Goal: Task Accomplishment & Management: Manage account settings

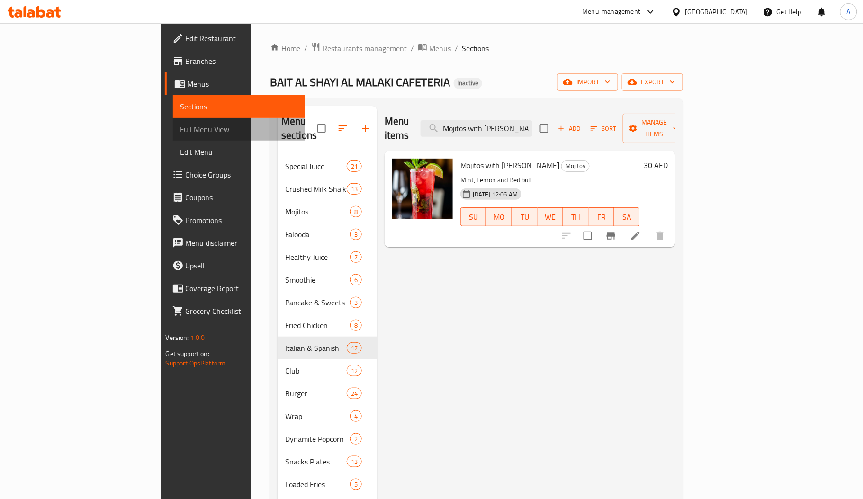
click at [181, 125] on span "Full Menu View" at bounding box center [239, 129] width 117 height 11
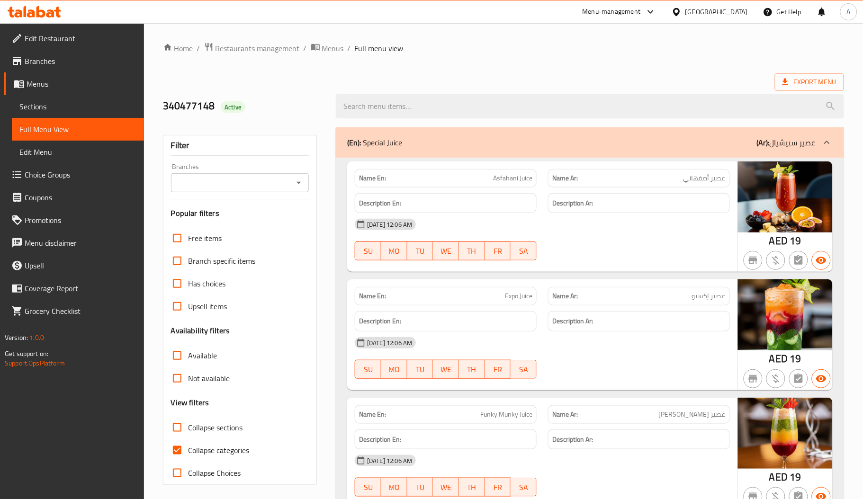
click at [619, 249] on div "14-08-2025 12:06 AM SU MO TU WE TH FR SA" at bounding box center [542, 239] width 387 height 53
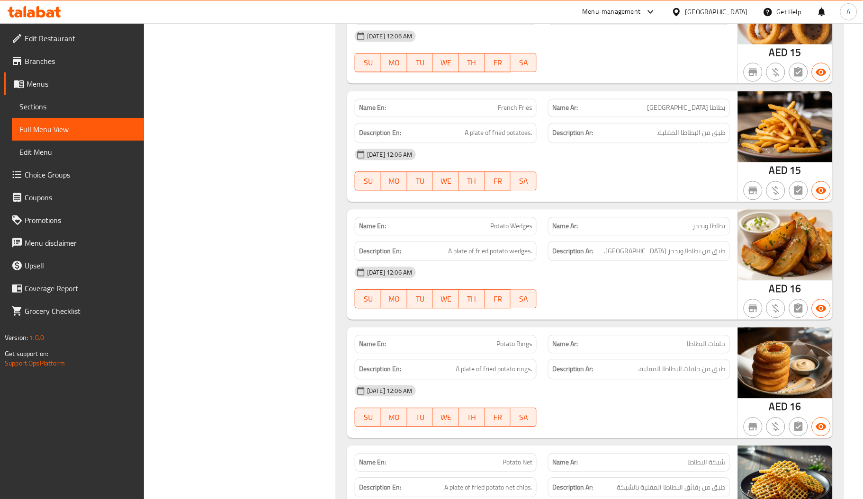
click at [83, 96] on link "Sections" at bounding box center [78, 106] width 132 height 23
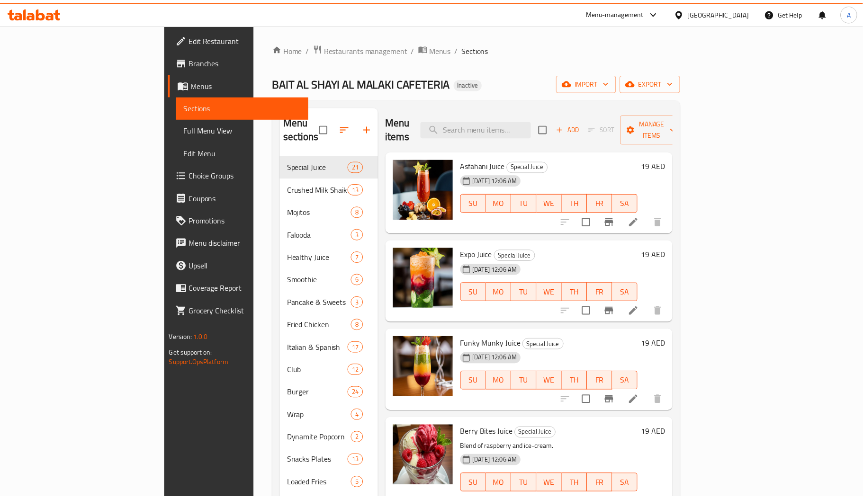
scroll to position [134, 0]
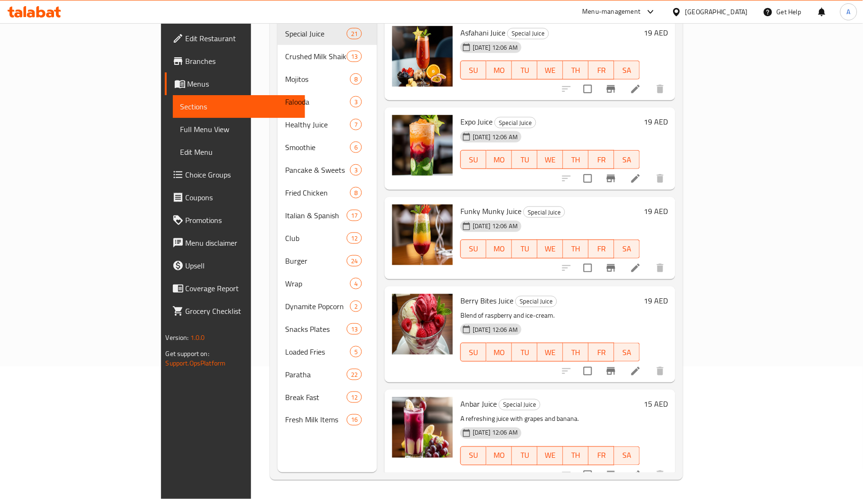
click at [504, 217] on div "14-08-2025 12:06 AM" at bounding box center [480, 226] width 47 height 19
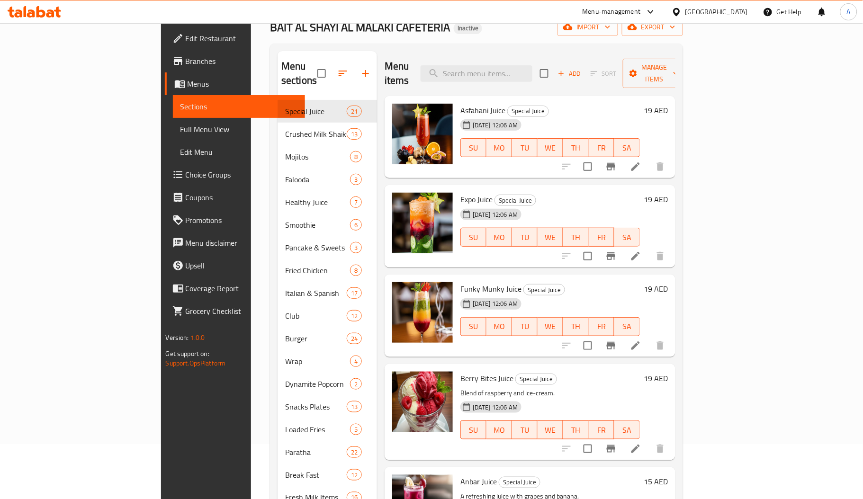
scroll to position [0, 0]
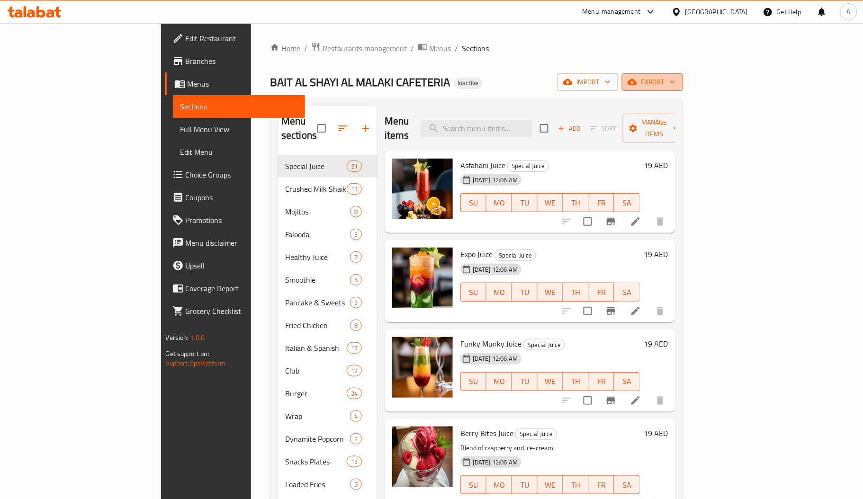
click at [676, 80] on span "export" at bounding box center [653, 82] width 46 height 12
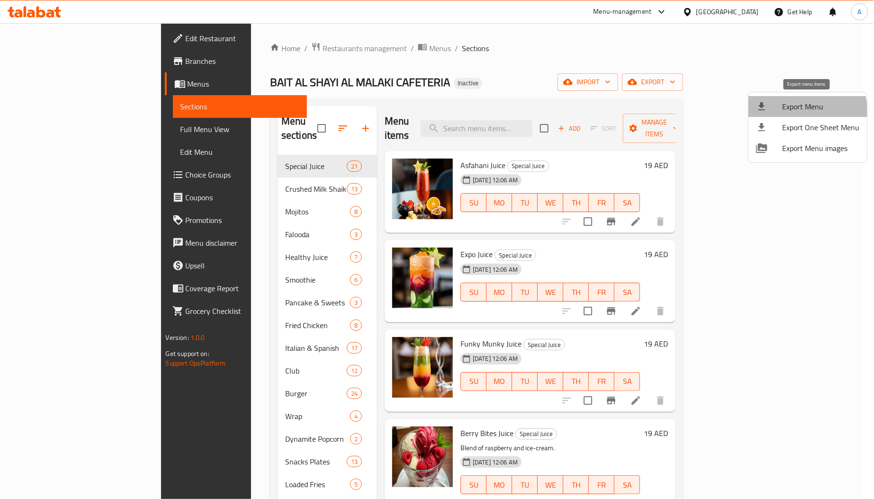
click at [767, 115] on li "Export Menu" at bounding box center [808, 106] width 119 height 21
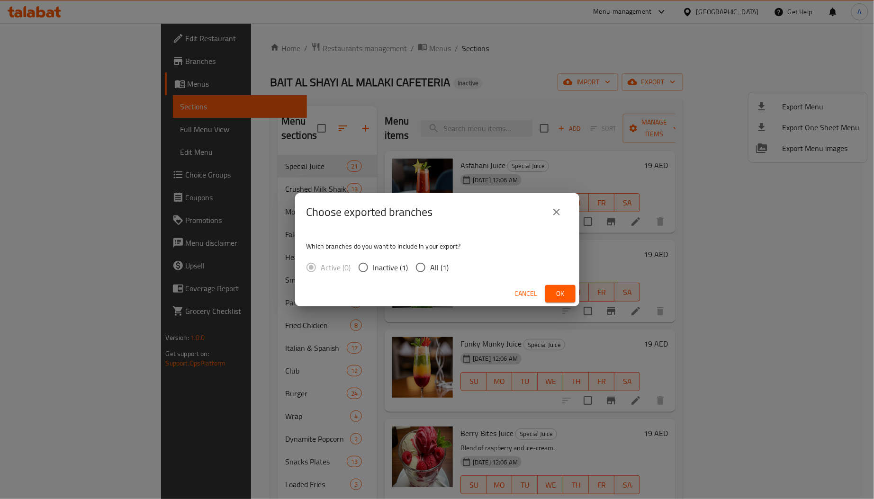
click at [437, 270] on span "All (1)" at bounding box center [440, 267] width 18 height 11
click at [431, 270] on input "All (1)" at bounding box center [421, 268] width 20 height 20
radio input "true"
drag, startPoint x: 576, startPoint y: 289, endPoint x: 570, endPoint y: 290, distance: 5.8
click at [575, 289] on div "Cancel Ok" at bounding box center [437, 293] width 284 height 25
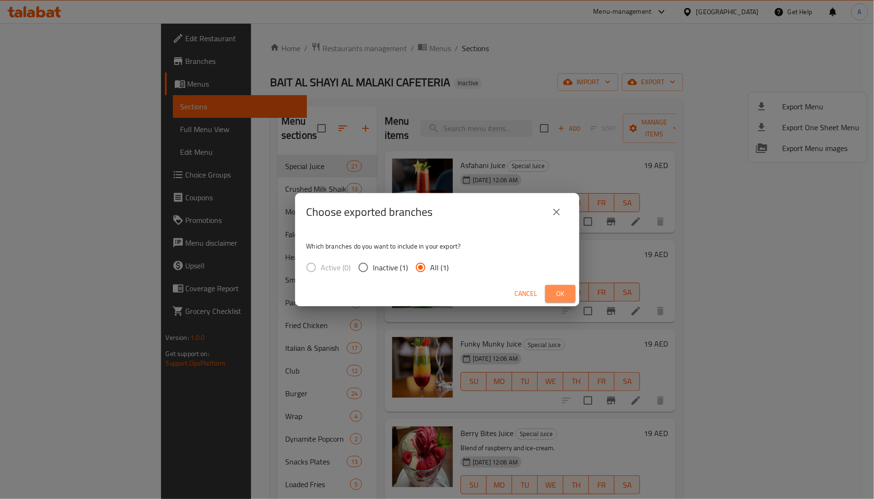
click at [570, 290] on button "Ok" at bounding box center [560, 294] width 30 height 18
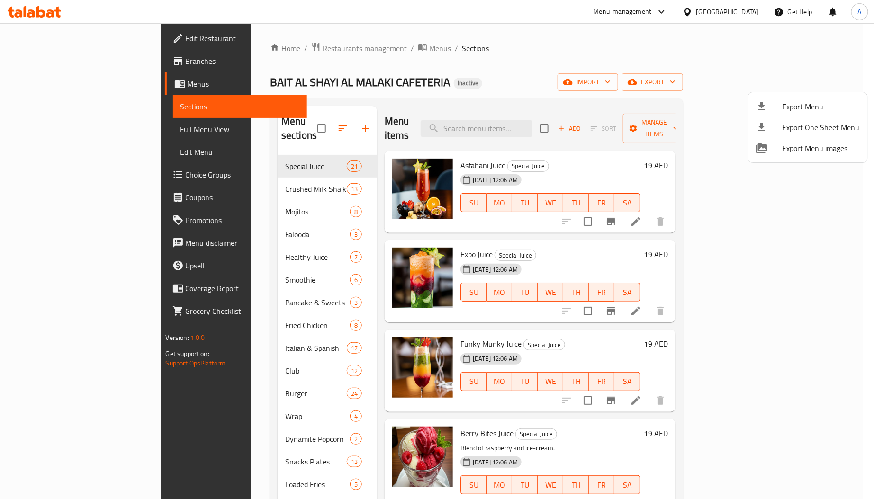
click at [50, 36] on div at bounding box center [437, 249] width 874 height 499
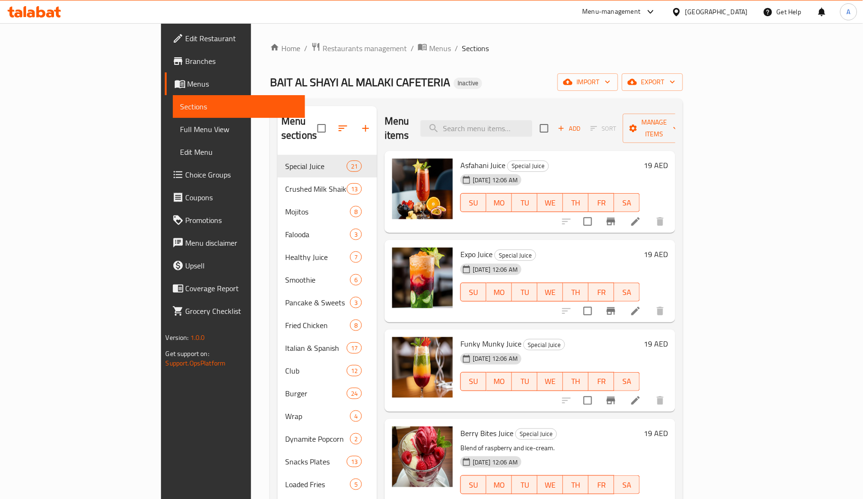
click at [186, 36] on span "Edit Restaurant" at bounding box center [242, 38] width 112 height 11
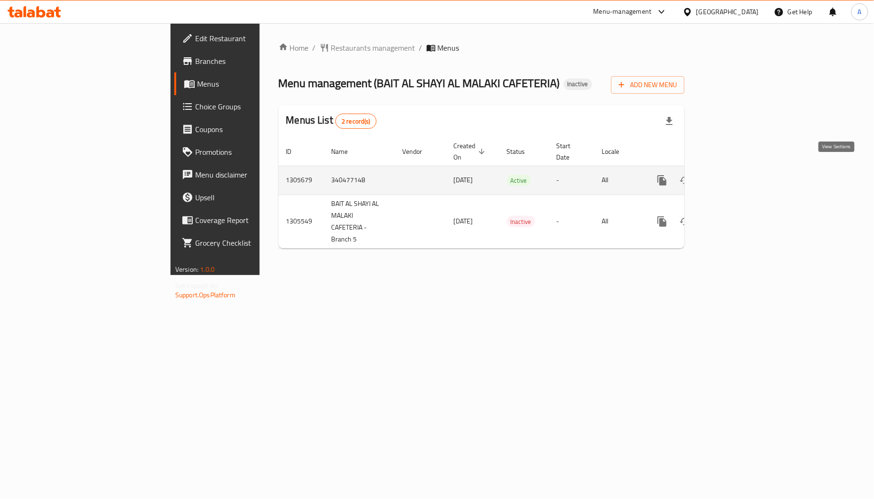
click at [742, 169] on link "enhanced table" at bounding box center [730, 180] width 23 height 23
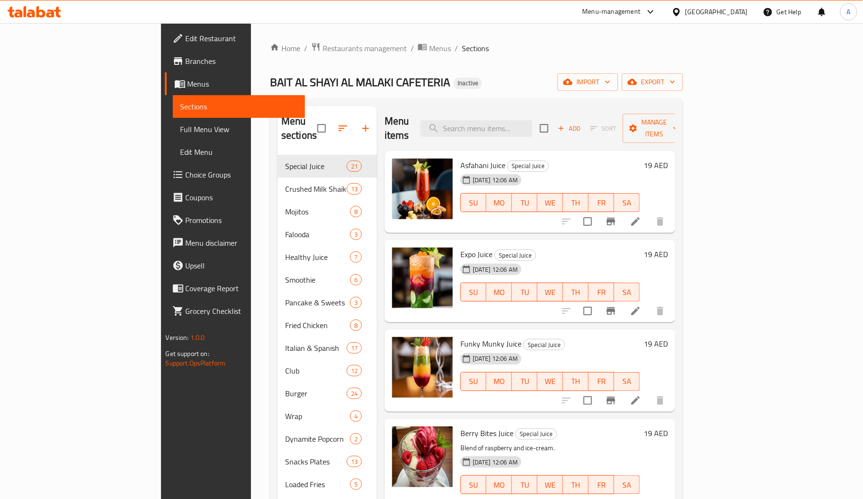
click at [524, 131] on div "Menu items Add Sort Manage items" at bounding box center [530, 128] width 291 height 45
paste input "Calzone Twister"
click at [528, 127] on input "Calzone Twister" at bounding box center [477, 128] width 112 height 17
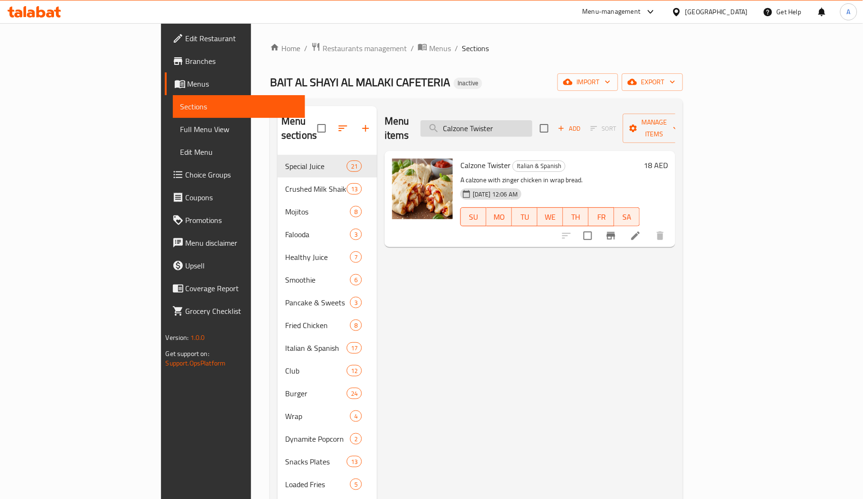
click at [515, 121] on input "Calzone Twister" at bounding box center [477, 128] width 112 height 17
paste input "hicken Fillet Combo"
type input "Chicken Fillet Combo"
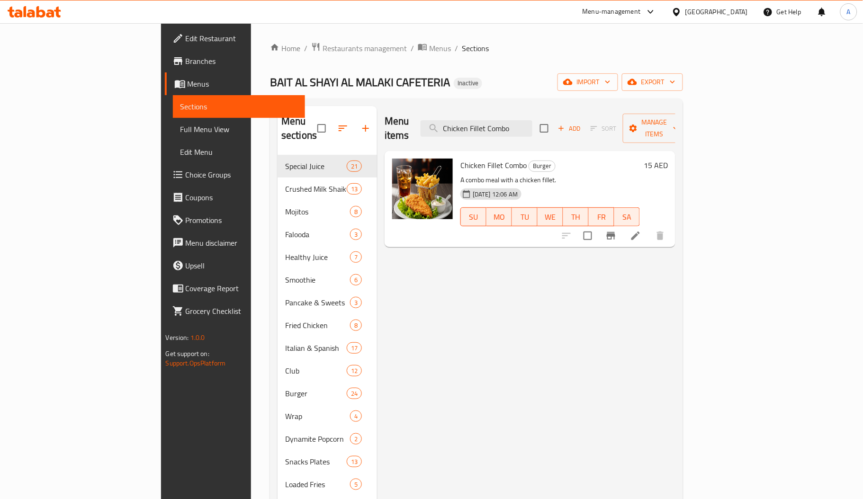
click at [708, 8] on div "[GEOGRAPHIC_DATA]" at bounding box center [717, 12] width 63 height 10
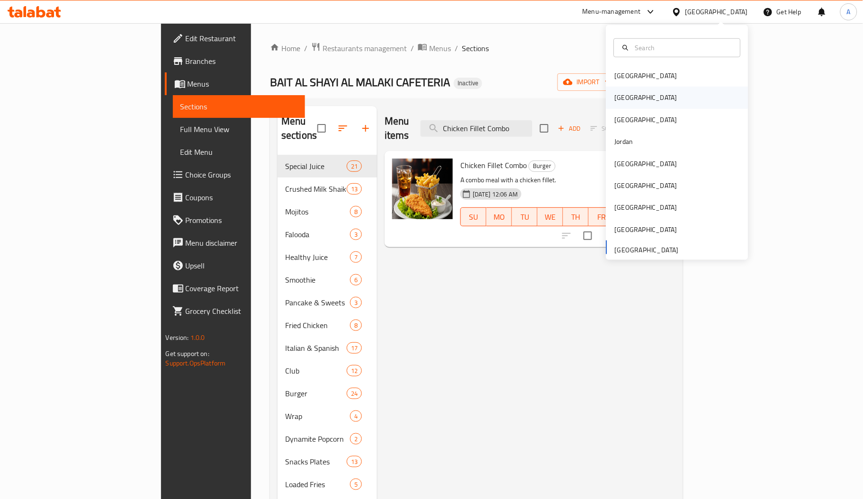
click at [618, 101] on div "Egypt" at bounding box center [646, 97] width 63 height 10
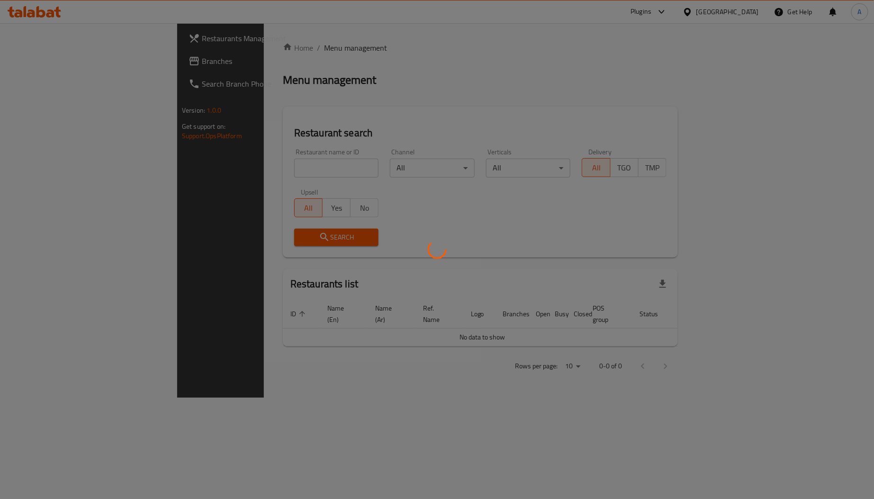
click at [212, 172] on div at bounding box center [437, 249] width 874 height 499
click at [90, 68] on div at bounding box center [437, 249] width 874 height 499
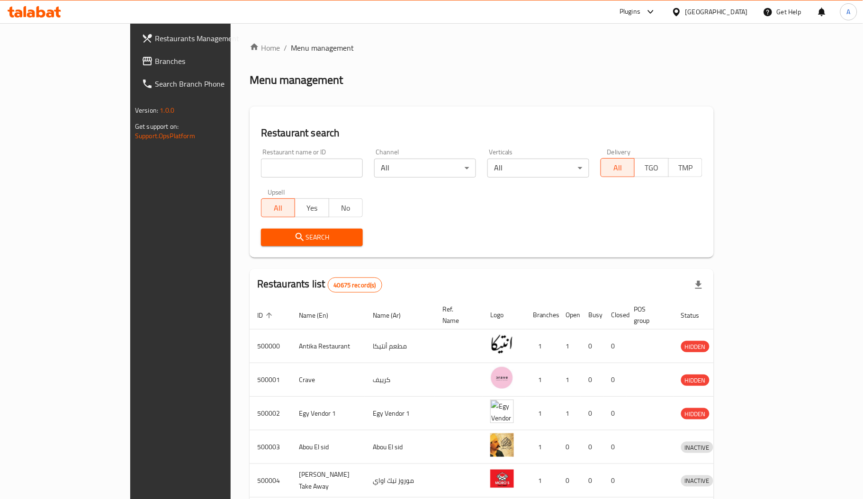
click at [261, 164] on input "search" at bounding box center [312, 168] width 102 height 19
paste input "666669"
type input "666669"
click at [269, 234] on span "Search" at bounding box center [312, 238] width 87 height 12
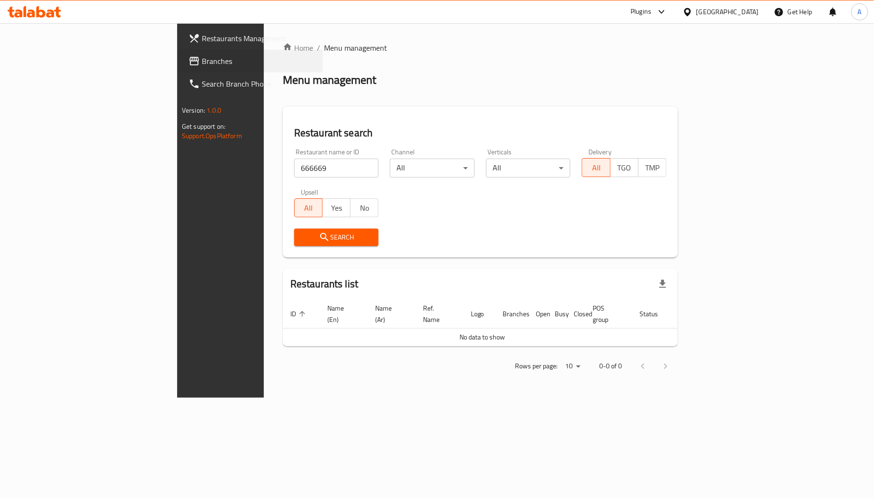
click at [179, 61] on div "Branches" at bounding box center [251, 61] width 144 height 23
click at [202, 58] on span "Branches" at bounding box center [259, 60] width 114 height 11
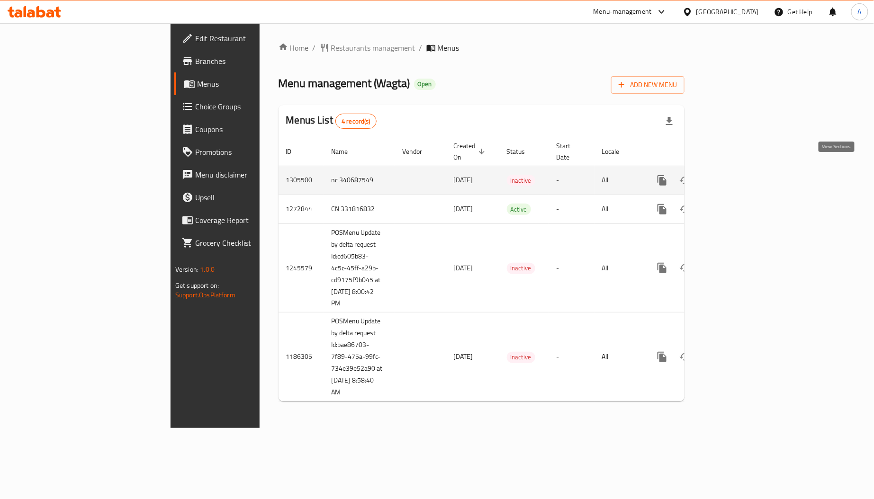
click at [735, 176] on icon "enhanced table" at bounding box center [730, 180] width 9 height 9
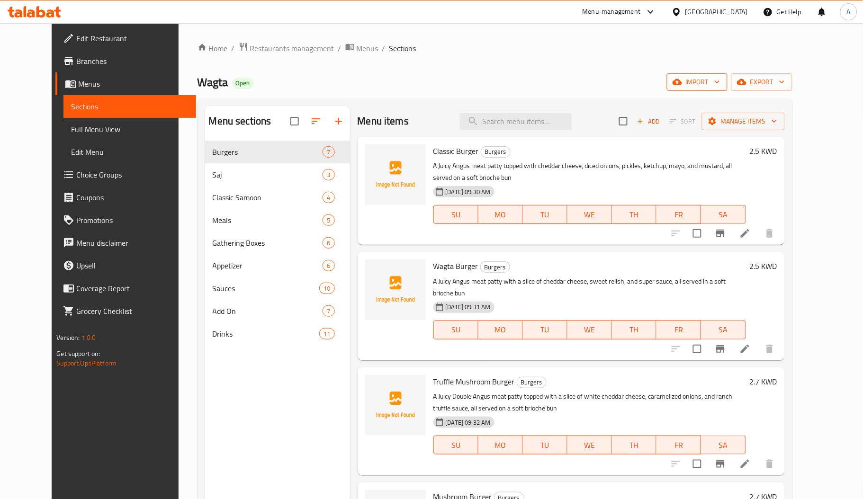
click at [682, 83] on icon "button" at bounding box center [677, 82] width 9 height 6
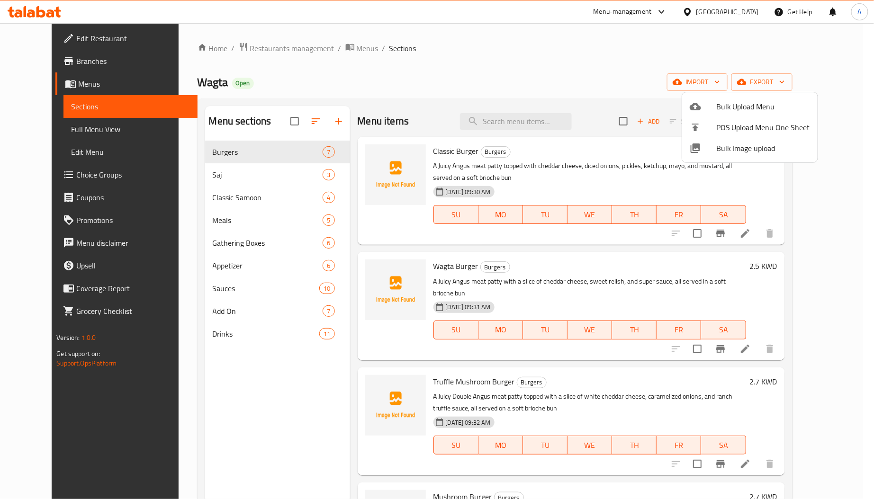
click at [724, 135] on li "POS Upload Menu One Sheet" at bounding box center [750, 127] width 136 height 21
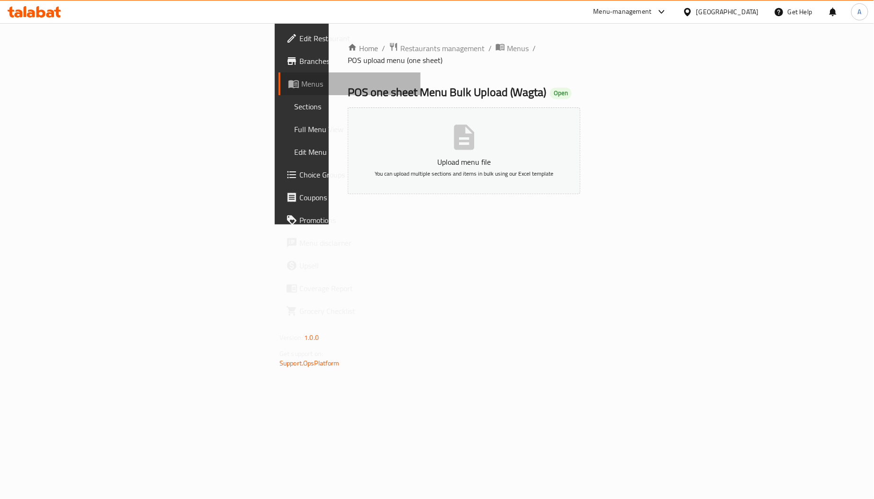
click at [279, 73] on link "Menus" at bounding box center [350, 83] width 142 height 23
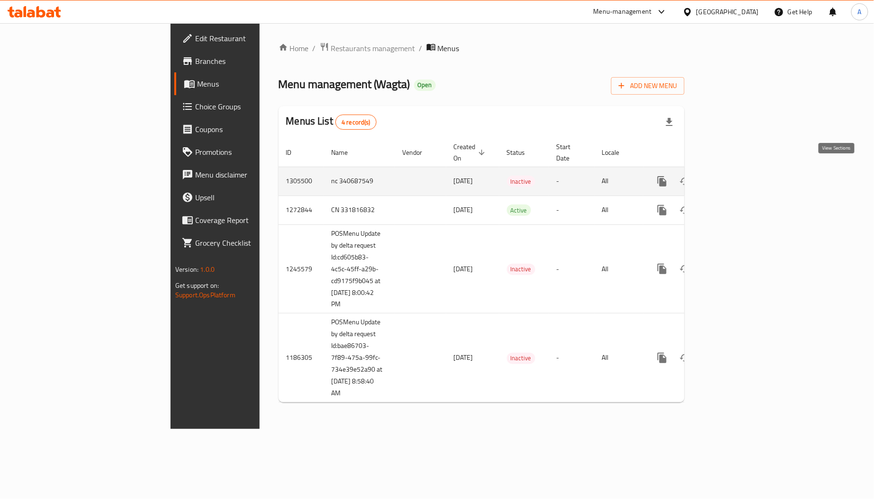
click at [735, 177] on icon "enhanced table" at bounding box center [730, 181] width 9 height 9
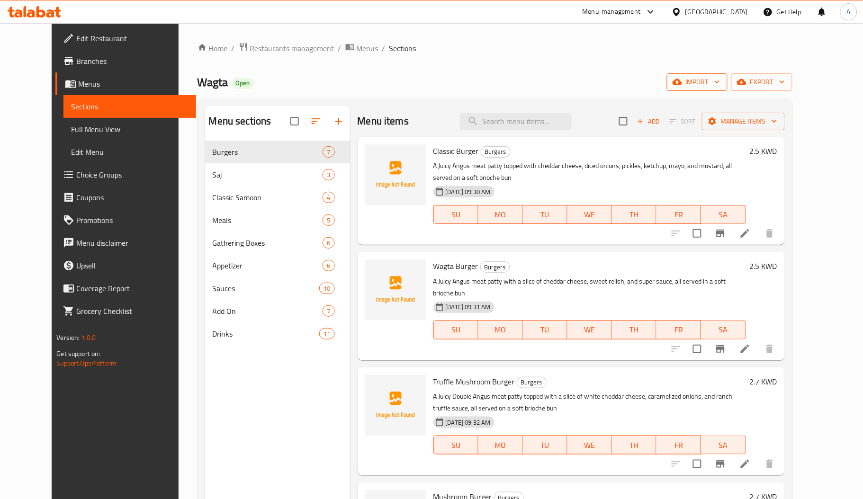
click at [682, 81] on icon "button" at bounding box center [677, 82] width 9 height 6
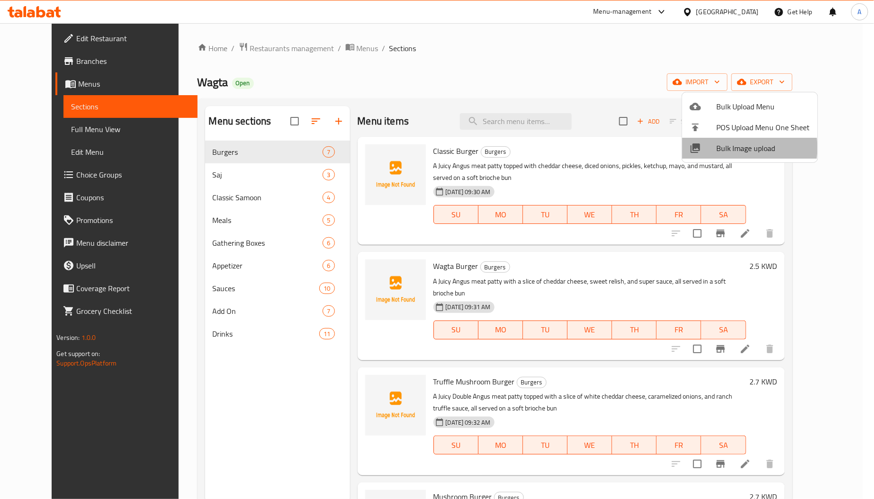
click at [732, 148] on span "Bulk Image upload" at bounding box center [763, 148] width 94 height 11
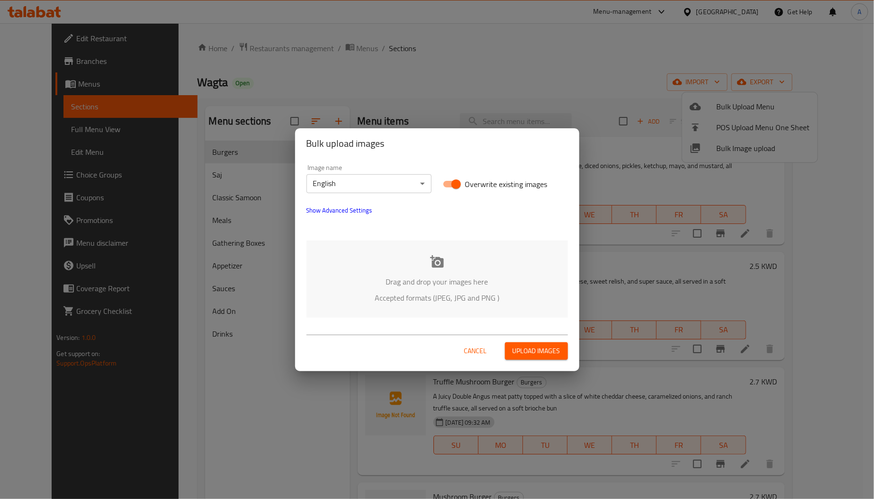
click at [399, 272] on div "Drag and drop your images here Accepted formats (JPEG, JPG and PNG )" at bounding box center [438, 279] width 262 height 77
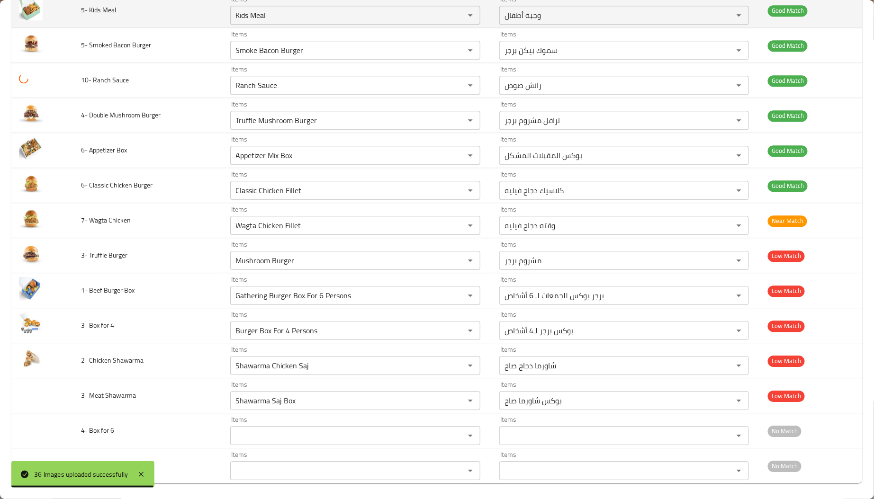
scroll to position [930, 0]
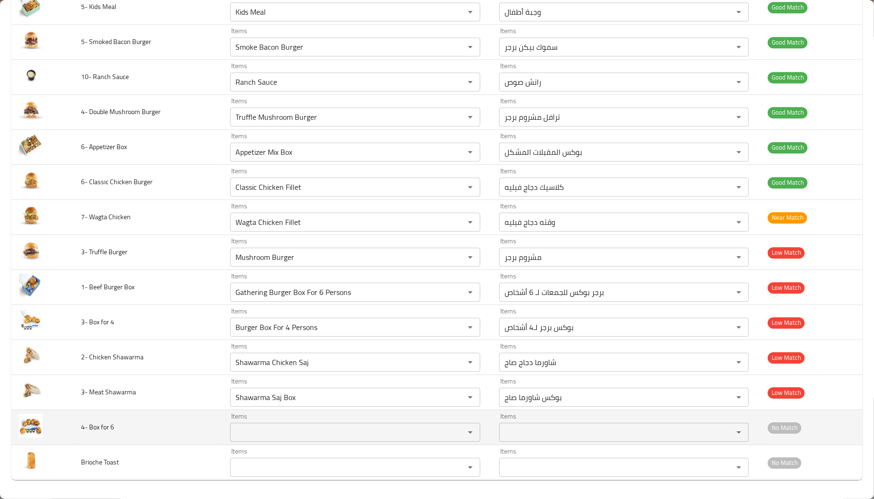
click at [263, 426] on 6 "Items" at bounding box center [341, 432] width 217 height 13
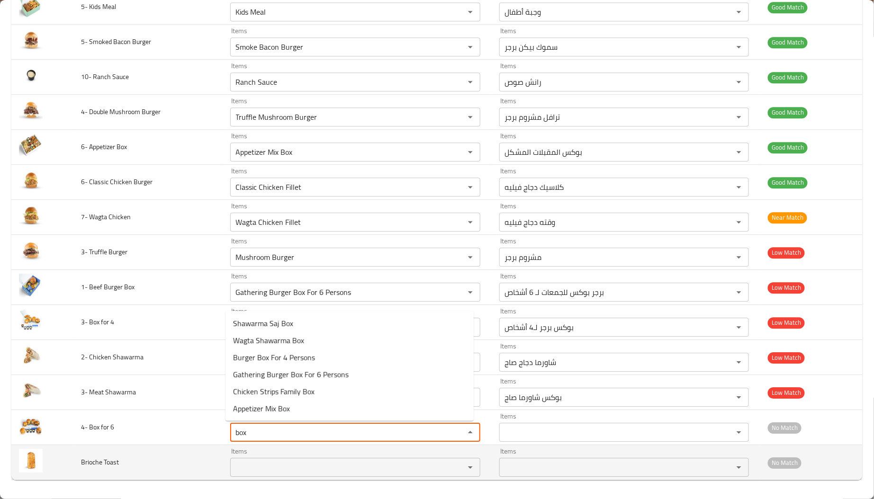
type 6 "box"
click at [174, 449] on td "Brioche Toast" at bounding box center [147, 462] width 149 height 35
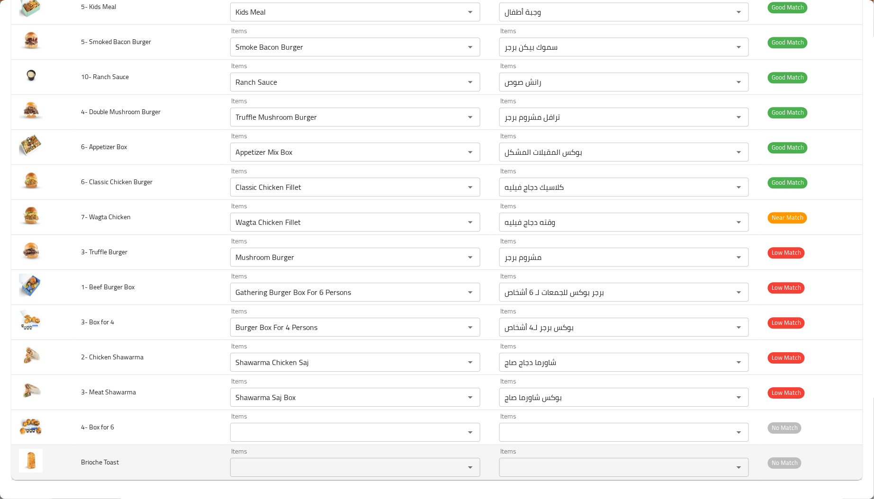
click at [93, 459] on span "Brioche Toast" at bounding box center [100, 462] width 38 height 12
copy span "Brioche"
click at [272, 451] on div "Items Items" at bounding box center [355, 462] width 250 height 29
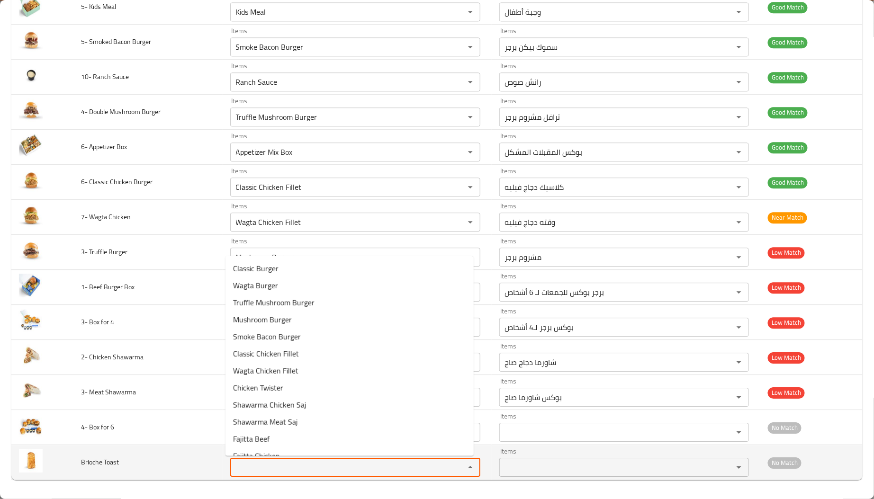
click at [263, 469] on Toast "Items" at bounding box center [341, 467] width 217 height 13
paste Toast "Brioche"
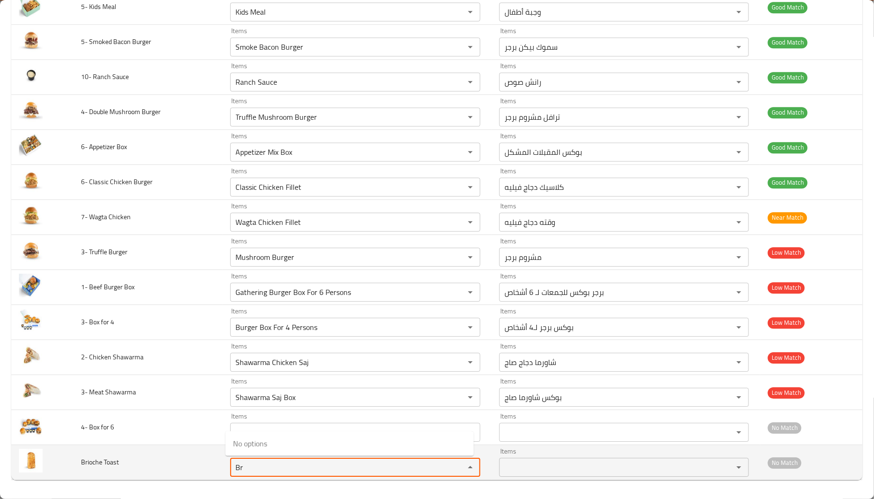
type Toast "B"
type Toast "to"
click at [150, 476] on td "Brioche Toast" at bounding box center [147, 462] width 149 height 35
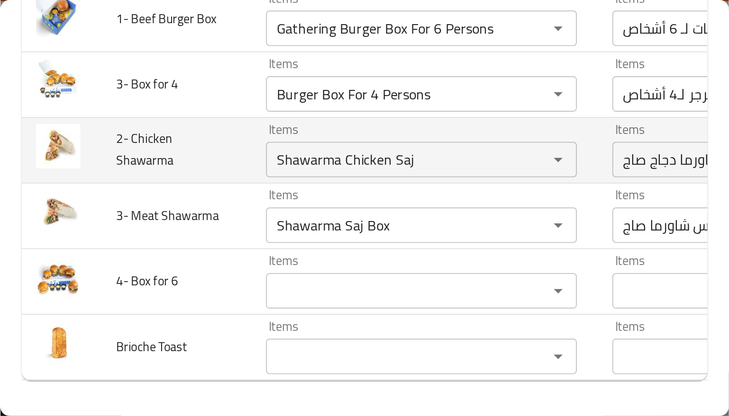
scroll to position [1238, 0]
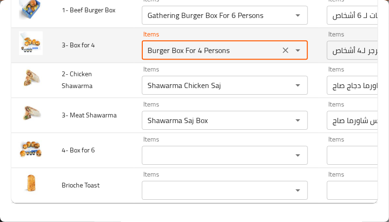
click at [145, 57] on 4 "Burger Box For 4 Persons" at bounding box center [211, 50] width 132 height 13
click at [80, 51] on span "3- Box for 4" at bounding box center [78, 45] width 33 height 12
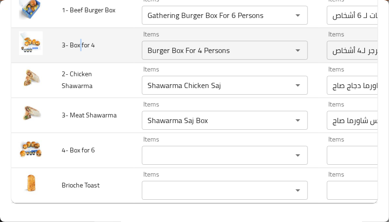
click at [80, 51] on span "3- Box for 4" at bounding box center [78, 45] width 33 height 12
copy span "3- Box for 4"
click at [181, 57] on 4 "Burger Box For 4 Persons" at bounding box center [211, 50] width 132 height 13
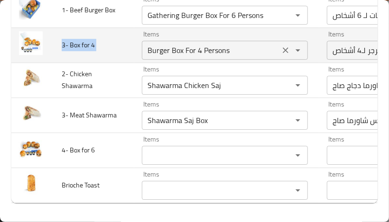
click at [181, 57] on 4 "Burger Box For 4 Persons" at bounding box center [211, 50] width 132 height 13
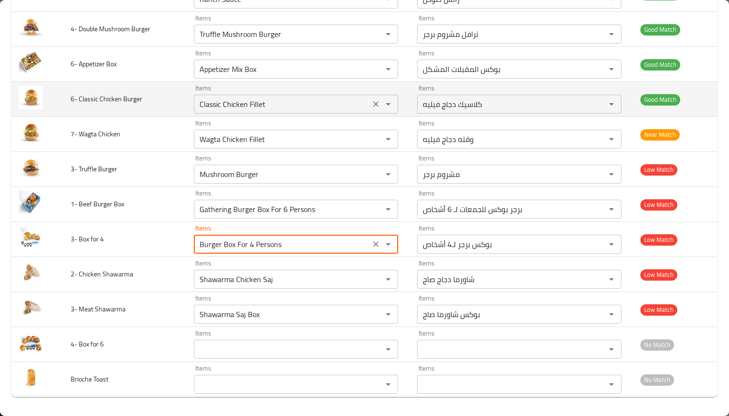
scroll to position [1010, 0]
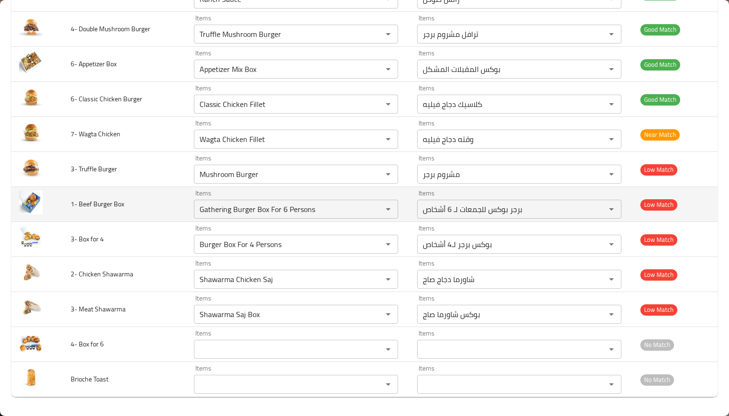
click at [113, 207] on span "1- Beef Burger Box" at bounding box center [98, 204] width 54 height 12
click at [125, 206] on td "1- Beef Burger Box" at bounding box center [125, 204] width 124 height 35
drag, startPoint x: 79, startPoint y: 201, endPoint x: 111, endPoint y: 206, distance: 32.6
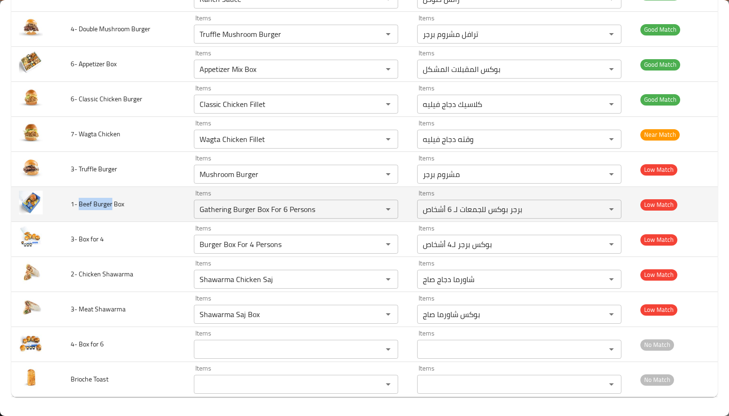
click at [111, 206] on span "1- Beef Burger Box" at bounding box center [98, 204] width 54 height 12
copy span "Beef Burger"
click at [335, 206] on Box "Gathering Burger Box For 6 Persons" at bounding box center [282, 209] width 171 height 13
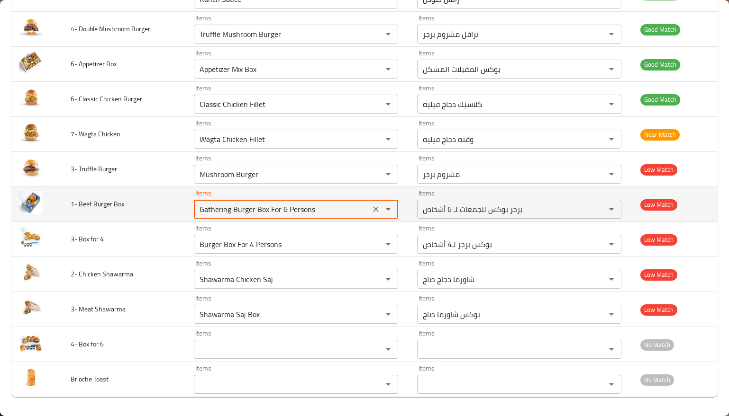
paste Box "Beef Burger"
type Box "Gathering Burger Box For 6 Persons"
click at [98, 202] on span "1- Beef Burger Box" at bounding box center [98, 204] width 54 height 12
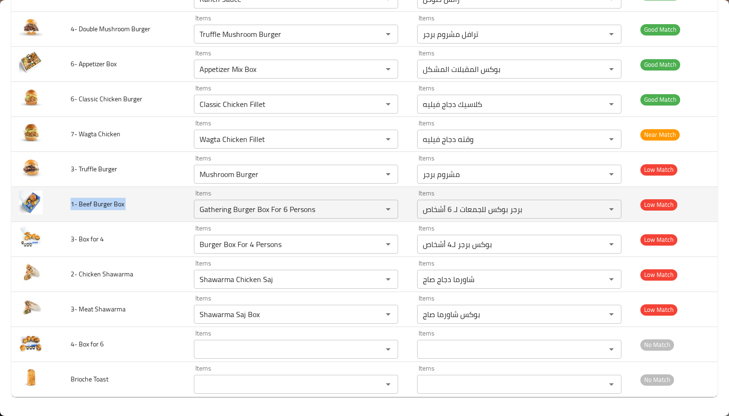
copy span "1- Beef Burger Box"
click at [373, 211] on icon "Clear" at bounding box center [376, 210] width 6 height 6
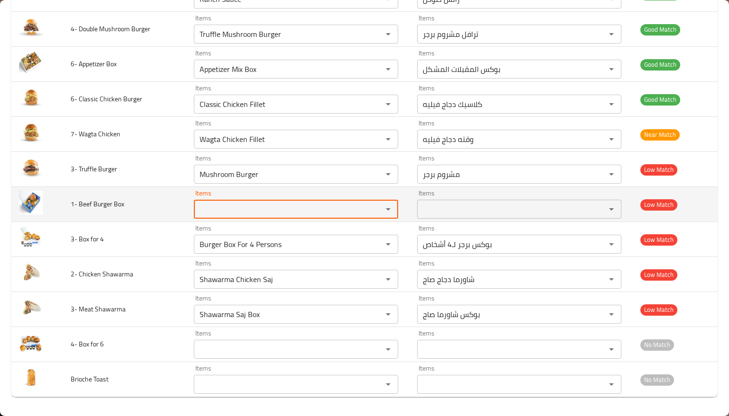
click at [104, 214] on td "1- Beef Burger Box" at bounding box center [125, 204] width 124 height 35
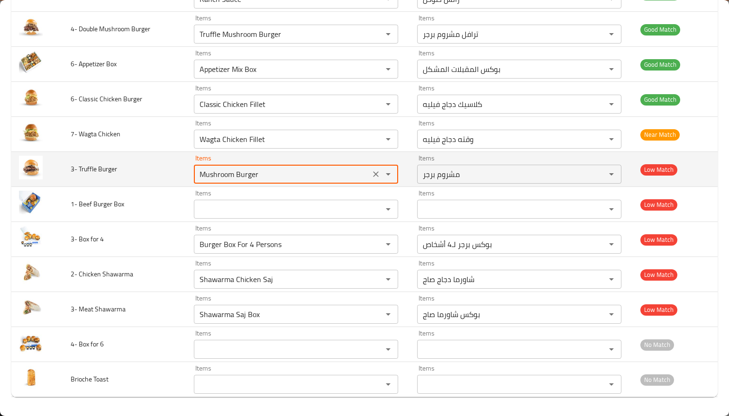
click at [211, 176] on Burger "Mushroom Burger" at bounding box center [282, 174] width 171 height 13
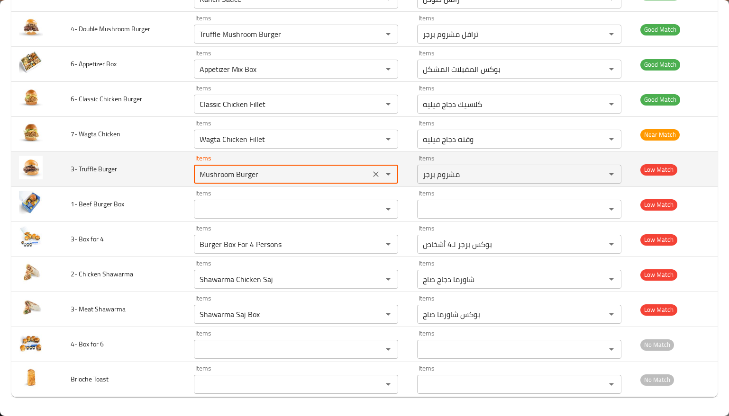
click at [225, 172] on Burger "Mushroom Burger" at bounding box center [282, 174] width 171 height 13
click at [224, 172] on Burger "Mushroom Burger" at bounding box center [282, 174] width 171 height 13
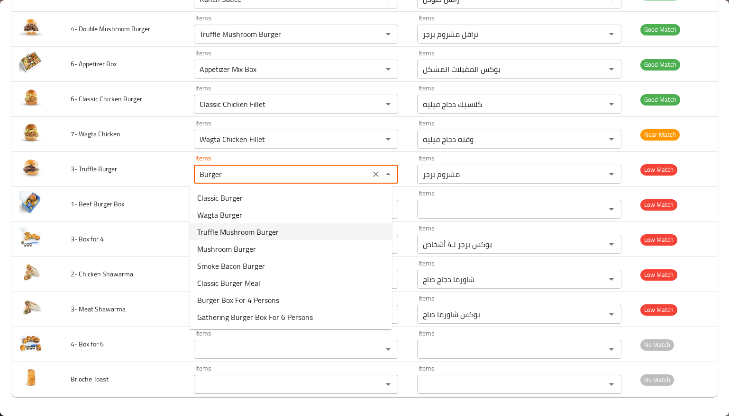
click at [294, 236] on Burger-option-2 "Truffle Mushroom Burger" at bounding box center [291, 232] width 202 height 17
type Burger "Truffle Mushroom Burger"
type Burger-ar "ترافل مشروم برجر"
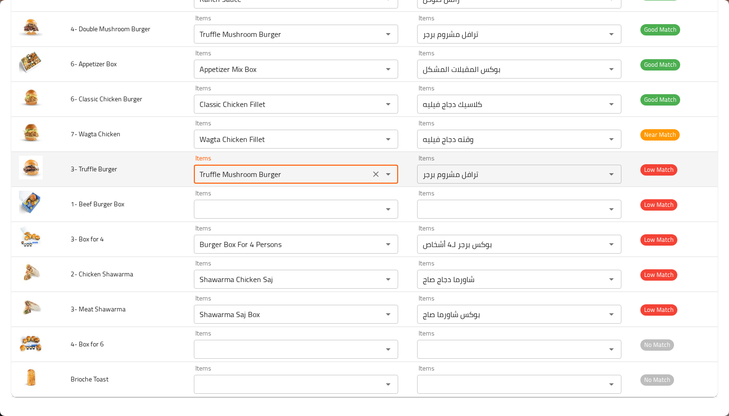
click at [229, 169] on Burger "Truffle Mushroom Burger" at bounding box center [282, 174] width 171 height 13
click at [240, 175] on Burger "Truffle Burger" at bounding box center [282, 174] width 171 height 13
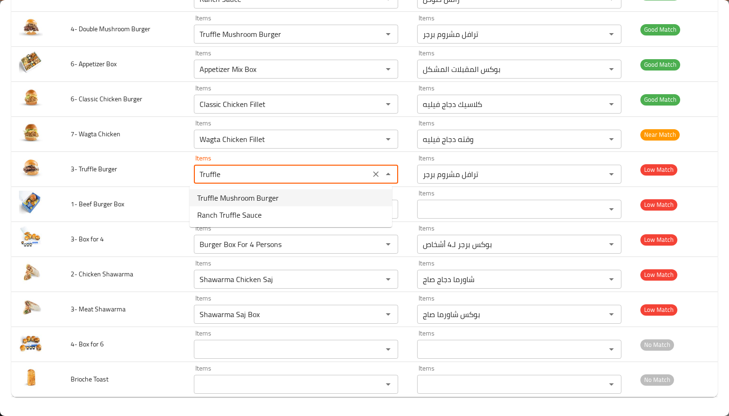
click at [239, 199] on span "Truffle Mushroom Burger" at bounding box center [237, 197] width 81 height 11
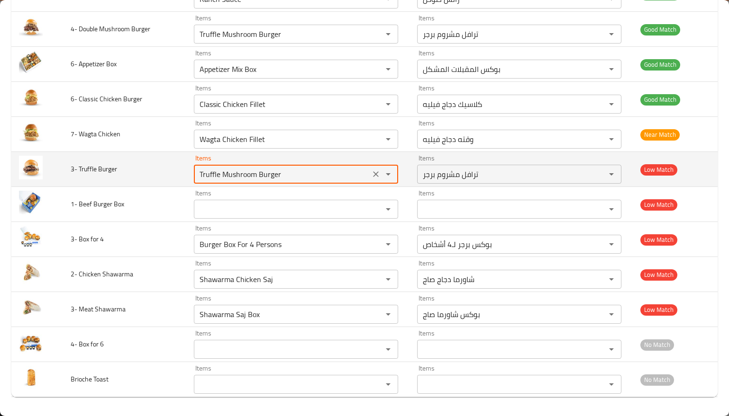
click at [256, 168] on Burger "Truffle Mushroom Burger" at bounding box center [282, 174] width 171 height 13
type Burger "Truffle Mushroom Burger"
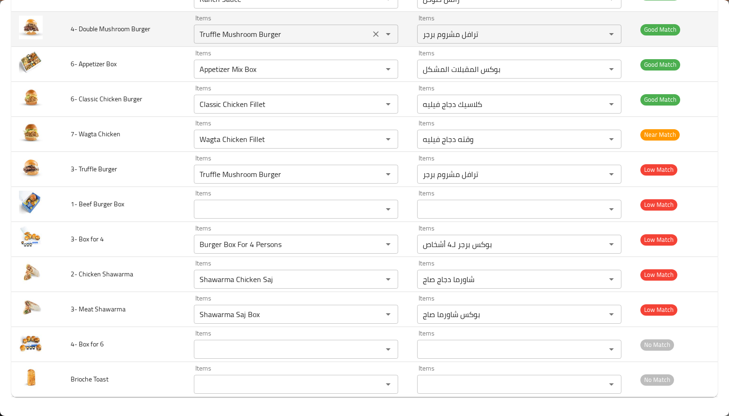
click at [249, 31] on Burger "Truffle Mushroom Burger" at bounding box center [282, 33] width 171 height 13
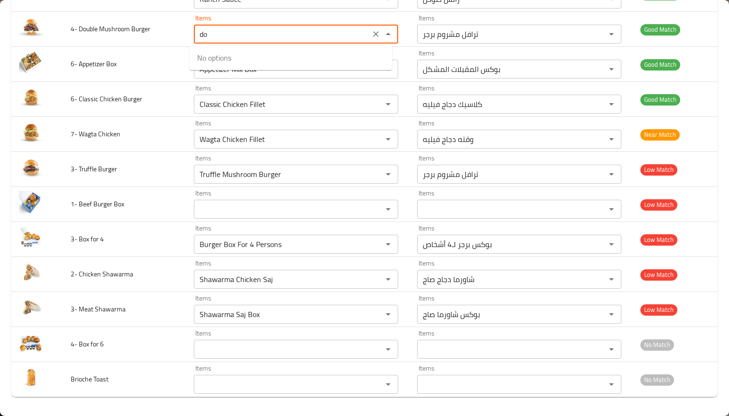
type Burger "d"
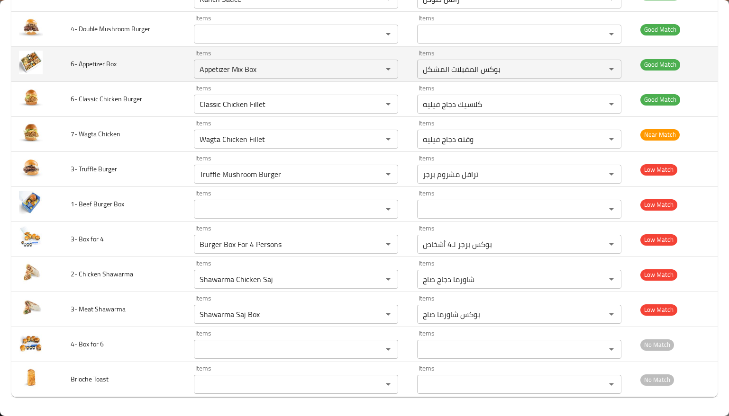
click at [141, 77] on td "6- Appetizer Box" at bounding box center [125, 64] width 124 height 35
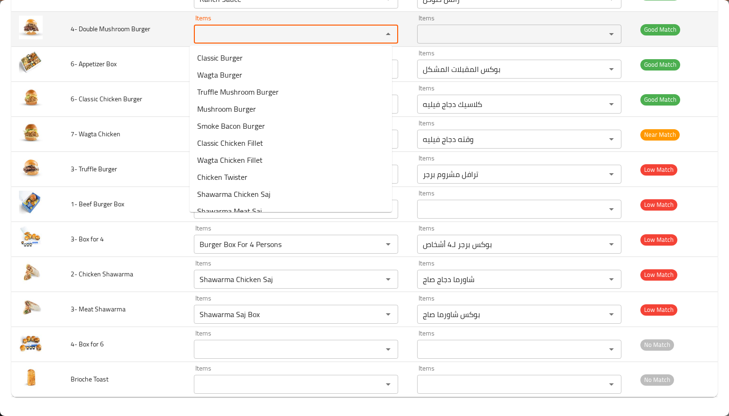
click at [234, 36] on Burger "Items" at bounding box center [282, 33] width 171 height 13
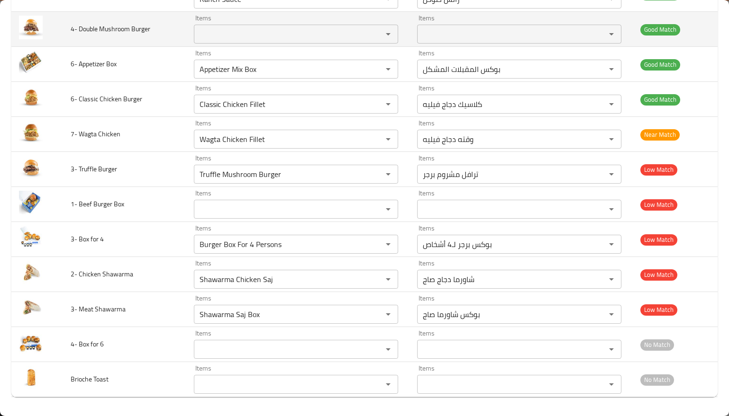
click at [84, 35] on td "4- Double Mushroom Burger" at bounding box center [125, 29] width 124 height 35
click at [85, 34] on span "4- Double Mushroom Burger" at bounding box center [111, 29] width 80 height 12
copy span "Double"
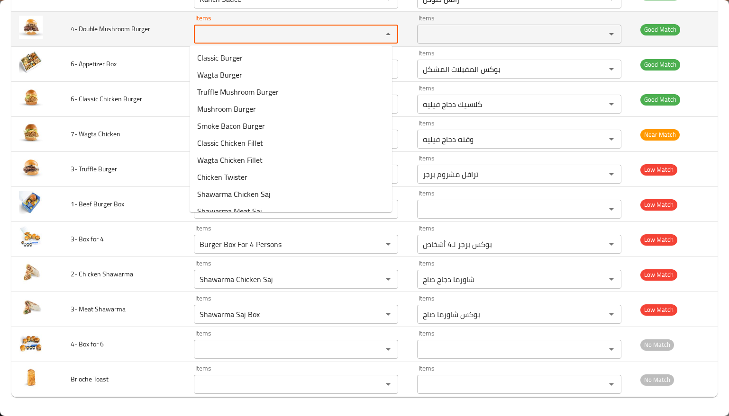
click at [268, 36] on Burger "Items" at bounding box center [282, 33] width 171 height 13
paste Burger "Double"
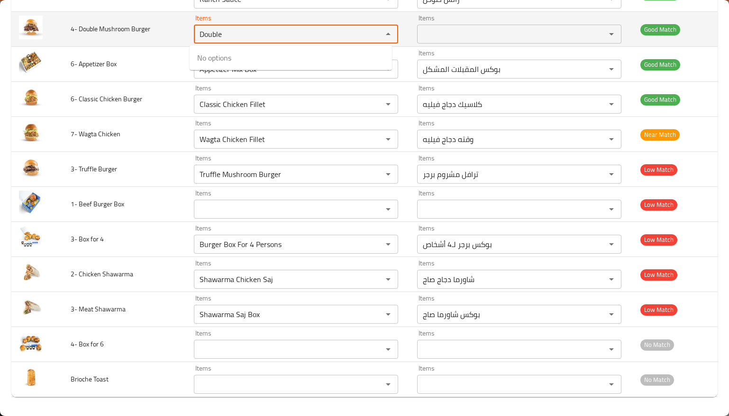
type Burger "Double"
click at [110, 32] on span "4- Double Mushroom Burger" at bounding box center [111, 29] width 80 height 12
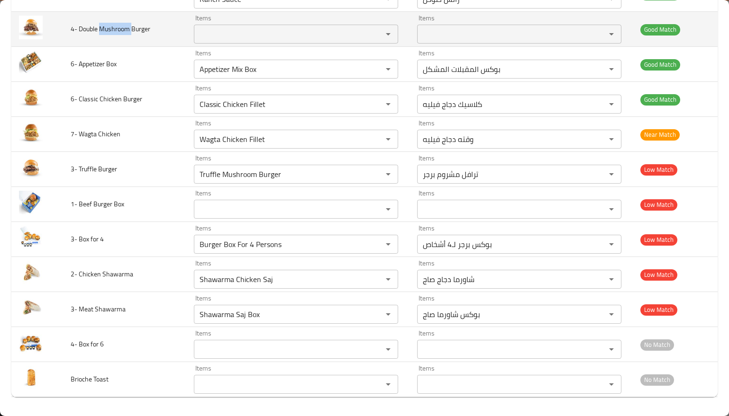
click at [110, 32] on span "4- Double Mushroom Burger" at bounding box center [111, 29] width 80 height 12
copy span "Mushroom"
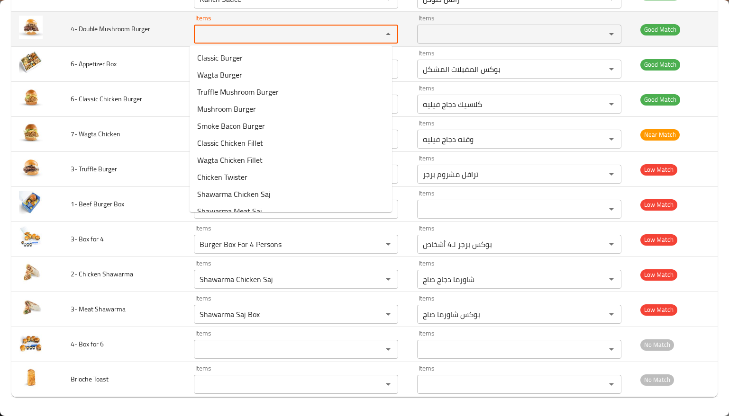
click at [221, 31] on Burger "Items" at bounding box center [282, 33] width 171 height 13
paste Burger "Mushroom"
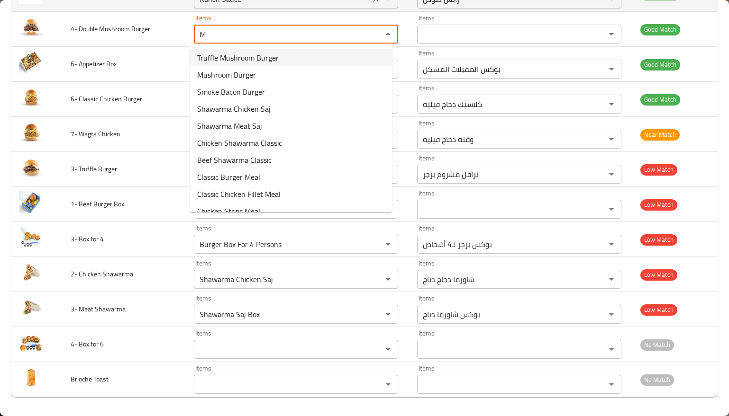
type Burger "M"
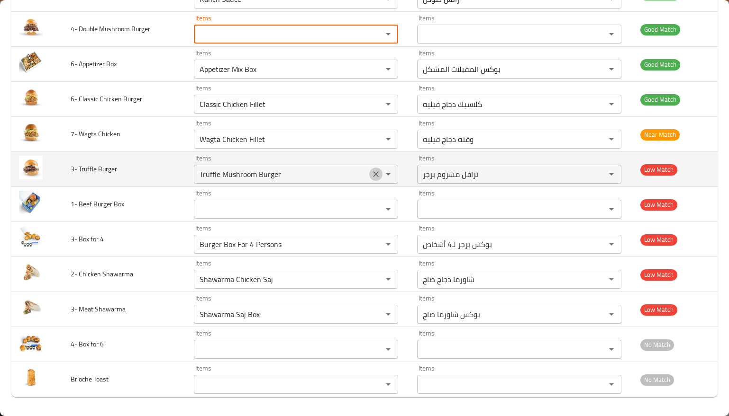
click at [373, 172] on icon "Clear" at bounding box center [376, 175] width 6 height 6
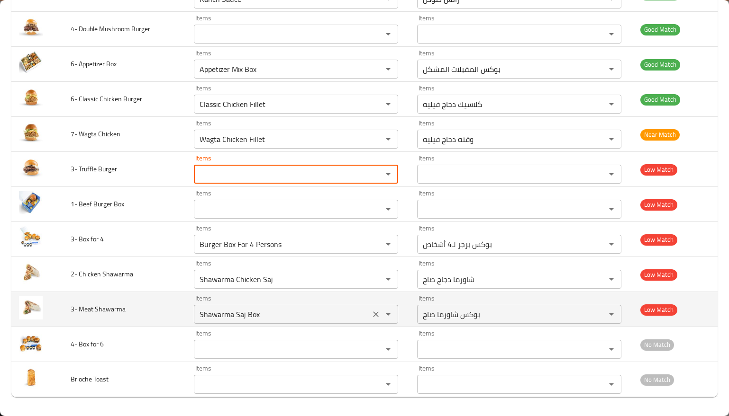
click at [278, 319] on Shawarma "Shawarma Saj Box" at bounding box center [282, 314] width 171 height 13
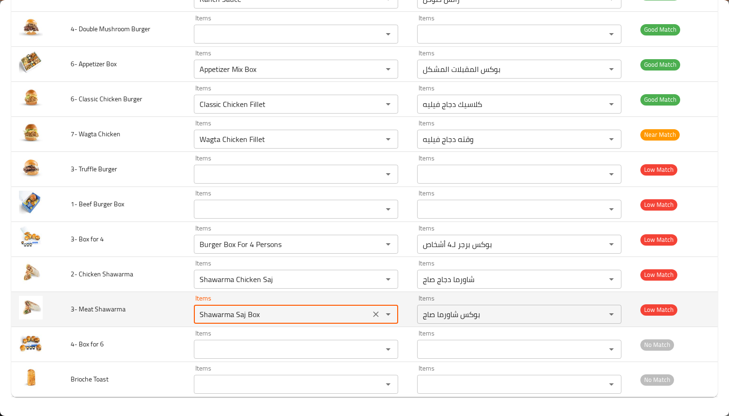
click at [278, 319] on Shawarma "Shawarma Saj Box" at bounding box center [282, 314] width 171 height 13
click at [373, 314] on icon "Clear" at bounding box center [376, 315] width 6 height 6
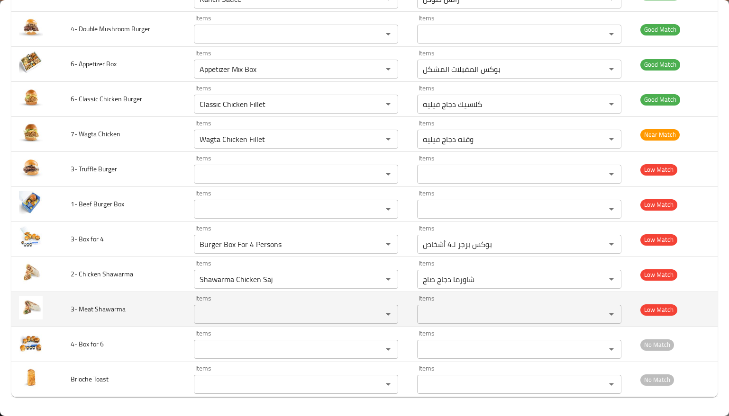
click at [119, 324] on td "3- Meat Shawarma" at bounding box center [125, 309] width 124 height 35
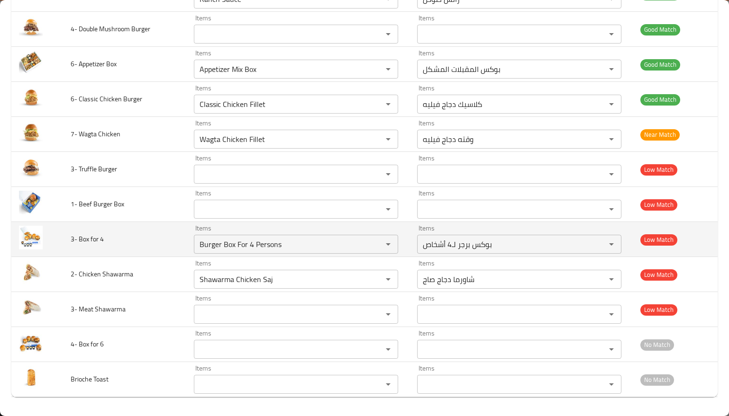
click at [151, 237] on td "3- Box for 4" at bounding box center [125, 239] width 124 height 35
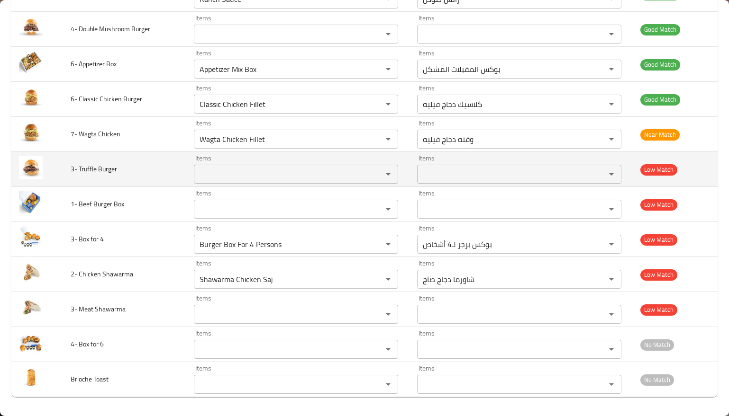
scroll to position [891, 0]
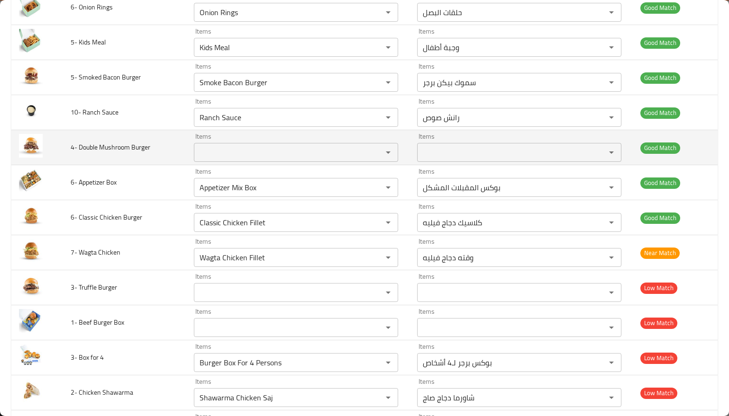
click at [106, 150] on span "4- Double Mushroom Burger" at bounding box center [111, 147] width 80 height 12
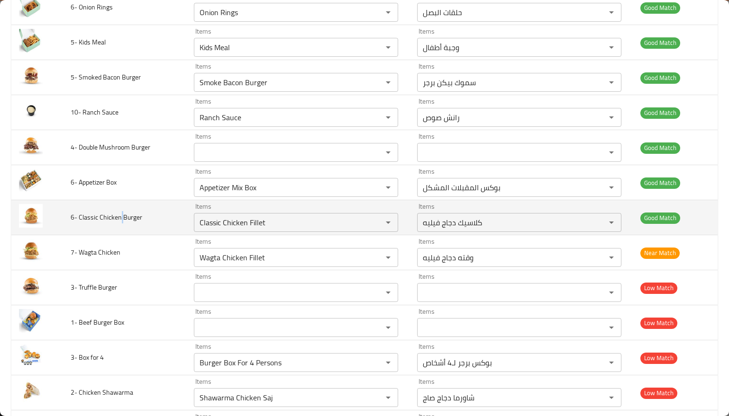
click at [121, 231] on td "6- Classic Chicken Burger" at bounding box center [125, 217] width 124 height 35
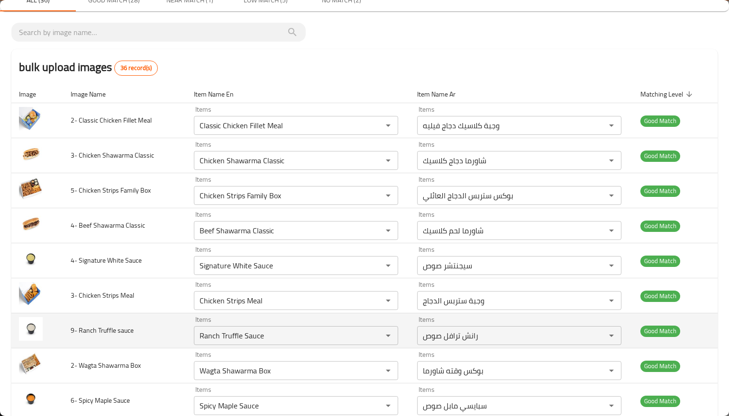
scroll to position [59, 0]
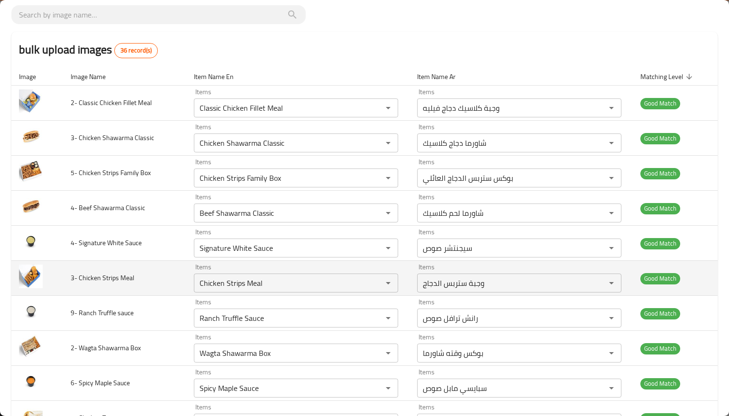
click at [124, 281] on span "3- Chicken Strips Meal" at bounding box center [102, 278] width 63 height 12
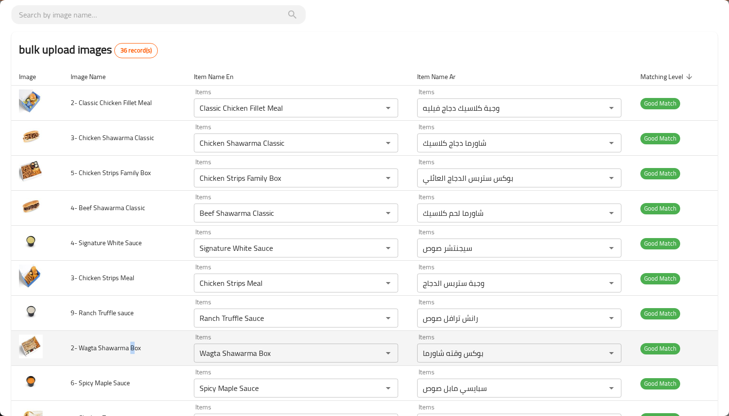
click at [131, 344] on span "2- Wagta Shawarma Box" at bounding box center [106, 348] width 70 height 12
copy span "2- Wagta Shawarma Box"
click at [232, 362] on div "Wagta Shawarma Box Items" at bounding box center [296, 353] width 204 height 19
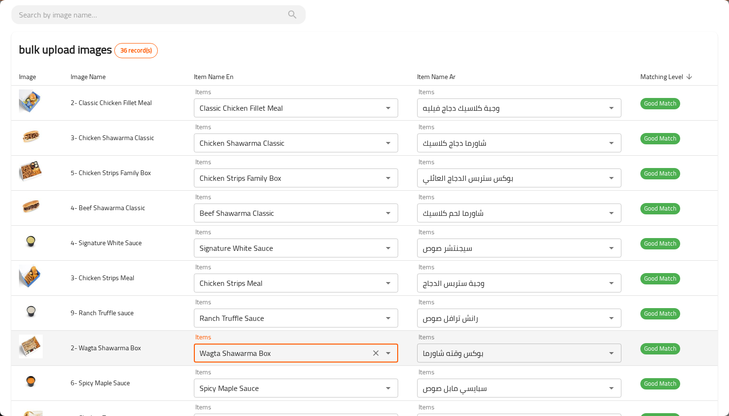
click at [232, 362] on div "Wagta Shawarma Box Items" at bounding box center [296, 353] width 204 height 19
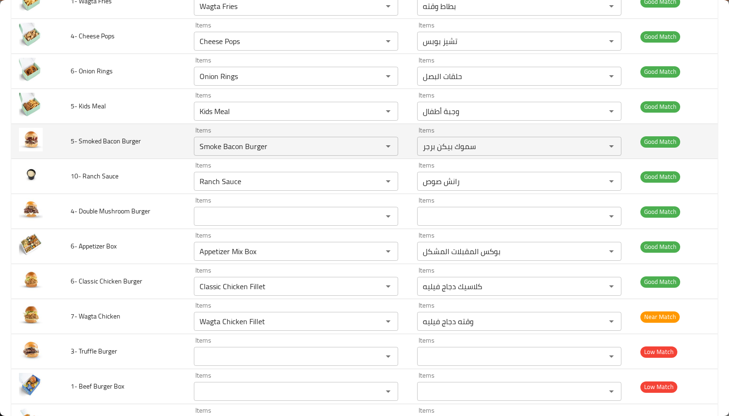
scroll to position [829, 0]
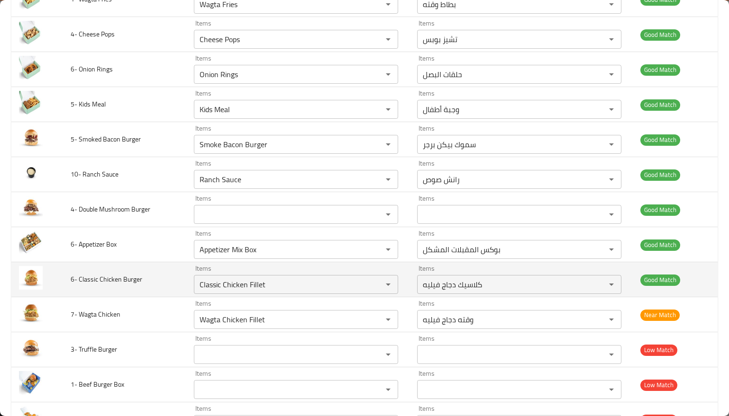
click at [115, 285] on span "6- Classic Chicken Burger" at bounding box center [107, 279] width 72 height 12
click at [230, 291] on Burger "Classic Chicken Fillet" at bounding box center [282, 284] width 171 height 13
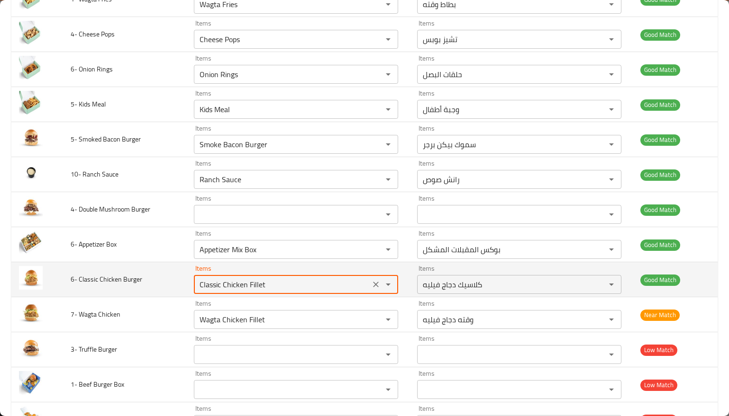
click at [230, 291] on Burger "Classic Chicken Fillet" at bounding box center [282, 284] width 171 height 13
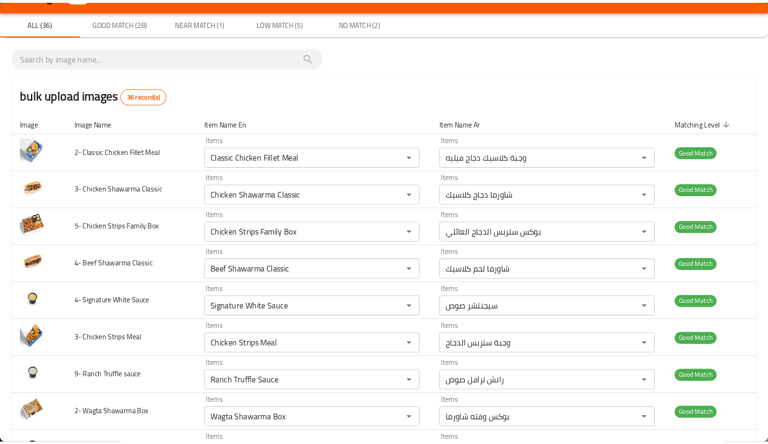
scroll to position [0, 0]
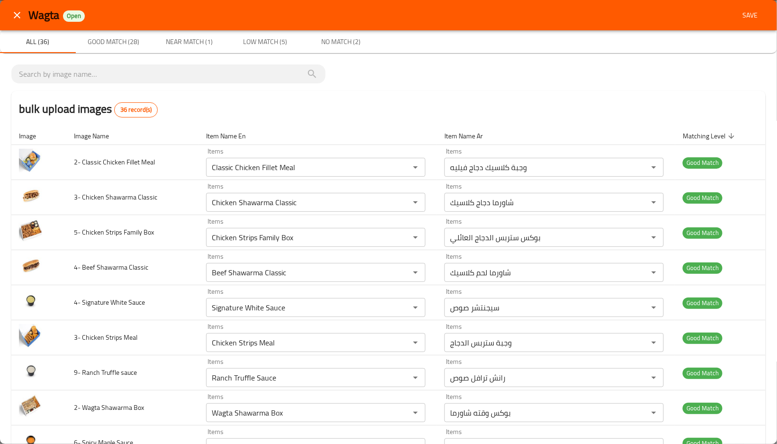
click at [745, 10] on span "Save" at bounding box center [750, 15] width 23 height 12
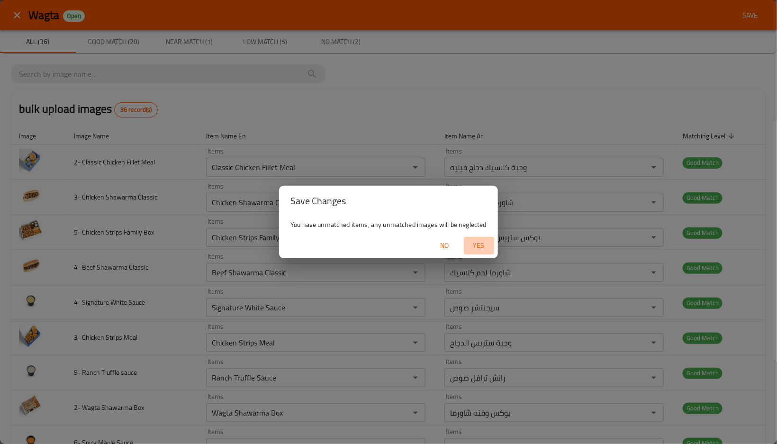
click at [491, 242] on button "Yes" at bounding box center [479, 246] width 30 height 18
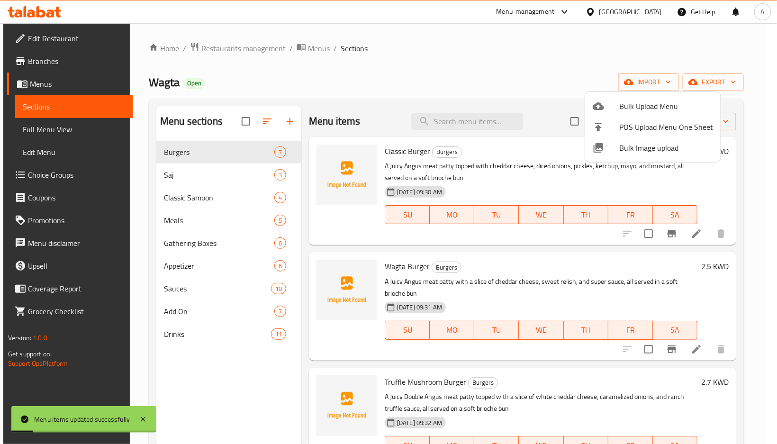
click at [184, 182] on div at bounding box center [388, 222] width 777 height 444
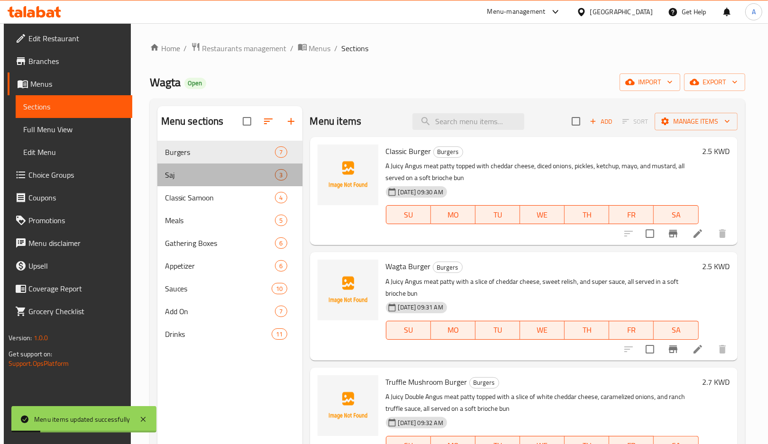
click at [186, 181] on div "Saj 3" at bounding box center [229, 174] width 145 height 23
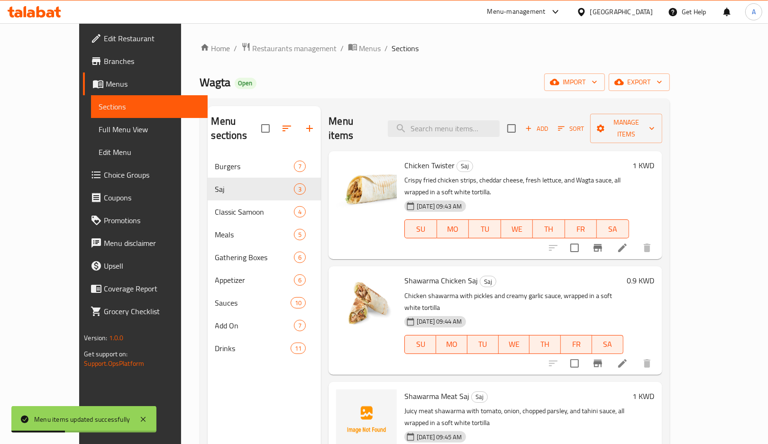
click at [404, 389] on span "Shawarma Meat Saj" at bounding box center [436, 396] width 65 height 14
copy span "Shawarma"
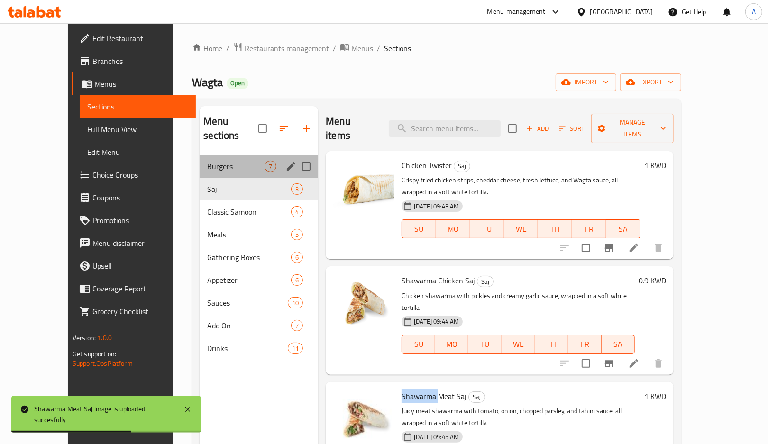
click at [199, 159] on div "Burgers 7" at bounding box center [258, 166] width 118 height 23
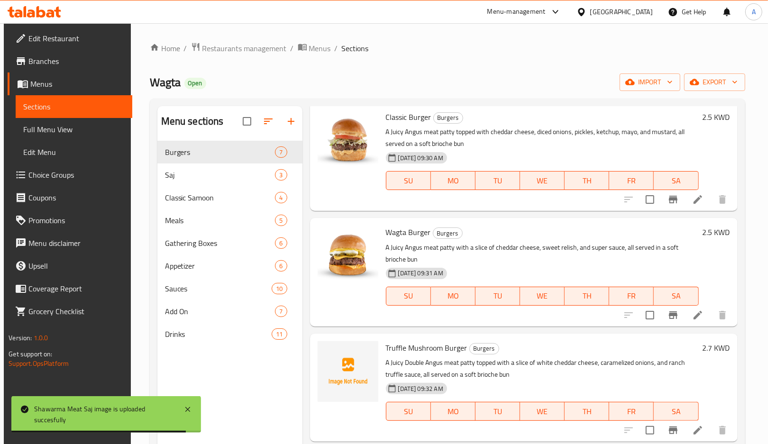
scroll to position [63, 0]
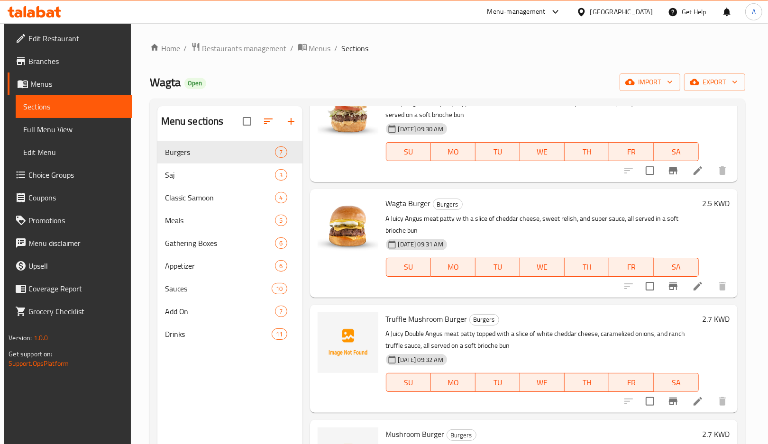
click at [398, 318] on span "Truffle Mushroom Burger" at bounding box center [426, 319] width 81 height 14
copy span "Truffle"
click at [419, 333] on p "A Juicy Double Angus meat patty topped with a slice of white cheddar cheese, ca…" at bounding box center [542, 340] width 313 height 24
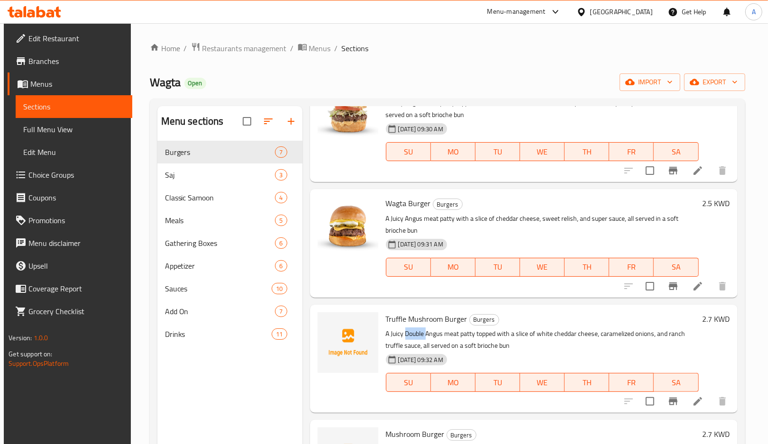
copy p "Double"
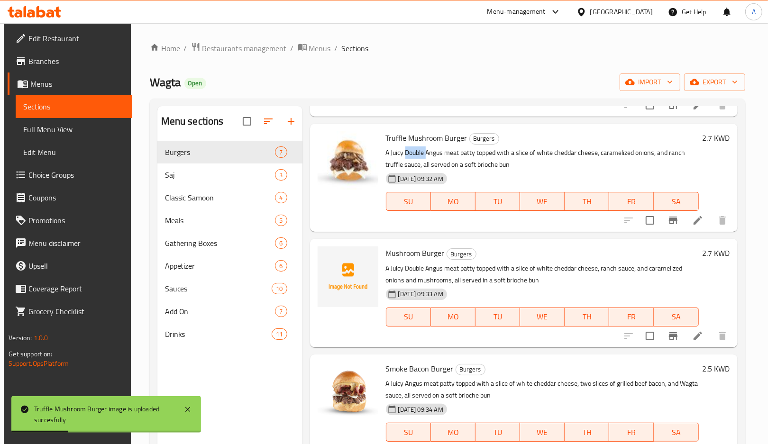
scroll to position [253, 0]
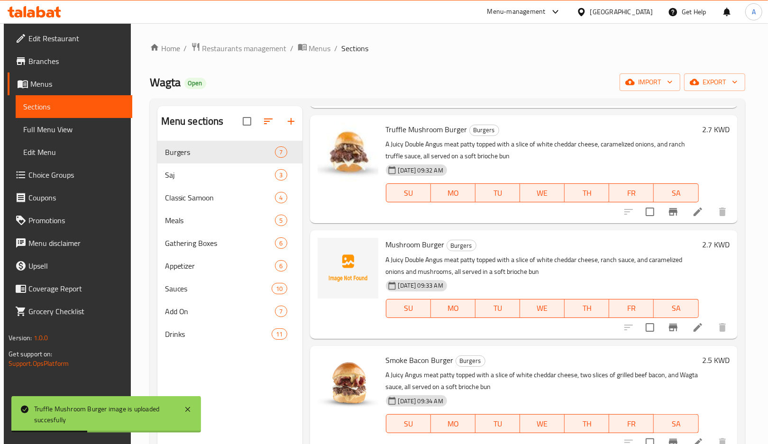
click at [399, 245] on span "Mushroom Burger" at bounding box center [415, 244] width 59 height 14
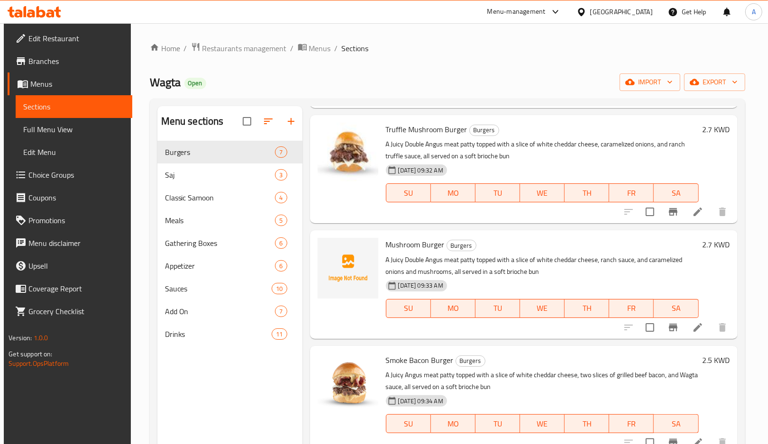
click at [408, 263] on p "A Juicy Double Angus meat patty topped with a slice of white cheddar cheese, ra…" at bounding box center [542, 266] width 313 height 24
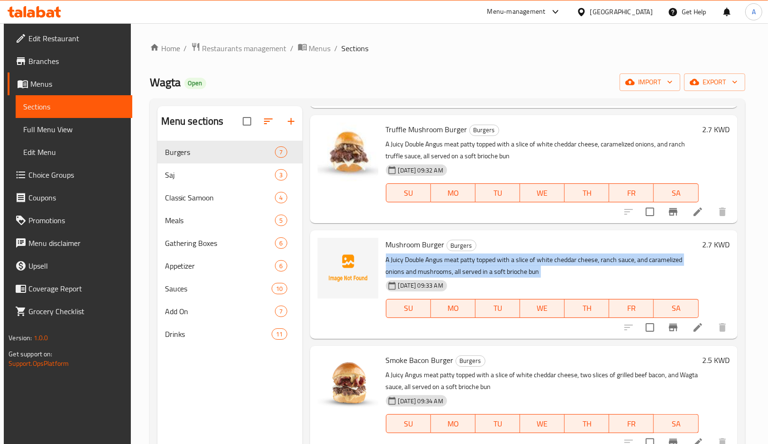
click at [408, 263] on p "A Juicy Double Angus meat patty topped with a slice of white cheddar cheese, ra…" at bounding box center [542, 266] width 313 height 24
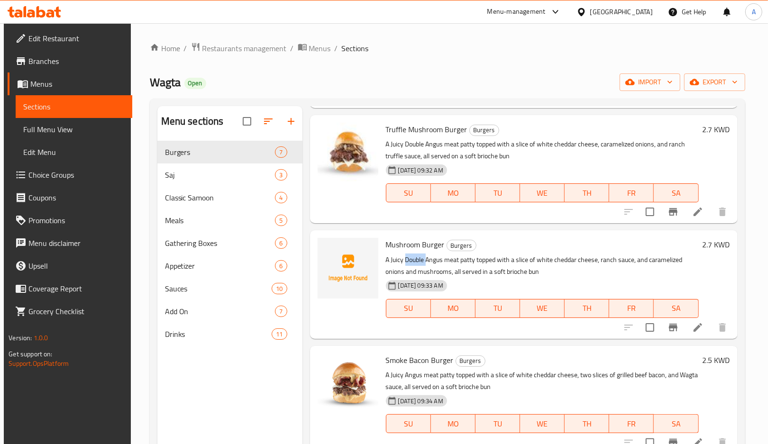
click at [408, 263] on p "A Juicy Double Angus meat patty topped with a slice of white cheddar cheese, ra…" at bounding box center [542, 266] width 313 height 24
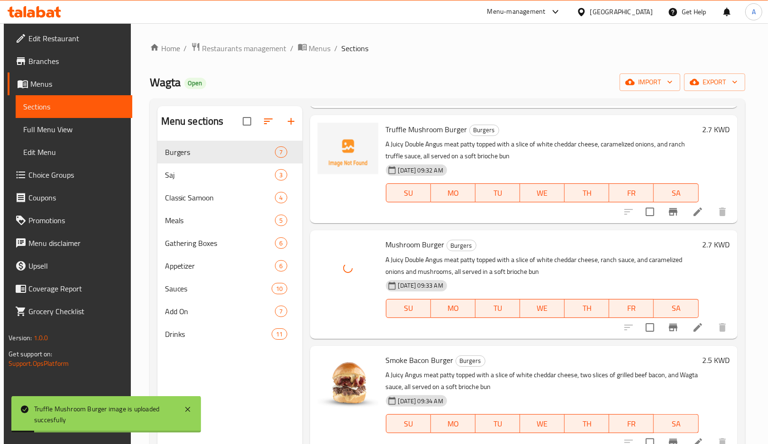
click at [386, 131] on span "Truffle Mushroom Burger" at bounding box center [426, 129] width 81 height 14
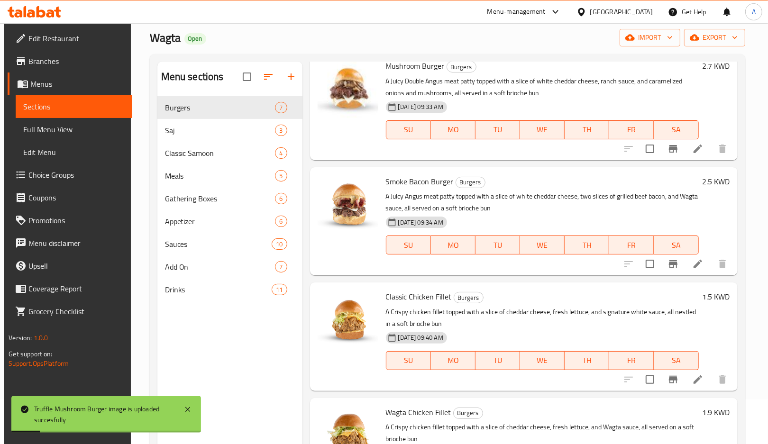
scroll to position [133, 0]
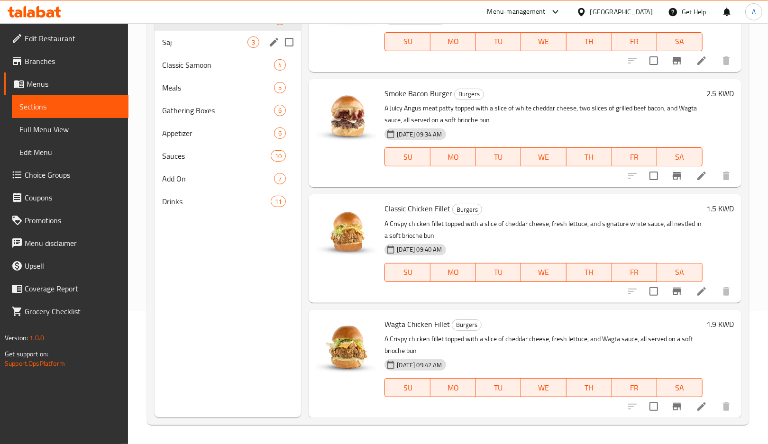
click at [195, 49] on div "Saj 3" at bounding box center [227, 42] width 146 height 23
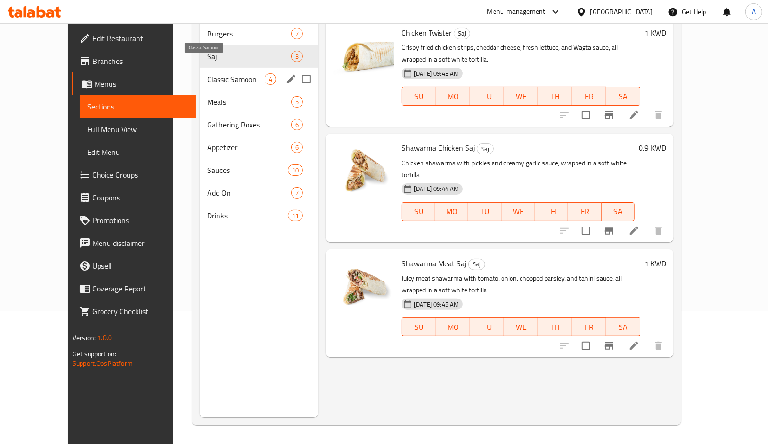
click at [207, 73] on span "Classic Samoon" at bounding box center [235, 78] width 57 height 11
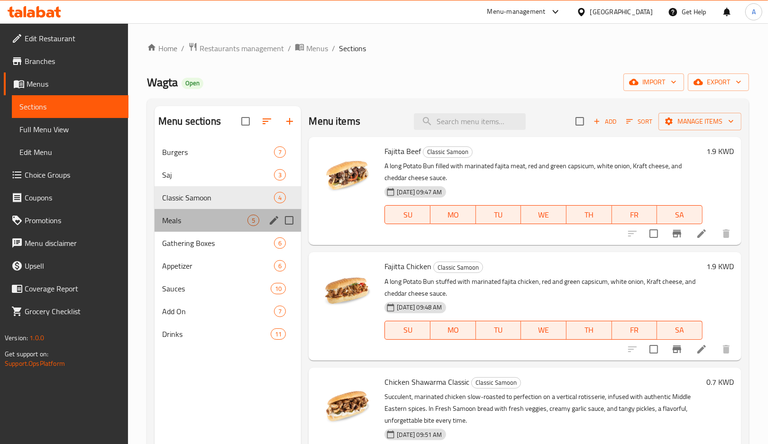
click at [226, 227] on div "Meals 5" at bounding box center [227, 220] width 146 height 23
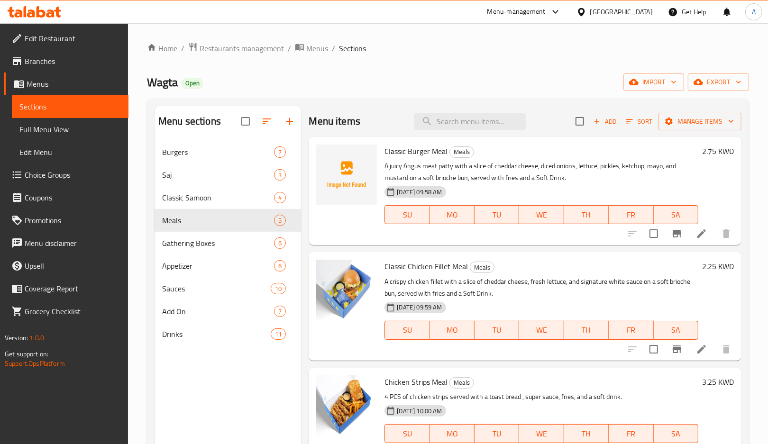
click at [408, 149] on span "Classic Burger Meal" at bounding box center [415, 151] width 63 height 14
click at [399, 149] on span "Classic Burger Meal" at bounding box center [415, 151] width 63 height 14
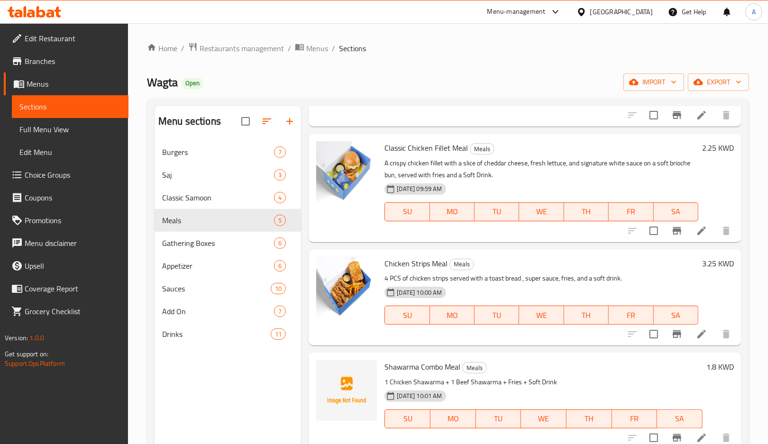
scroll to position [120, 0]
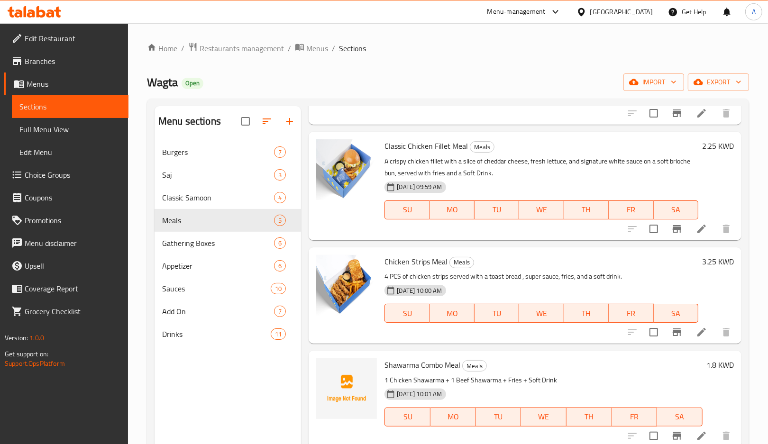
click at [406, 371] on span "Shawarma Combo Meal" at bounding box center [422, 365] width 76 height 14
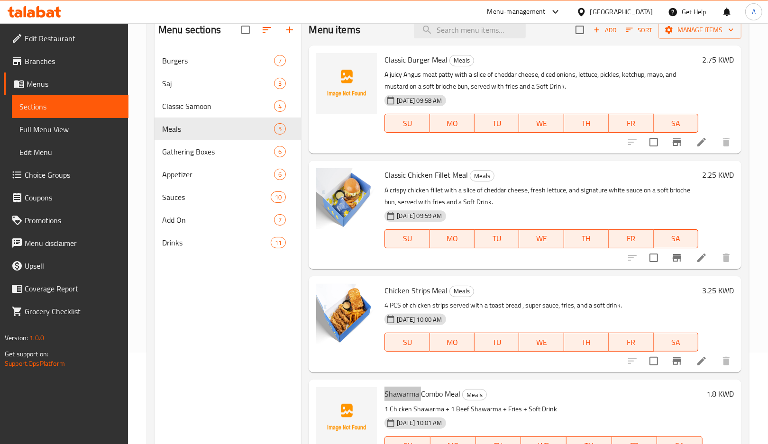
scroll to position [70, 0]
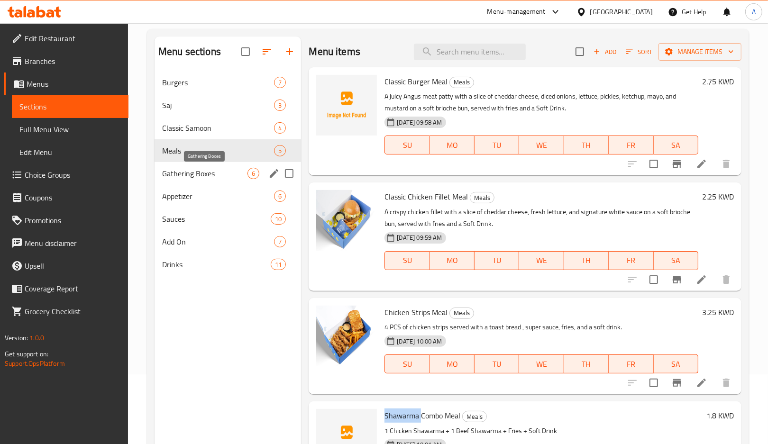
click at [188, 181] on div "Gathering Boxes 6" at bounding box center [227, 173] width 146 height 23
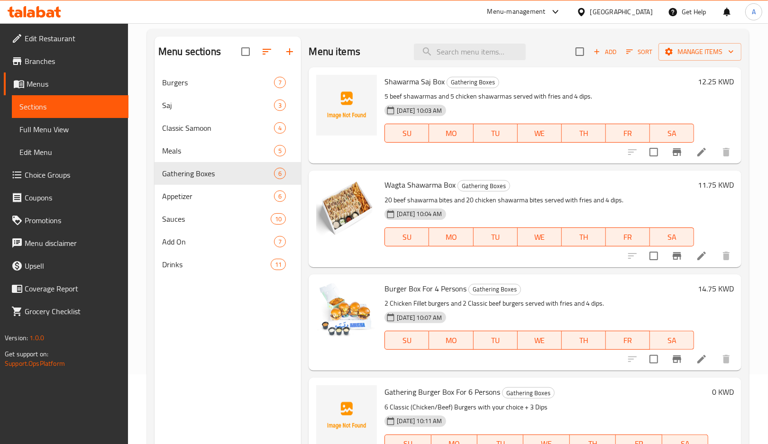
click at [405, 91] on p "5 beef shawarmas and 5 chicken shawarmas served with fries and 4 dips." at bounding box center [538, 97] width 309 height 12
click at [424, 84] on span "Shawarma Saj Box" at bounding box center [414, 81] width 60 height 14
click at [415, 84] on span "Shawarma Saj Box" at bounding box center [414, 81] width 60 height 14
click at [407, 81] on span "Shawarma Saj Box" at bounding box center [414, 81] width 60 height 14
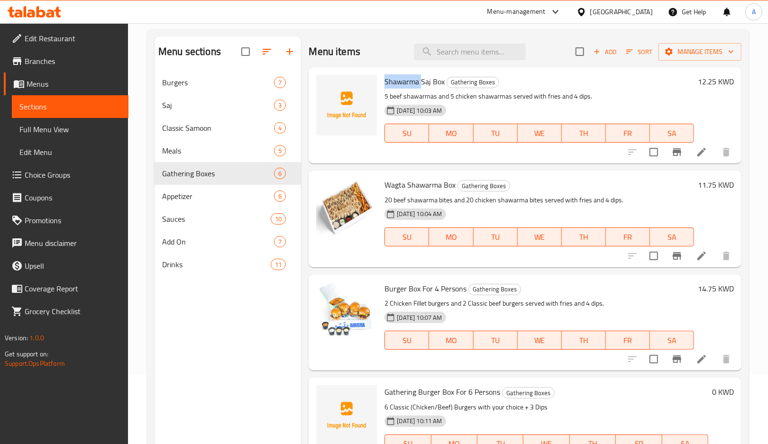
click at [407, 81] on span "Shawarma Saj Box" at bounding box center [414, 81] width 60 height 14
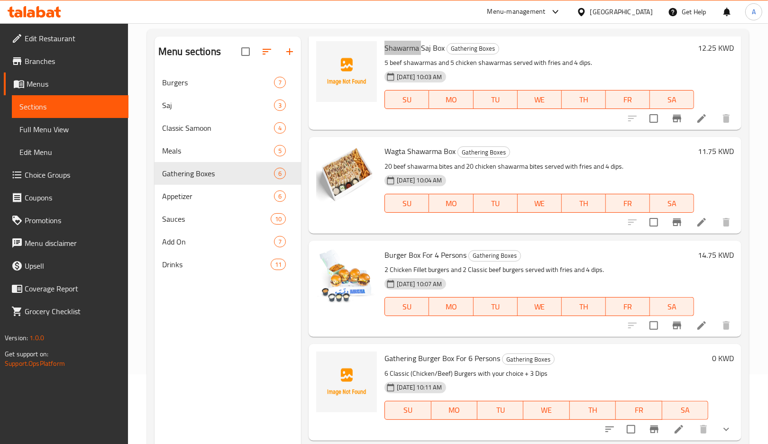
scroll to position [63, 0]
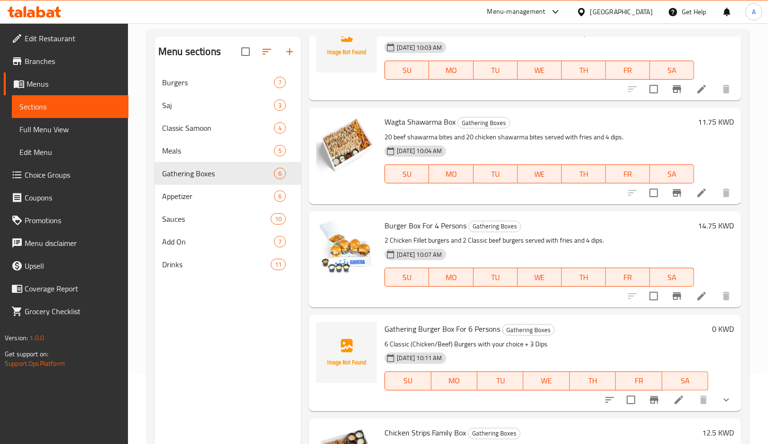
click at [399, 332] on span "Gathering Burger Box For 6 Persons" at bounding box center [442, 329] width 116 height 14
click at [469, 327] on span "Gathering Burger Box For 6 Persons" at bounding box center [442, 329] width 116 height 14
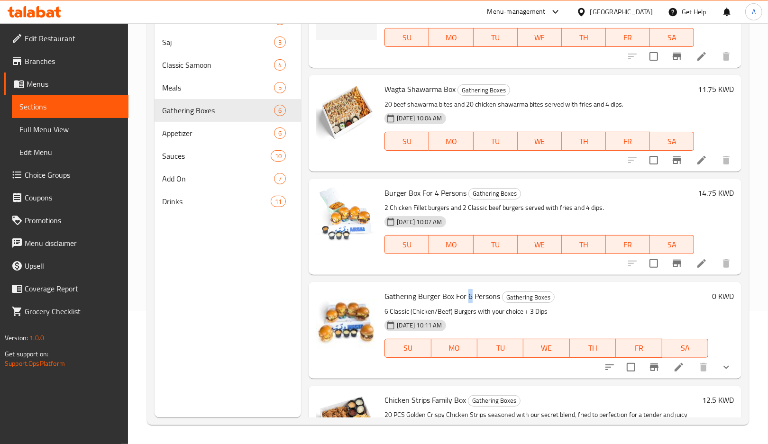
scroll to position [0, 0]
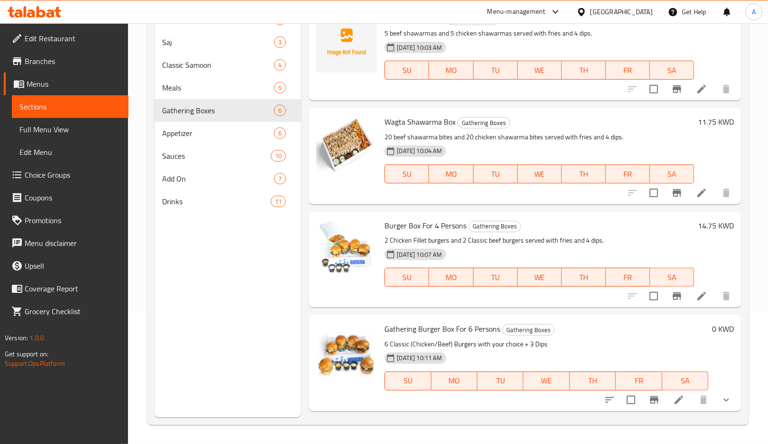
click at [497, 344] on p "6 Classic (Chicken/Beef) Burgers with your choice + 3 Dips" at bounding box center [545, 344] width 323 height 12
click at [539, 341] on p "6 Classic (Chicken/Beef) Burgers with your choice + 3 Dips" at bounding box center [545, 344] width 323 height 12
click at [579, 137] on p "20 beef shawarma bites and 20 chicken shawarma bites served with fries and 4 di…" at bounding box center [538, 137] width 309 height 12
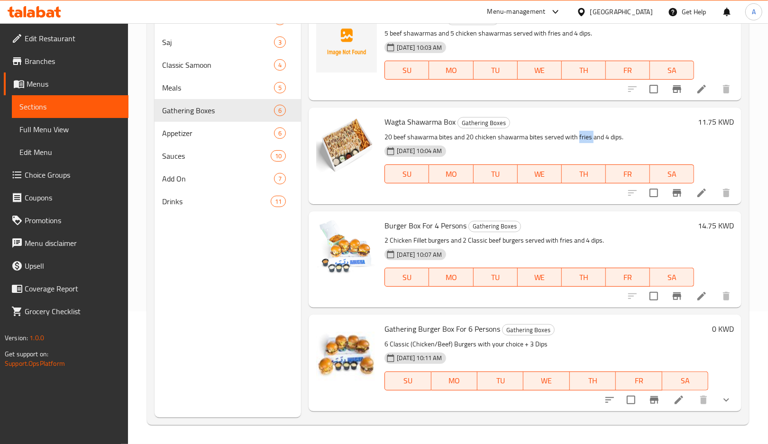
click at [579, 137] on p "20 beef shawarma bites and 20 chicken shawarma bites served with fries and 4 di…" at bounding box center [538, 137] width 309 height 12
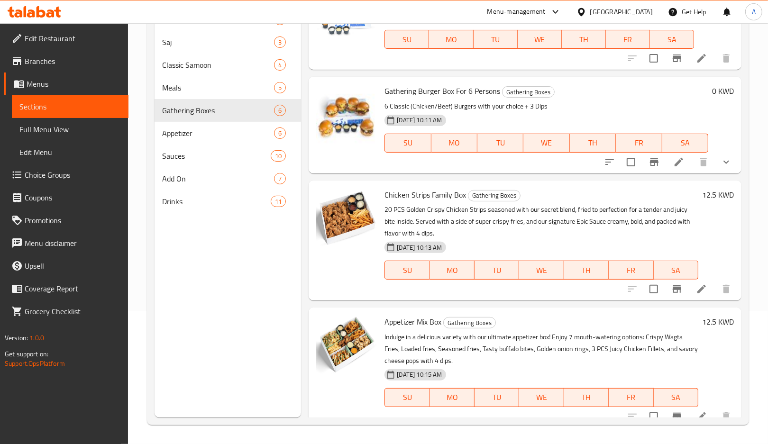
scroll to position [247, 0]
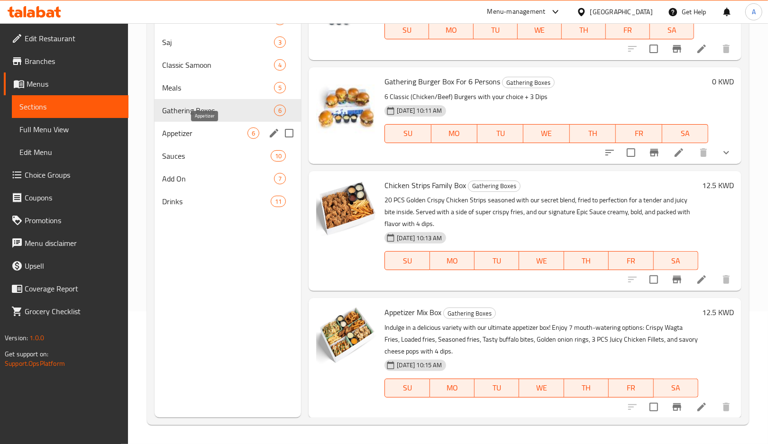
click at [186, 133] on span "Appetizer" at bounding box center [204, 132] width 85 height 11
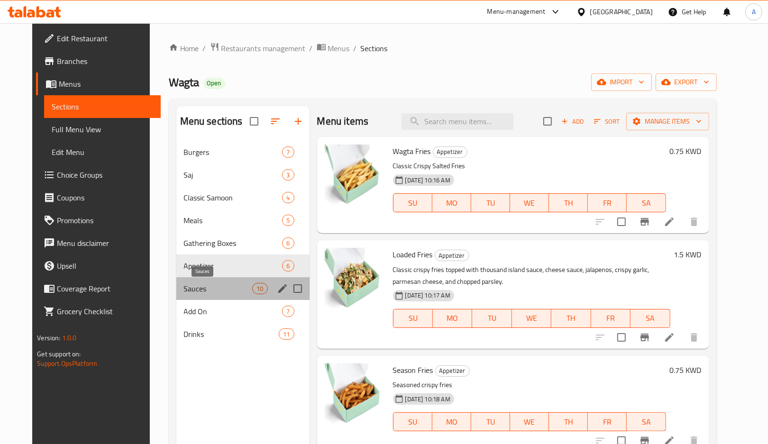
click at [221, 285] on span "Sauces" at bounding box center [218, 288] width 69 height 11
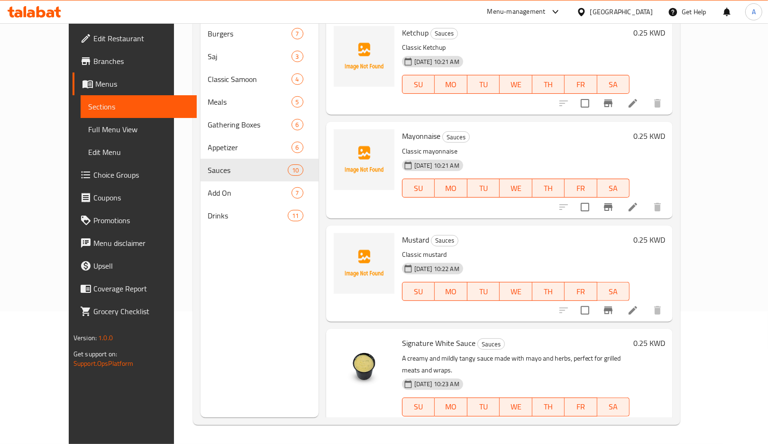
click at [406, 233] on span "Mustard" at bounding box center [415, 240] width 27 height 14
click at [402, 129] on div "Mayonnaise Sauces Classic mayonnaise 13-08-2025 10:21 AM SU MO TU WE TH FR SA" at bounding box center [515, 170] width 235 height 89
click at [408, 129] on span "Mayonnaise" at bounding box center [421, 136] width 38 height 14
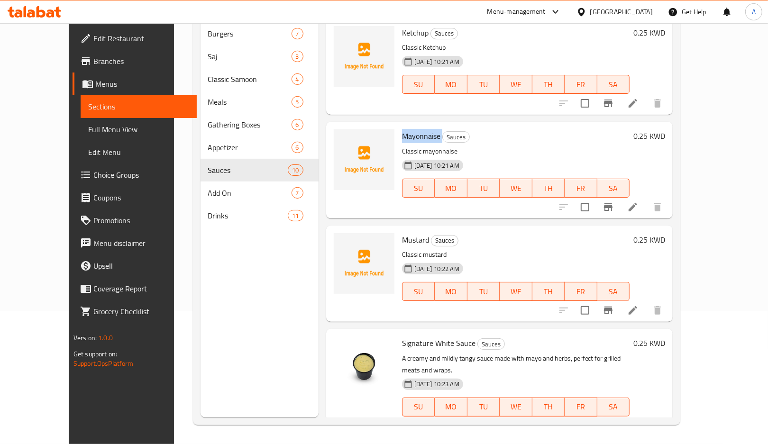
click at [408, 129] on span "Mayonnaise" at bounding box center [421, 136] width 38 height 14
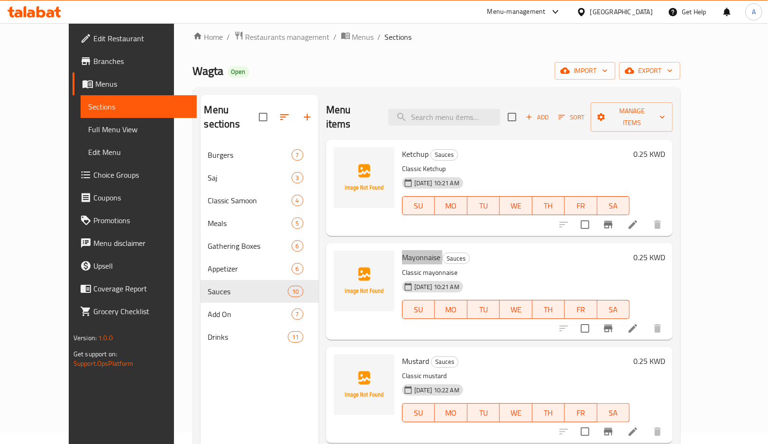
scroll to position [6, 0]
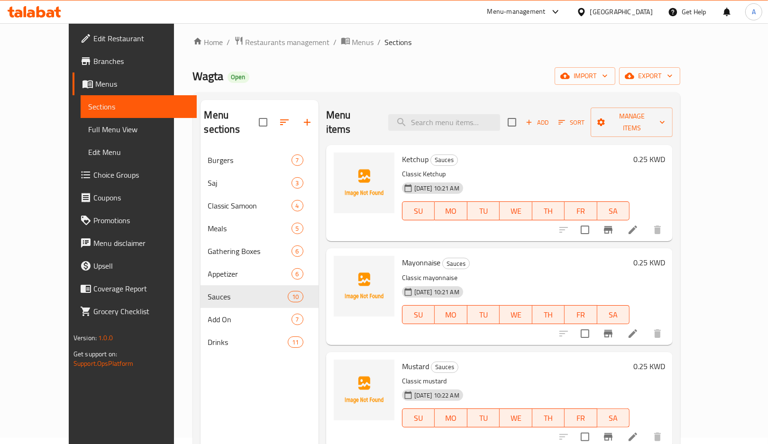
click at [403, 152] on span "Ketchup" at bounding box center [415, 159] width 27 height 14
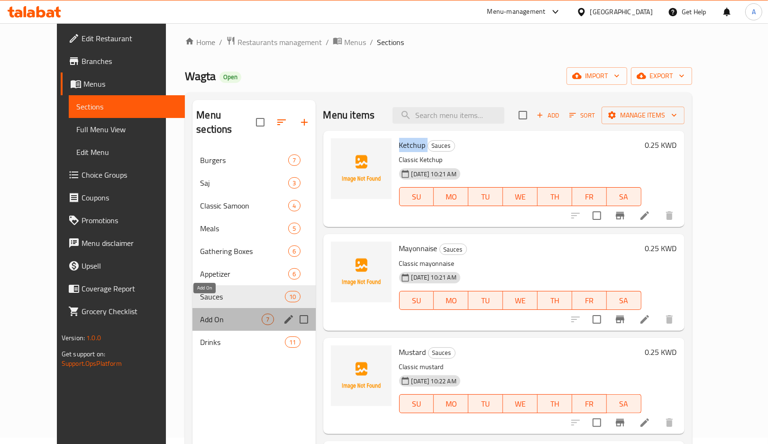
click at [200, 314] on span "Add On" at bounding box center [231, 319] width 62 height 11
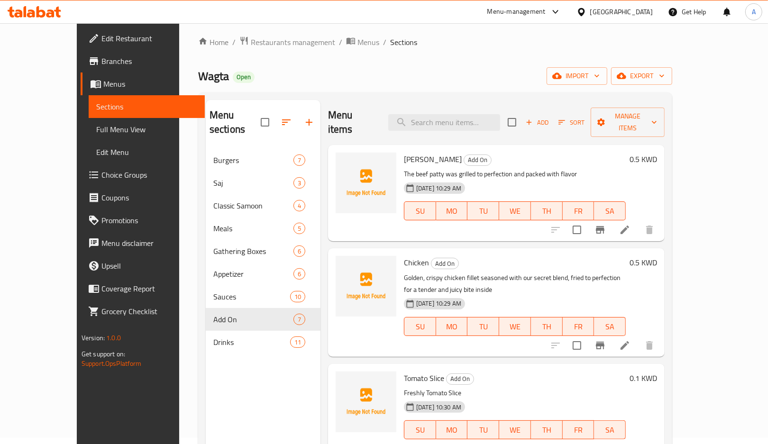
click at [404, 255] on span "Chicken" at bounding box center [416, 262] width 25 height 14
click at [414, 371] on span "Tomato Slice" at bounding box center [424, 378] width 40 height 14
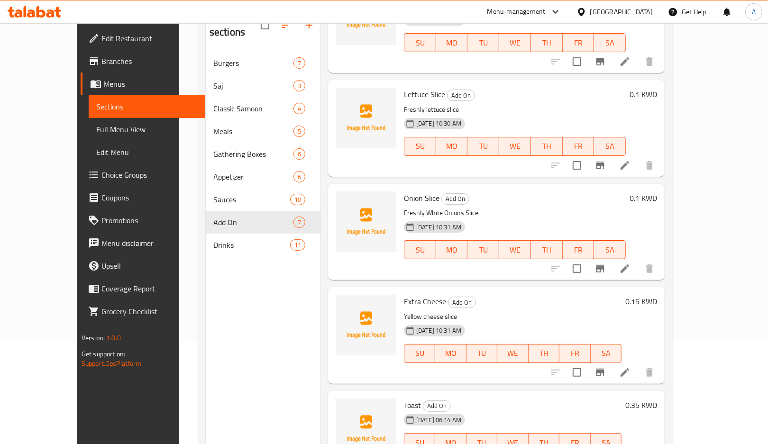
scroll to position [133, 0]
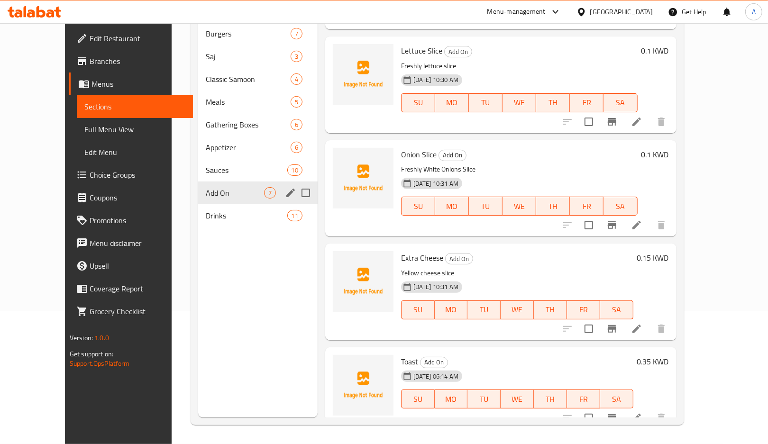
click at [210, 210] on span "Drinks" at bounding box center [246, 215] width 81 height 11
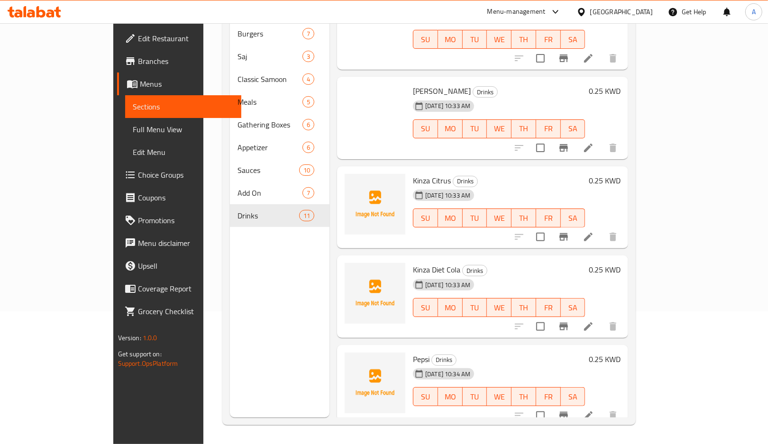
scroll to position [120, 0]
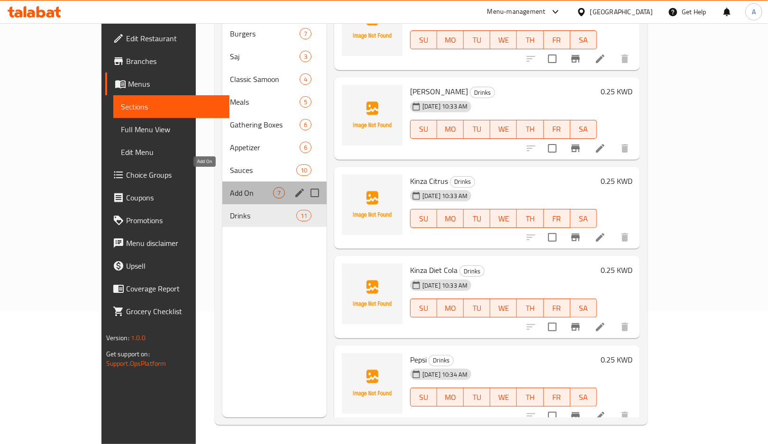
click at [237, 187] on span "Add On" at bounding box center [251, 192] width 43 height 11
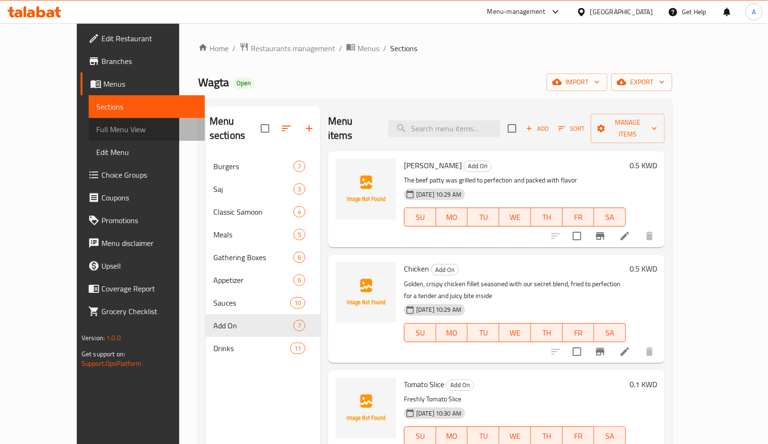
click at [96, 127] on span "Full Menu View" at bounding box center [146, 129] width 101 height 11
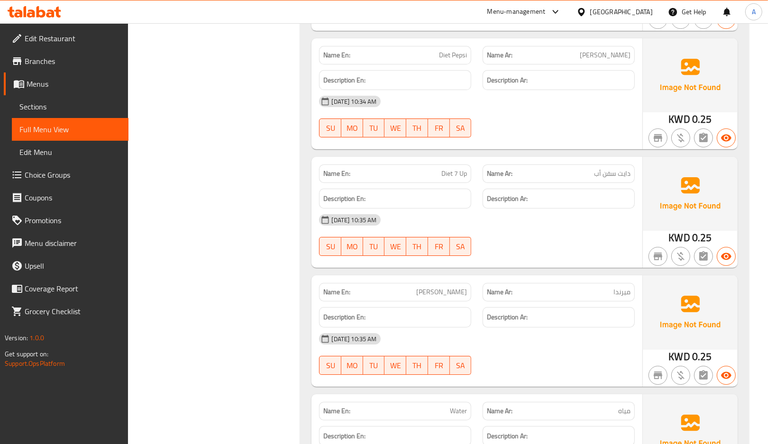
scroll to position [7990, 0]
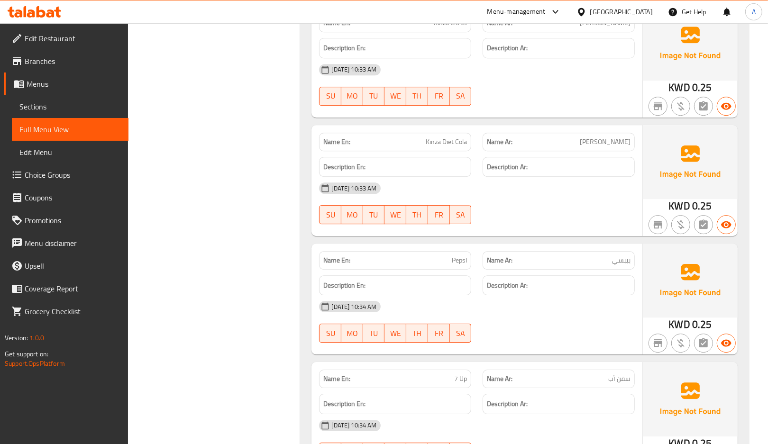
click at [3, 129] on div "Full Menu View" at bounding box center [64, 129] width 127 height 23
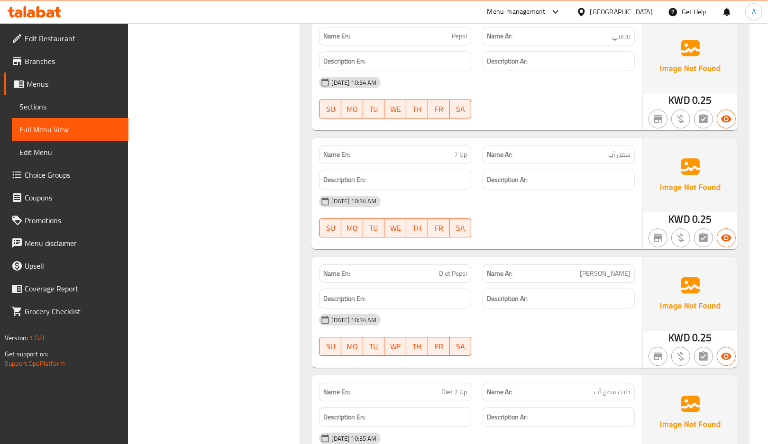
scroll to position [8053, 0]
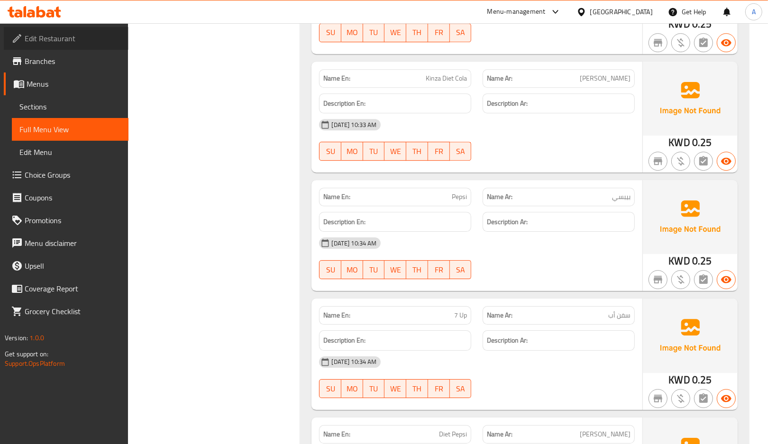
click at [45, 41] on span "Edit Restaurant" at bounding box center [73, 38] width 96 height 11
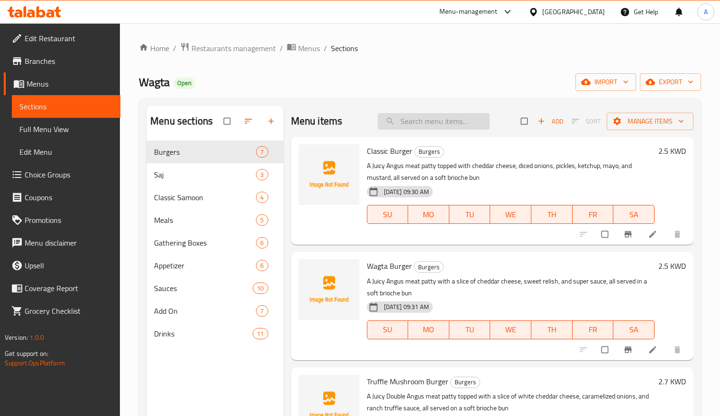
click at [383, 115] on input "search" at bounding box center [434, 121] width 112 height 17
paste input "Burger Box For 4 Persons"
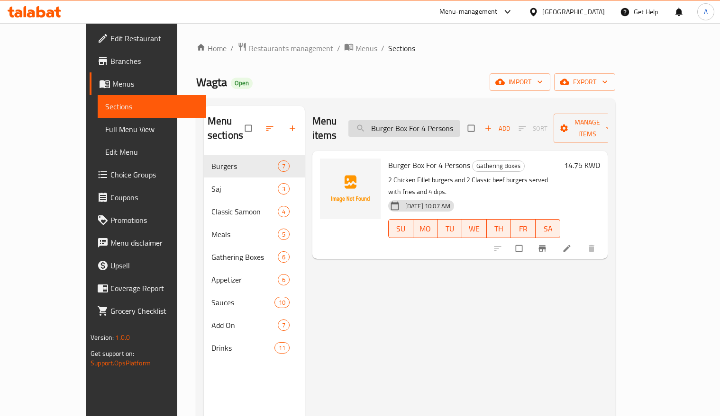
click at [383, 123] on input "Burger Box For 4 Persons" at bounding box center [404, 128] width 112 height 17
paste input "Wagta Shawarma Box"
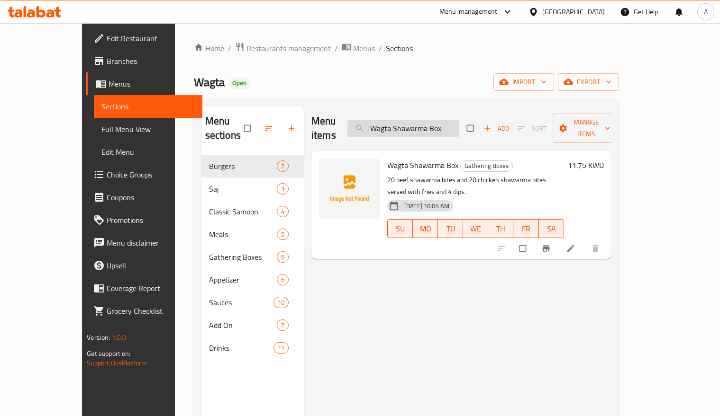
click at [383, 121] on input "Wagta Shawarma Box" at bounding box center [403, 128] width 112 height 17
paste input "Classic Chicken Fillet"
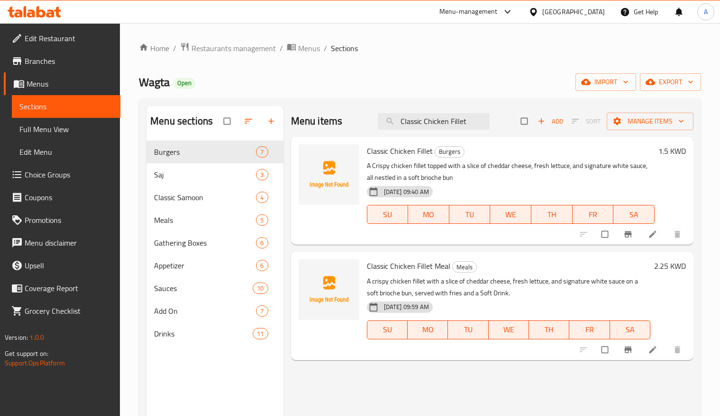
type input "Classic Chicken Fillet"
click at [383, 222] on span "Classic Chicken Fillet Meal" at bounding box center [408, 266] width 83 height 14
drag, startPoint x: 417, startPoint y: 159, endPoint x: 578, endPoint y: 161, distance: 160.2
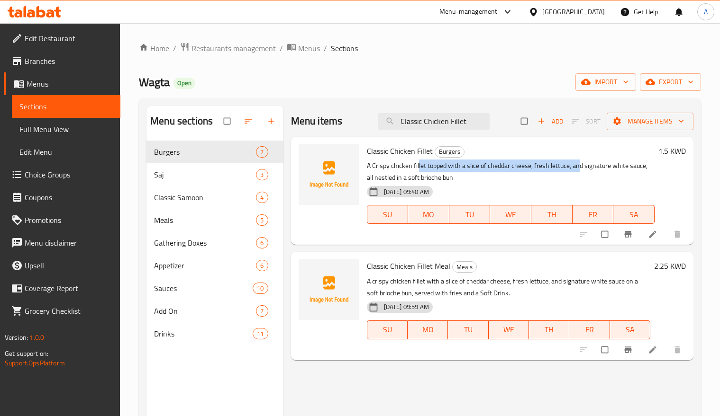
click at [383, 161] on p "A Crispy chicken fillet topped with a slice of cheddar cheese, fresh lettuce, a…" at bounding box center [511, 172] width 288 height 24
click at [383, 174] on p "A Crispy chicken fillet topped with a slice of cheddar cheese, fresh lettuce, a…" at bounding box center [511, 172] width 288 height 24
drag, startPoint x: 389, startPoint y: 175, endPoint x: 515, endPoint y: 176, distance: 125.6
click at [383, 176] on p "A Crispy chicken fillet topped with a slice of cheddar cheese, fresh lettuce, a…" at bounding box center [511, 172] width 288 height 24
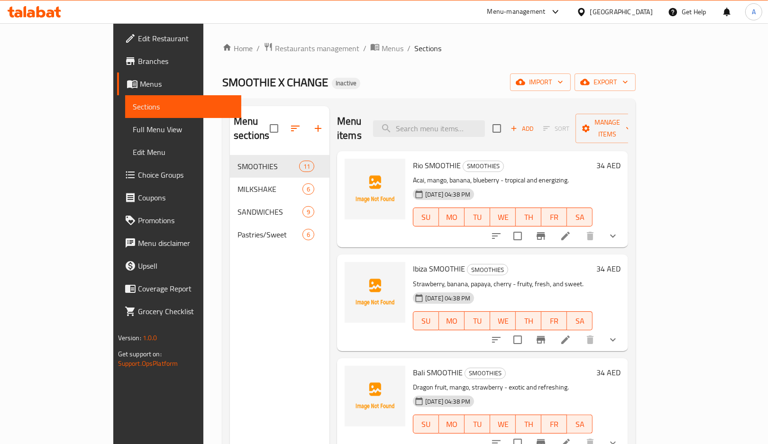
click at [246, 260] on div "Menu sections SMOOTHIES 11 MILKSHAKE 6 SANDWICHES 9 Pastries/Sweet 6" at bounding box center [280, 328] width 100 height 444
click at [563, 87] on span "import" at bounding box center [539, 82] width 45 height 12
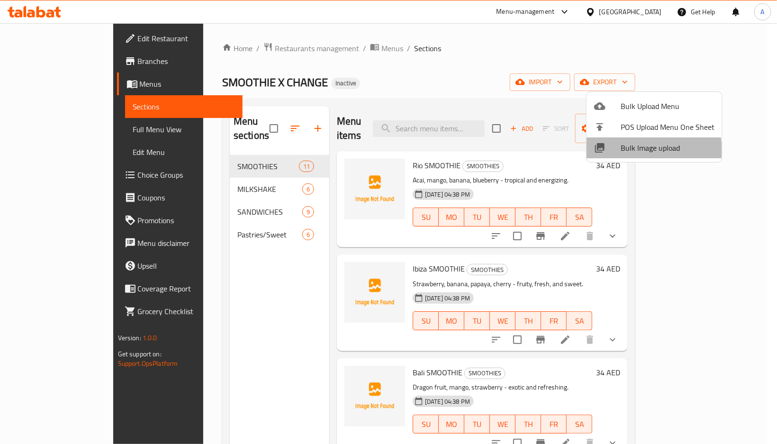
click at [628, 150] on span "Bulk Image upload" at bounding box center [668, 147] width 94 height 11
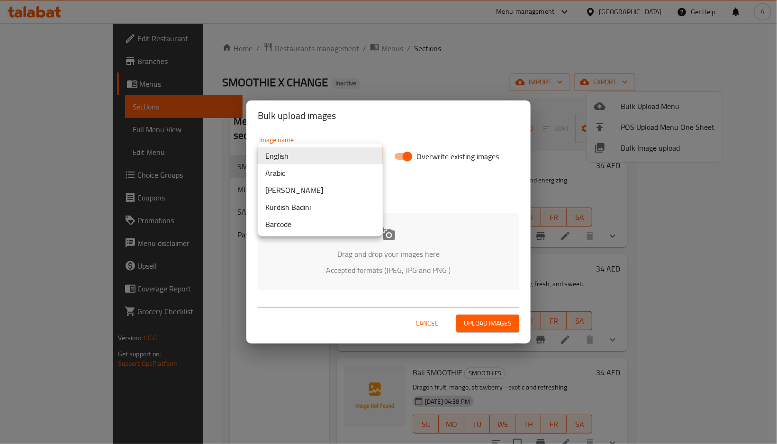
click at [316, 156] on body "​ Menu-management United Arab Emirates Get Help A Edit Restaurant Branches Menu…" at bounding box center [388, 233] width 777 height 421
click at [455, 262] on div at bounding box center [388, 222] width 777 height 444
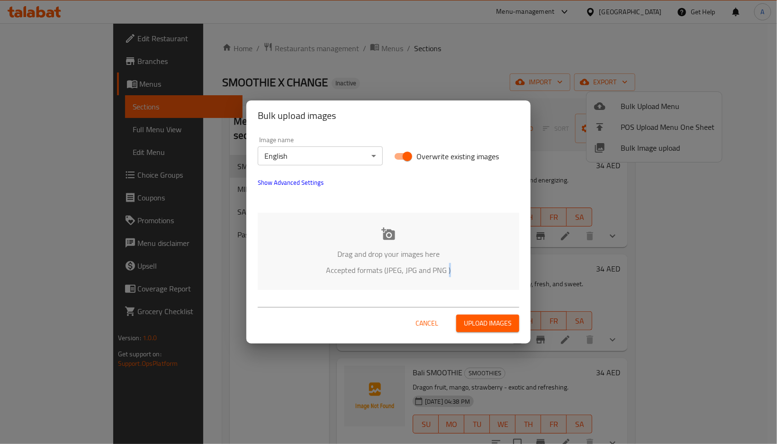
click at [455, 262] on div "Drag and drop your images here Accepted formats (JPEG, JPG and PNG )" at bounding box center [389, 251] width 262 height 77
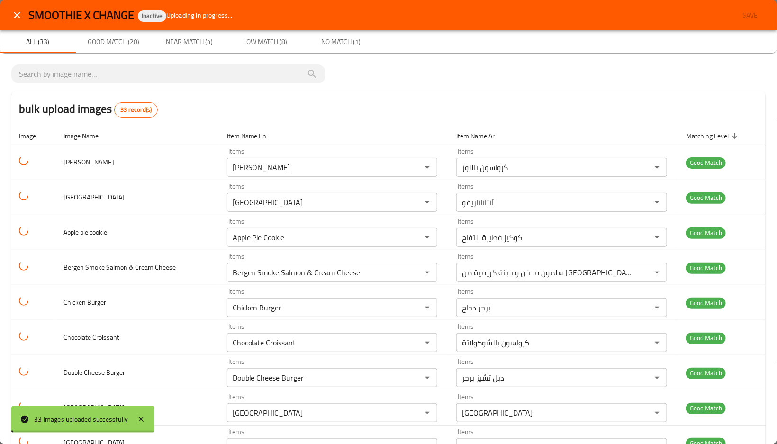
click at [463, 244] on div at bounding box center [388, 222] width 777 height 444
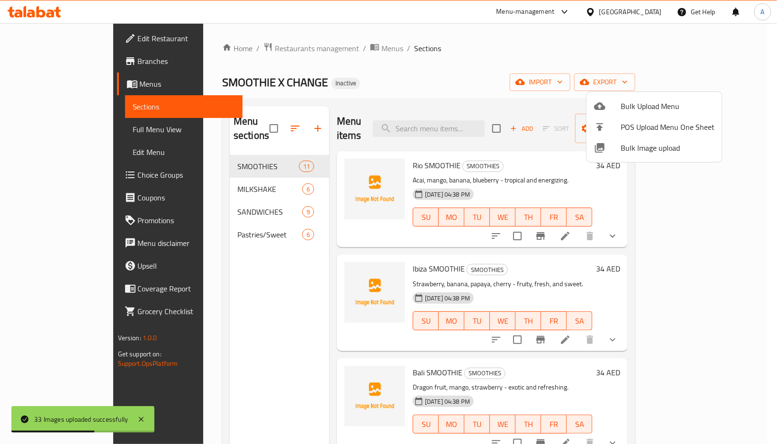
click at [625, 145] on span "Bulk Image upload" at bounding box center [668, 147] width 94 height 11
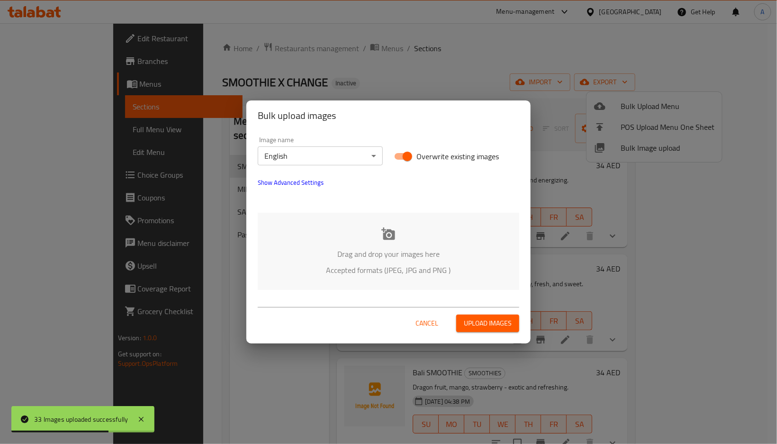
click at [379, 238] on div "Drag and drop your images here Accepted formats (JPEG, JPG and PNG )" at bounding box center [389, 251] width 262 height 77
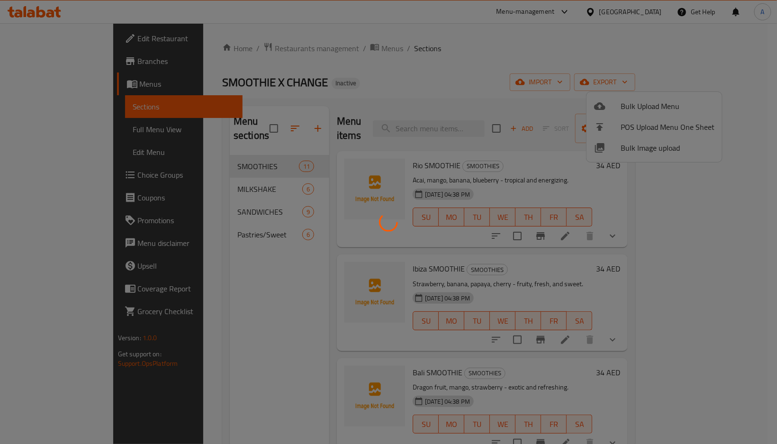
click at [662, 269] on div at bounding box center [388, 222] width 777 height 444
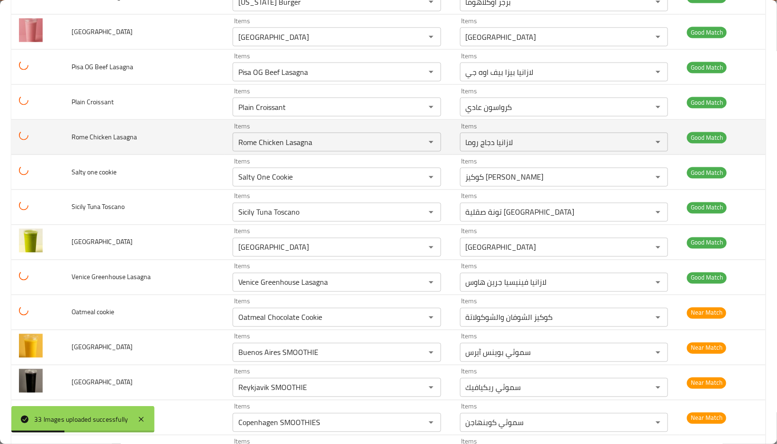
scroll to position [569, 0]
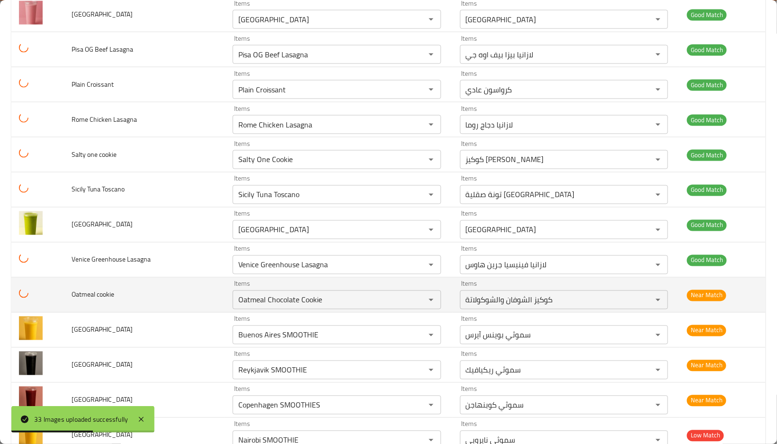
click at [189, 296] on td "Oatmeal cookie" at bounding box center [145, 295] width 162 height 35
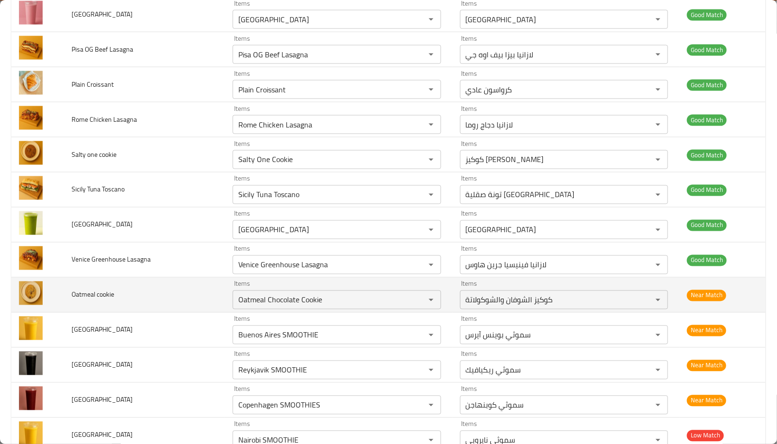
click at [186, 296] on td "Oatmeal cookie" at bounding box center [145, 295] width 162 height 35
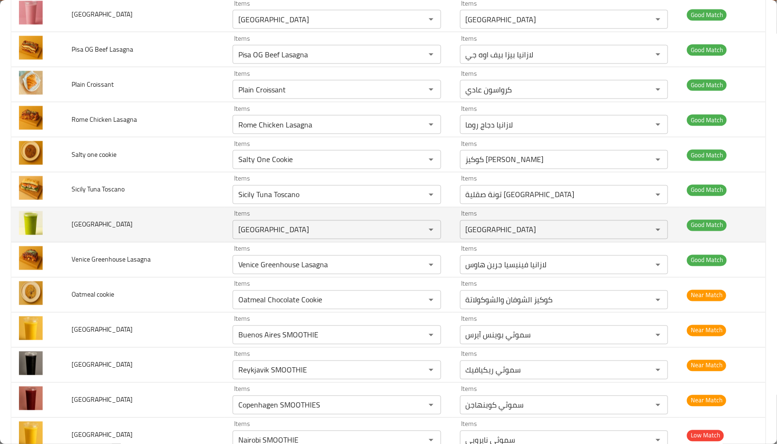
click at [163, 242] on td "Tokyo" at bounding box center [145, 225] width 162 height 35
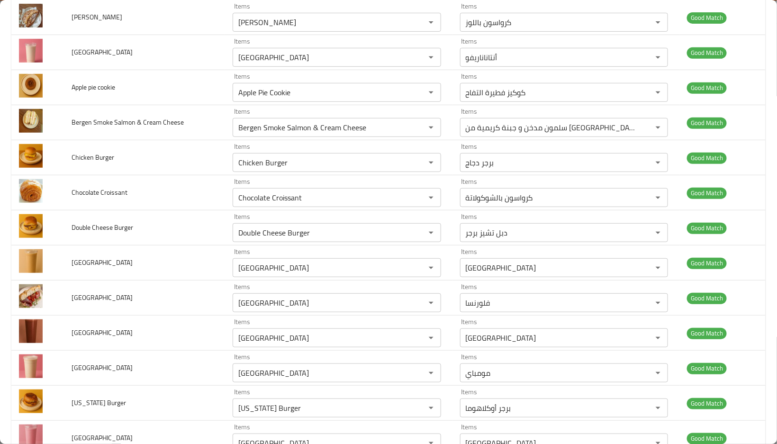
scroll to position [316, 0]
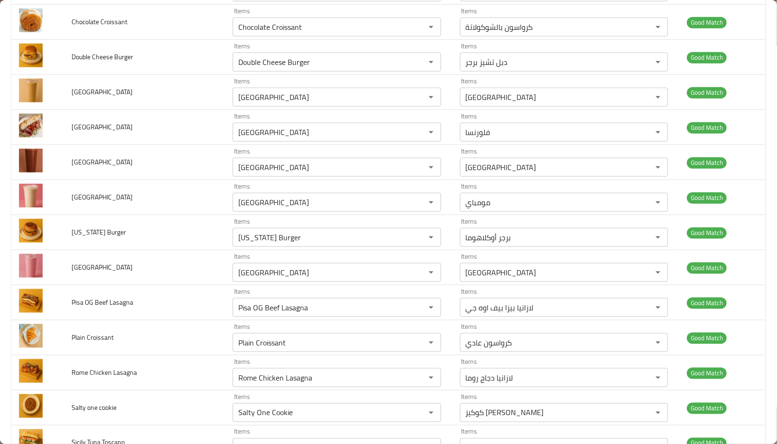
click at [163, 242] on td "Oklahoma Burger" at bounding box center [145, 232] width 162 height 35
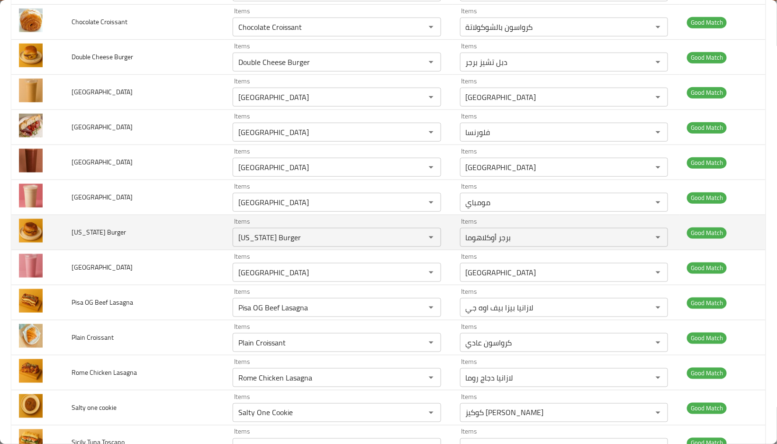
scroll to position [379, 0]
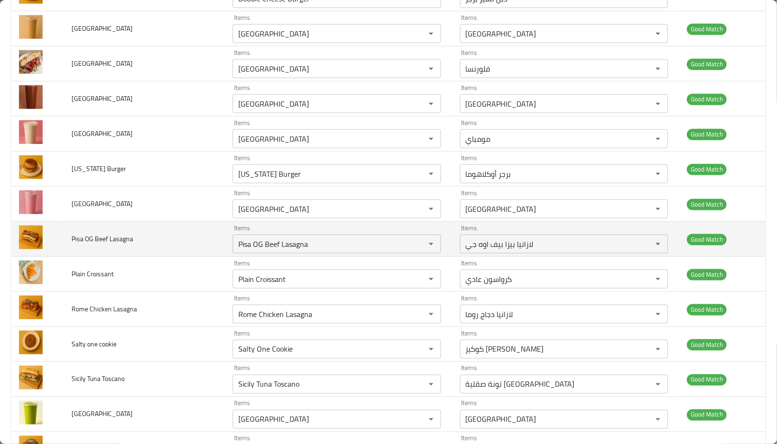
click at [122, 233] on span "Pisa OG Beef Lasagna" at bounding box center [103, 239] width 62 height 12
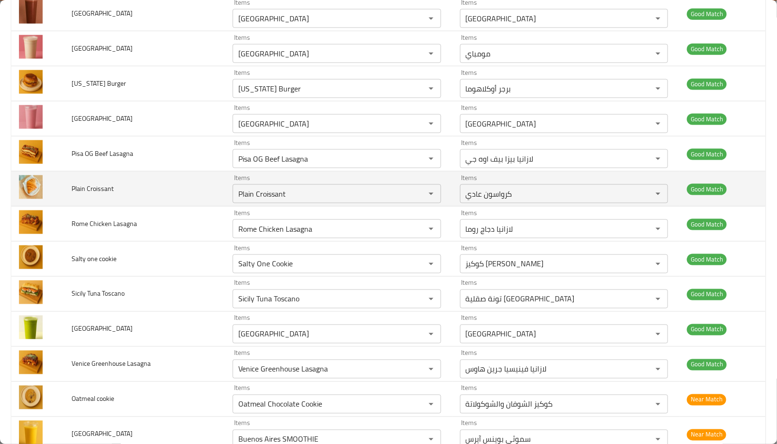
scroll to position [632, 0]
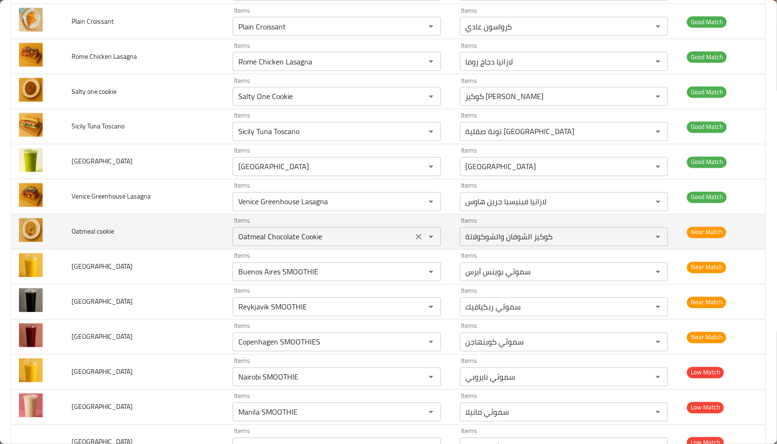
click at [272, 237] on cookie "Oatmeal Chocolate Cookie" at bounding box center [322, 236] width 174 height 13
drag, startPoint x: 265, startPoint y: 240, endPoint x: 405, endPoint y: 246, distance: 139.5
click at [405, 246] on div "Oatmeal Chocolate Cookie Items" at bounding box center [337, 236] width 208 height 19
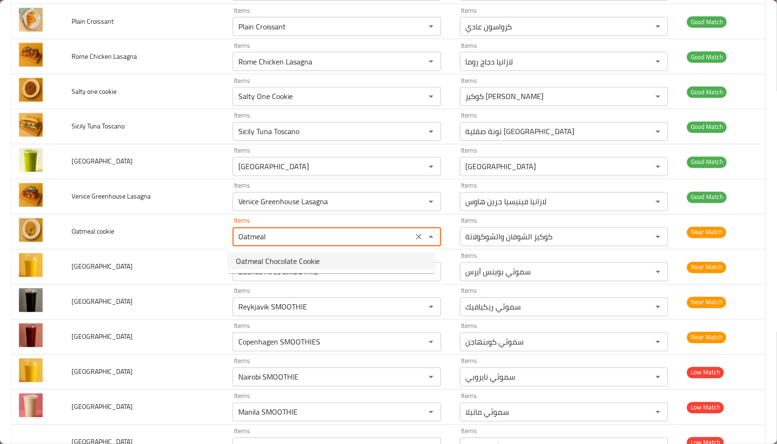
click at [315, 260] on span "Oatmeal Chocolate Cookie" at bounding box center [278, 260] width 84 height 11
type cookie "Oatmeal Chocolate Cookie"
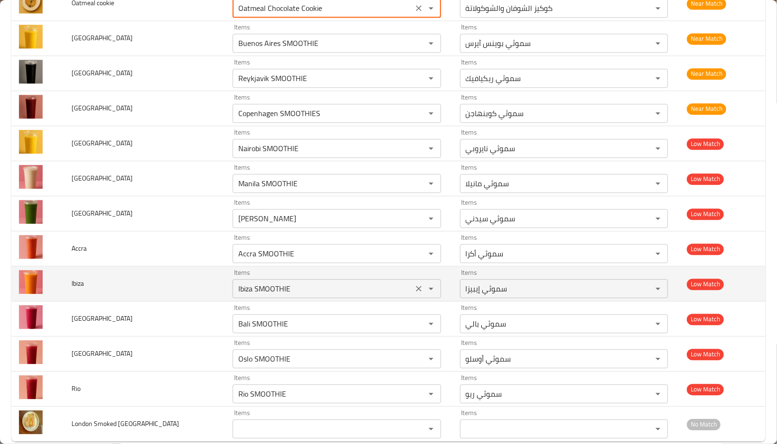
scroll to position [878, 0]
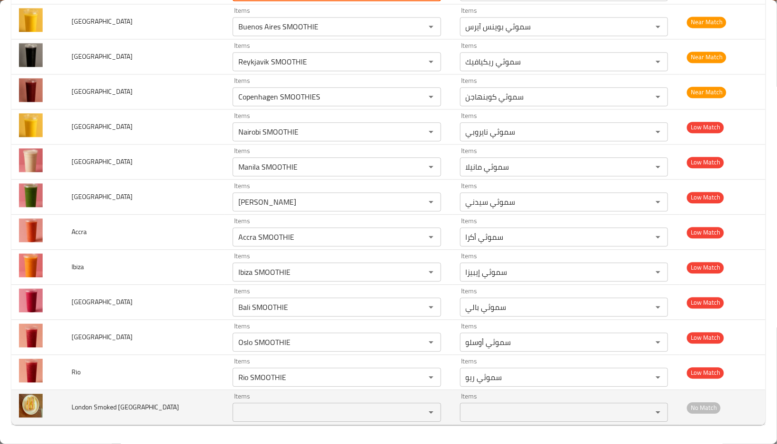
click at [81, 406] on span "London Smoked Turkey" at bounding box center [126, 407] width 108 height 12
copy span "London"
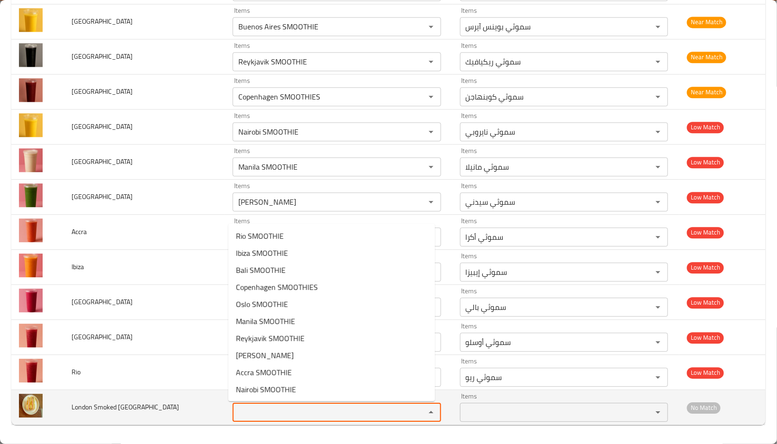
click at [256, 411] on Turkey "Items" at bounding box center [322, 412] width 174 height 13
paste Turkey "London"
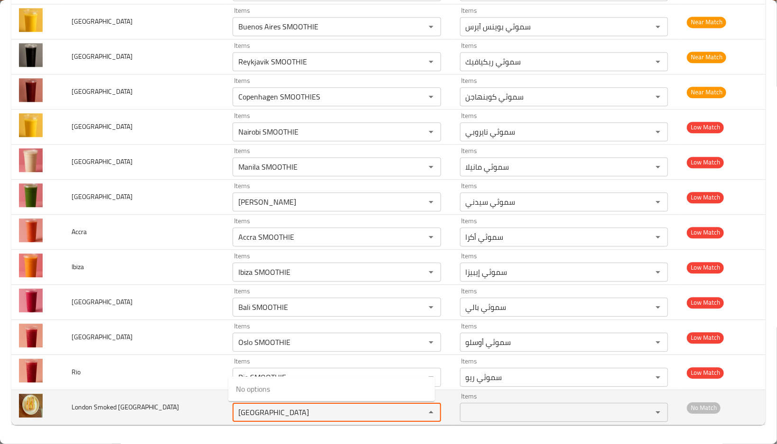
type Turkey "London"
click at [117, 405] on span "London Smoked Turkey" at bounding box center [126, 407] width 108 height 12
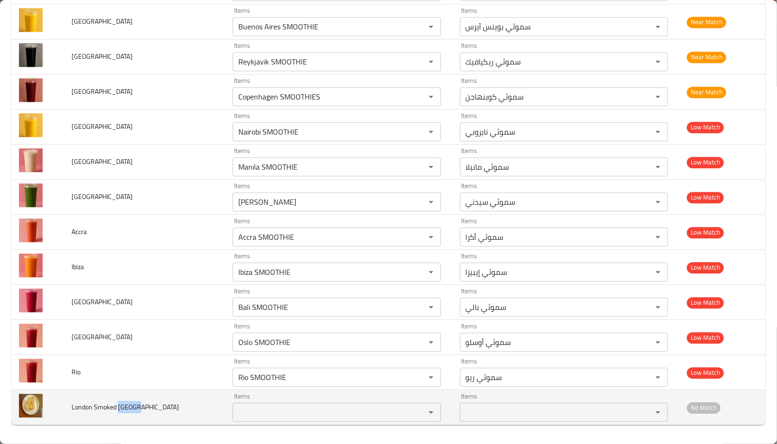
click at [117, 405] on span "London Smoked Turkey" at bounding box center [126, 407] width 108 height 12
copy span "Turkey"
click at [255, 401] on div "Items Items" at bounding box center [337, 407] width 208 height 29
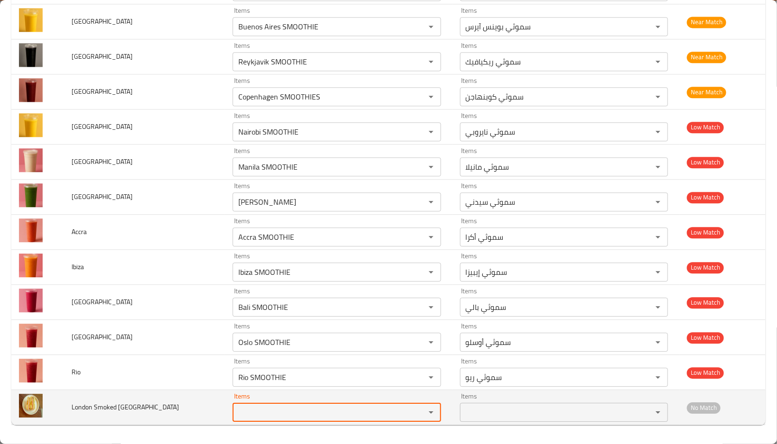
click at [256, 404] on div "Items" at bounding box center [337, 412] width 208 height 19
paste Turkey "Turkey"
type Turkey "Turkey"
click at [104, 404] on span "London Smoked Turkey" at bounding box center [126, 407] width 108 height 12
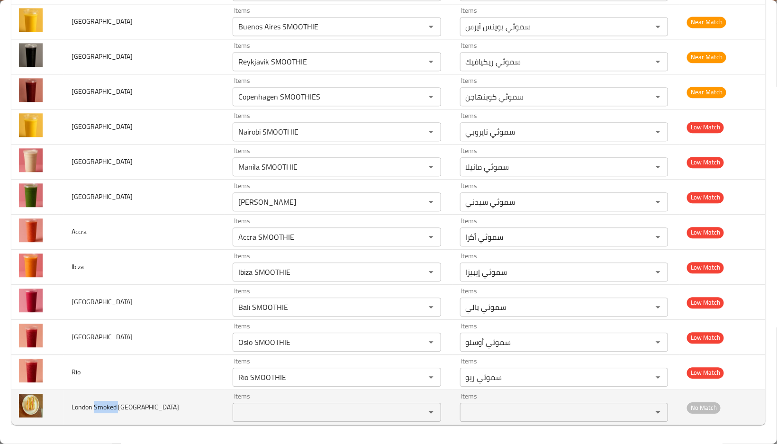
click at [104, 404] on span "London Smoked Turkey" at bounding box center [126, 407] width 108 height 12
copy span "Smoked"
click at [283, 410] on Turkey "Items" at bounding box center [322, 412] width 174 height 13
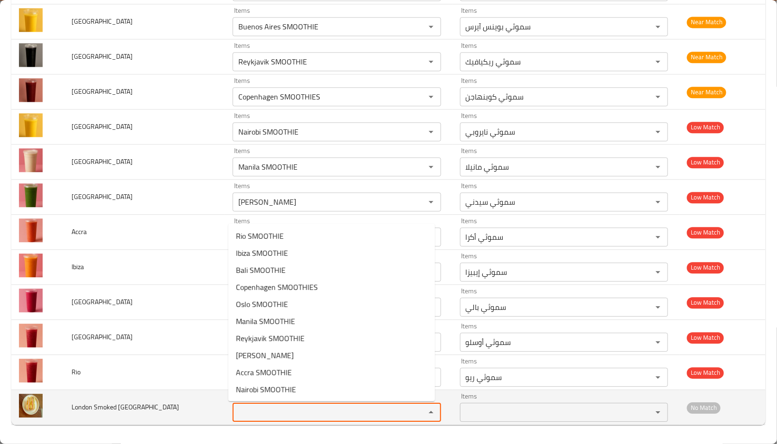
paste Turkey "Smoked"
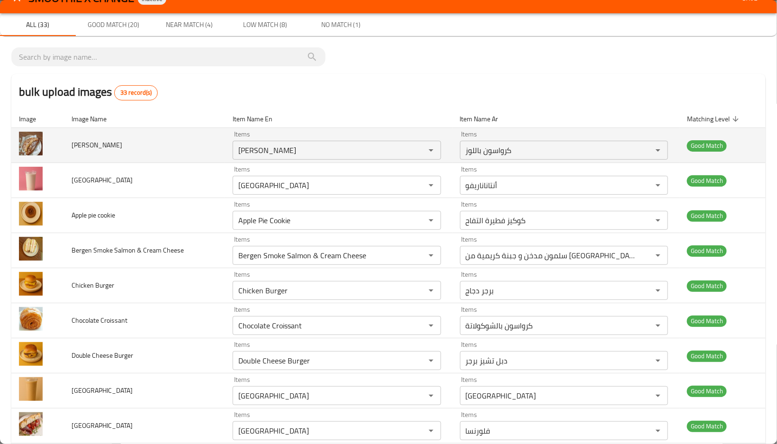
scroll to position [0, 0]
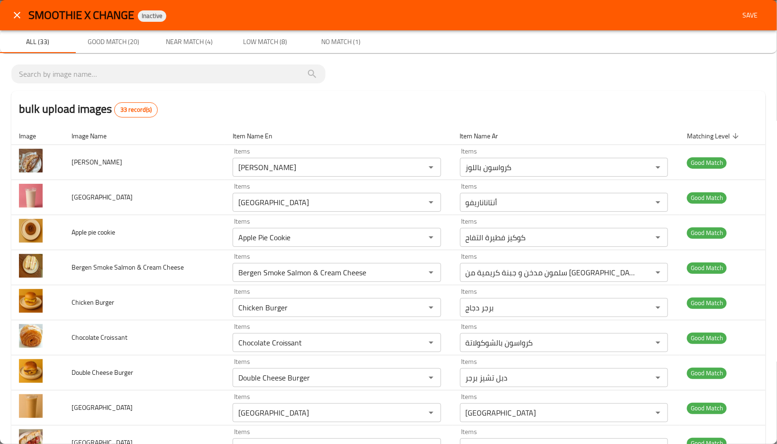
type Turkey "Smoked"
click at [739, 13] on span "Save" at bounding box center [750, 15] width 23 height 12
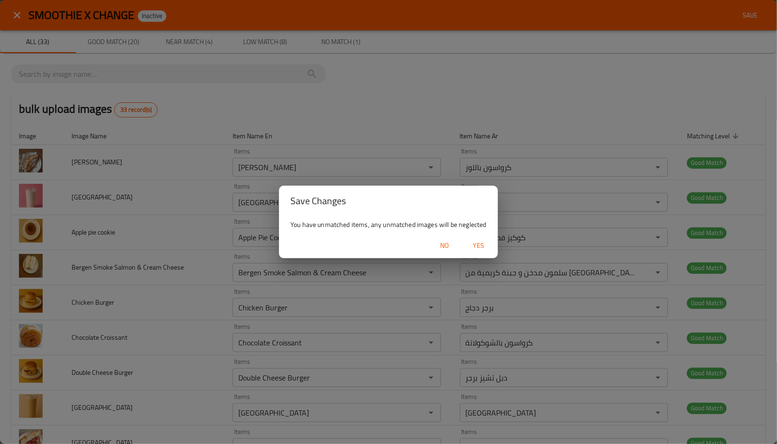
click at [483, 243] on span "Yes" at bounding box center [479, 246] width 23 height 12
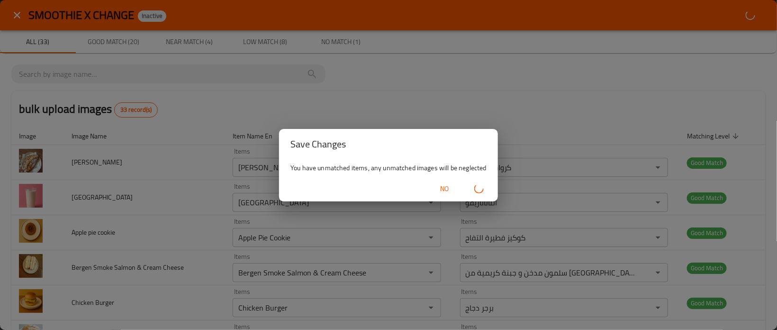
click at [441, 189] on span "No" at bounding box center [445, 189] width 23 height 12
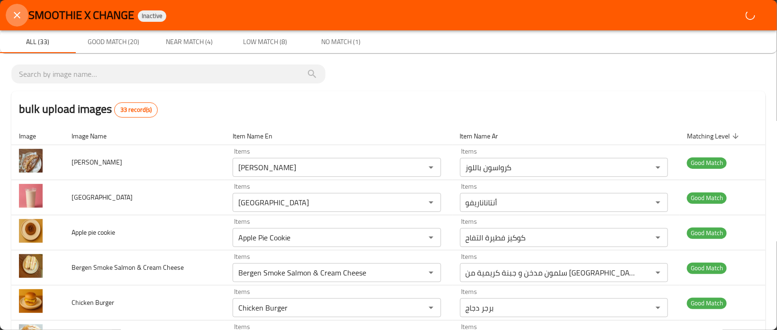
click at [16, 21] on button "close" at bounding box center [17, 15] width 23 height 23
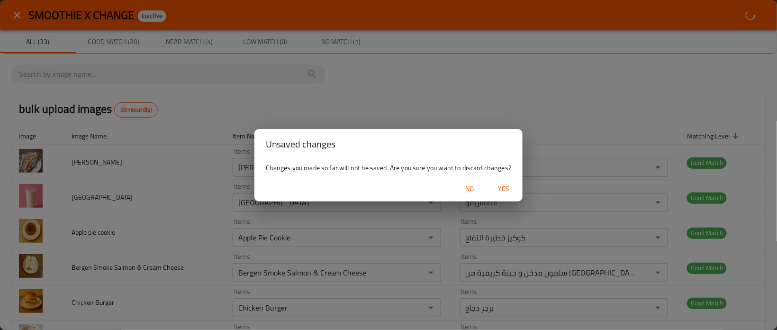
click at [501, 187] on span "Yes" at bounding box center [503, 189] width 23 height 12
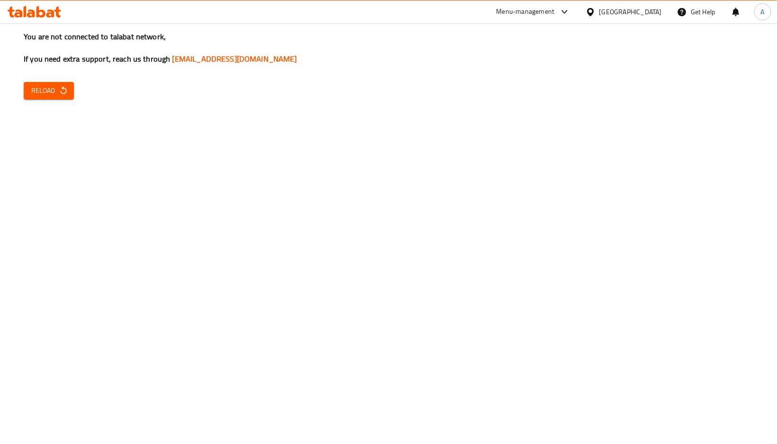
click at [67, 98] on button "Reload" at bounding box center [49, 91] width 50 height 18
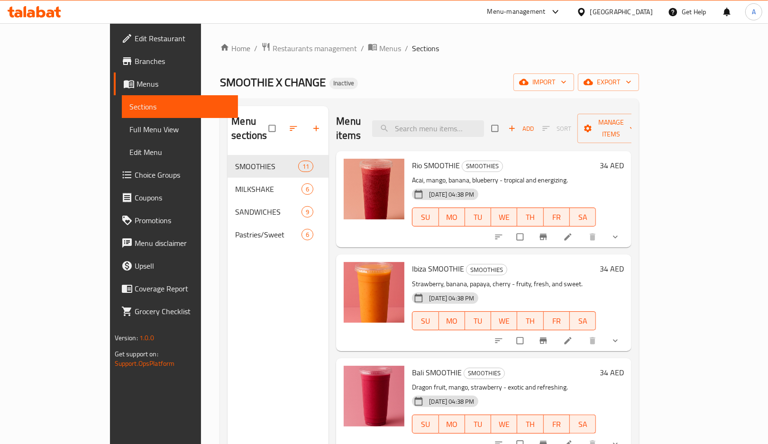
click at [234, 298] on div "Menu sections SMOOTHIES 11 MILKSHAKE 6 SANDWICHES 9 Pastries/Sweet 6" at bounding box center [277, 328] width 101 height 444
click at [272, 46] on span "Restaurants management" at bounding box center [314, 48] width 84 height 11
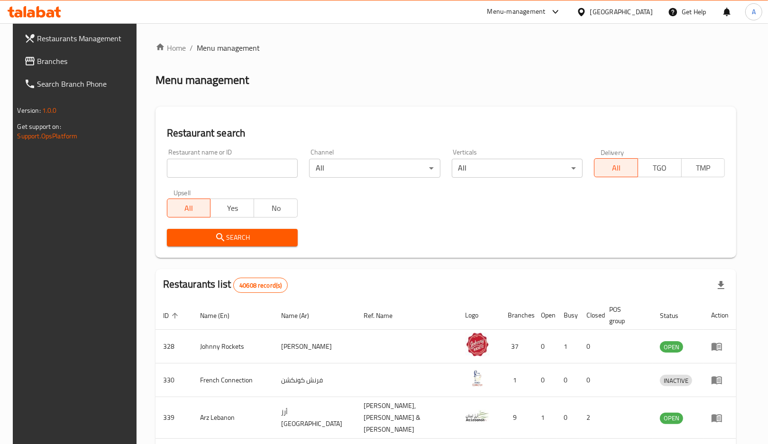
click at [57, 61] on div "Restaurants Management Branches Search Branch Phone Version: 1.0.0 Get support …" at bounding box center [384, 366] width 742 height 687
click at [200, 163] on input "search" at bounding box center [232, 168] width 131 height 19
click at [54, 57] on span "Branches" at bounding box center [85, 60] width 96 height 11
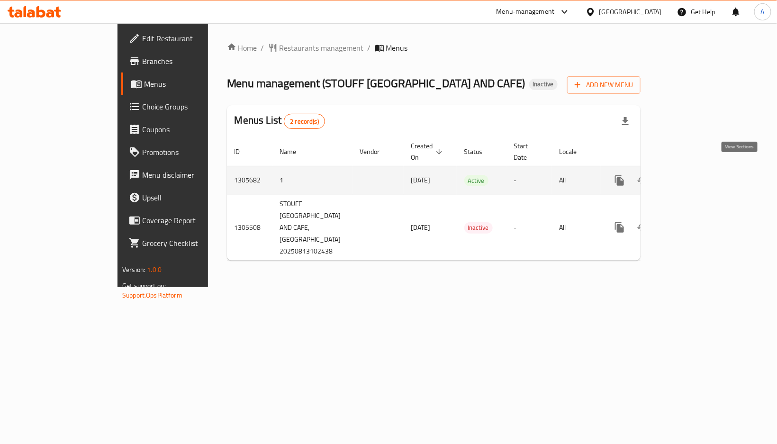
click at [694, 175] on icon "enhanced table" at bounding box center [687, 180] width 11 height 11
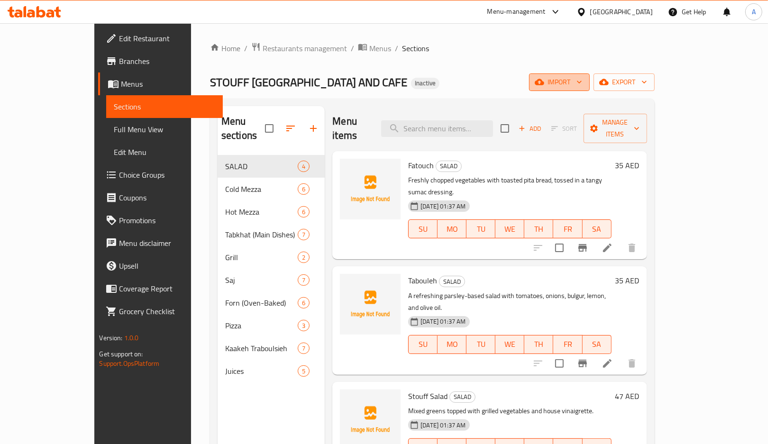
click at [582, 87] on span "import" at bounding box center [558, 82] width 45 height 12
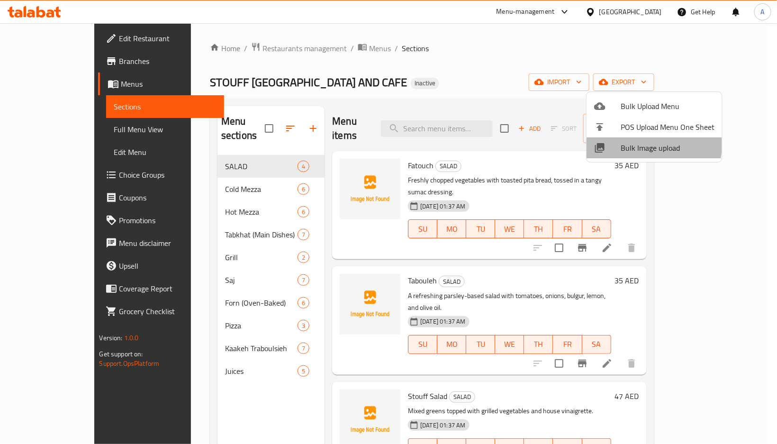
click at [633, 142] on span "Bulk Image upload" at bounding box center [668, 147] width 94 height 11
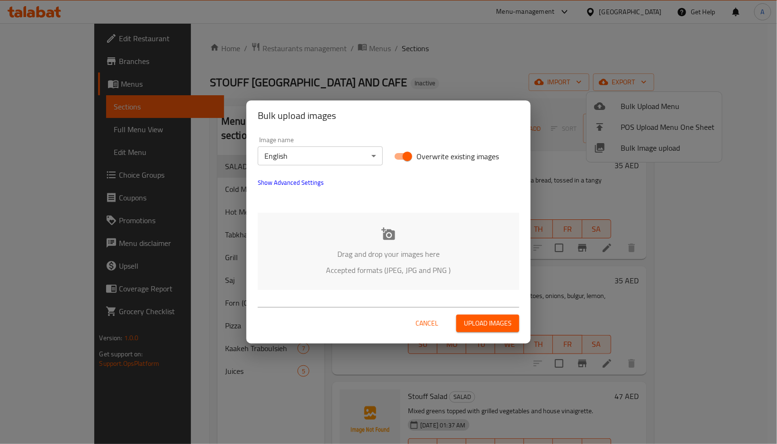
click at [381, 248] on p "Drag and drop your images here" at bounding box center [388, 253] width 233 height 11
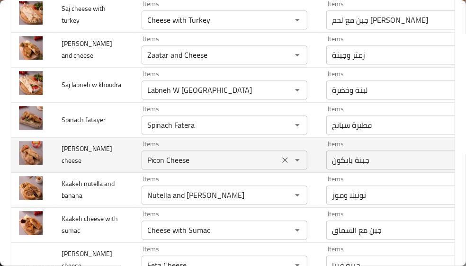
scroll to position [930, 0]
click at [70, 158] on span "[PERSON_NAME] cheese" at bounding box center [87, 154] width 51 height 24
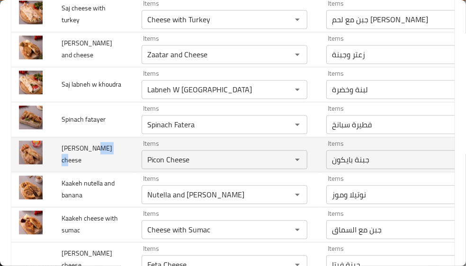
click at [70, 158] on span "[PERSON_NAME] cheese" at bounding box center [87, 154] width 51 height 24
copy span "[PERSON_NAME] cheese"
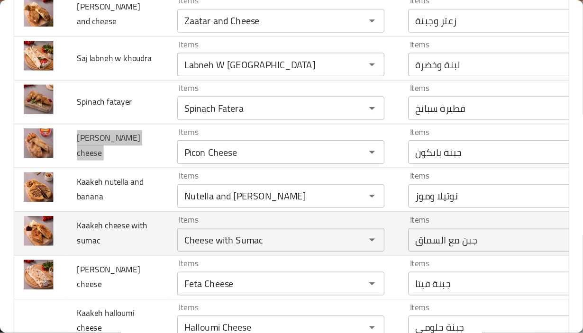
scroll to position [969, 0]
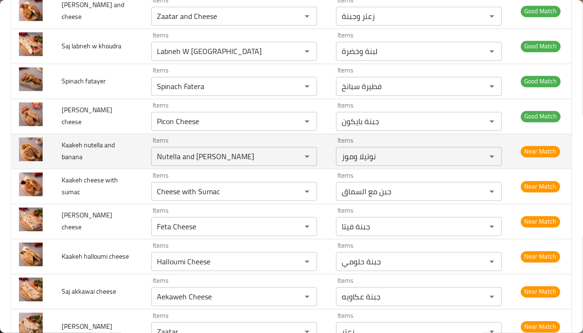
click at [78, 144] on span "Kaakeh nutella and banana" at bounding box center [88, 151] width 53 height 24
click at [116, 151] on td "Kaakeh nutella and banana" at bounding box center [99, 151] width 90 height 35
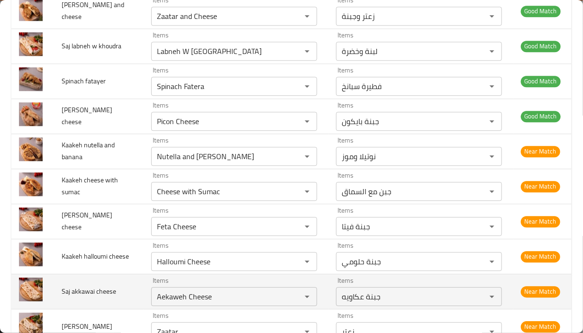
click at [89, 290] on span "Saj akkawai cheese" at bounding box center [89, 291] width 54 height 12
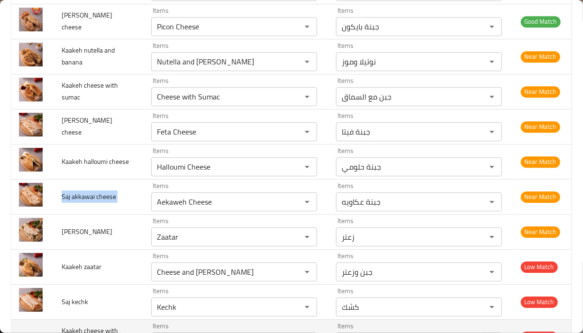
scroll to position [1158, 0]
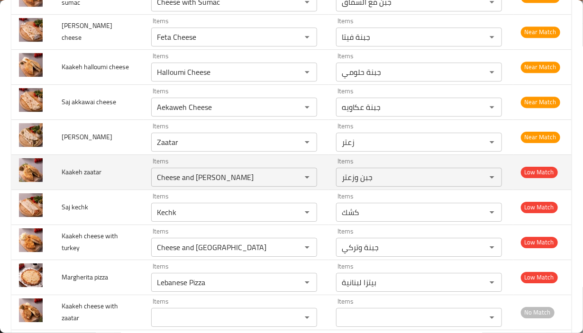
click at [78, 180] on td "Kaakeh zaatar" at bounding box center [99, 171] width 90 height 35
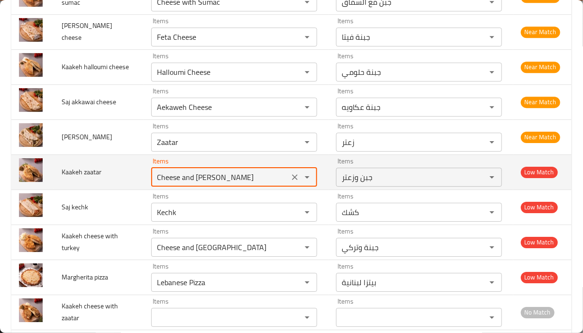
click at [154, 180] on zaatar "Cheese and [PERSON_NAME]" at bounding box center [220, 177] width 132 height 13
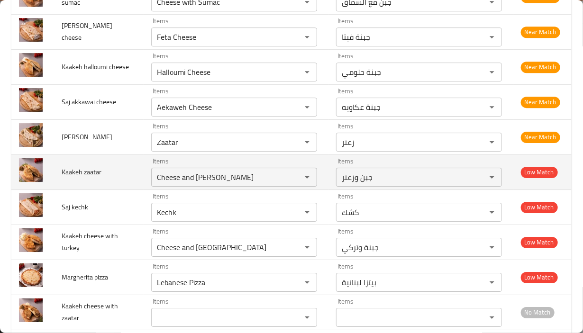
click at [83, 173] on span "Kaakeh zaatar" at bounding box center [82, 172] width 40 height 12
copy span "zaatar"
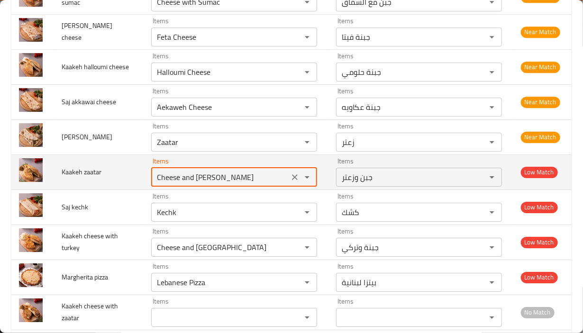
click at [214, 174] on zaatar "Cheese and [PERSON_NAME]" at bounding box center [220, 177] width 132 height 13
paste zaatar "z"
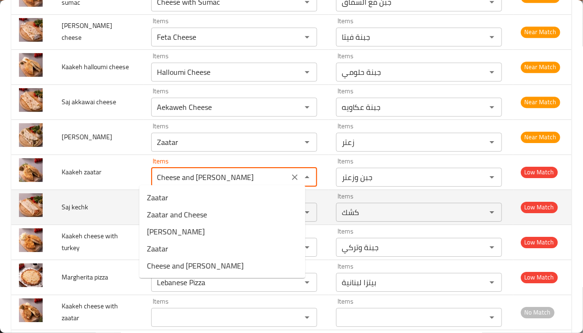
click at [110, 202] on td "Saj kechk" at bounding box center [99, 207] width 90 height 35
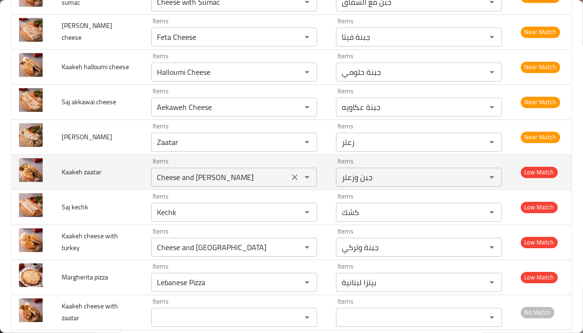
click at [226, 172] on zaatar "Cheese and [PERSON_NAME]" at bounding box center [220, 177] width 132 height 13
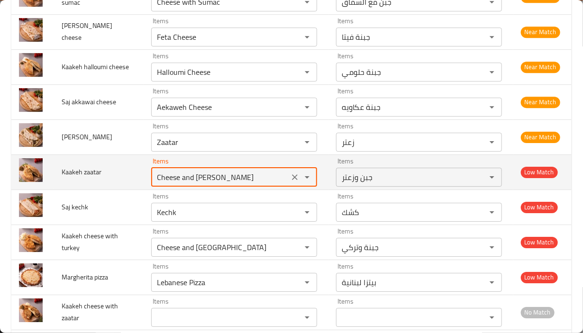
click at [225, 172] on zaatar "Cheese and [PERSON_NAME]" at bounding box center [220, 177] width 132 height 13
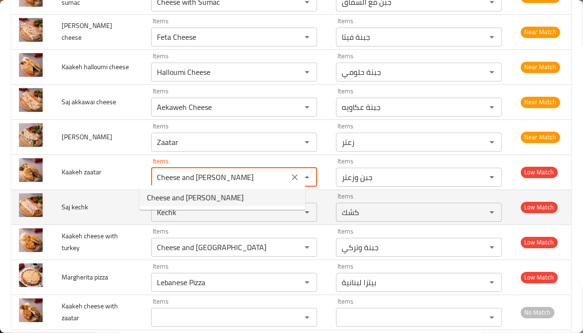
type zaatar "Cheese and [PERSON_NAME]"
click at [126, 219] on td "Saj kechk" at bounding box center [99, 207] width 90 height 35
drag, startPoint x: 213, startPoint y: 181, endPoint x: 136, endPoint y: 188, distance: 77.6
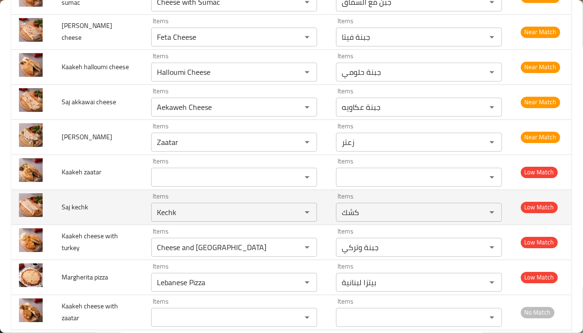
click at [98, 203] on td "Saj kechk" at bounding box center [99, 207] width 90 height 35
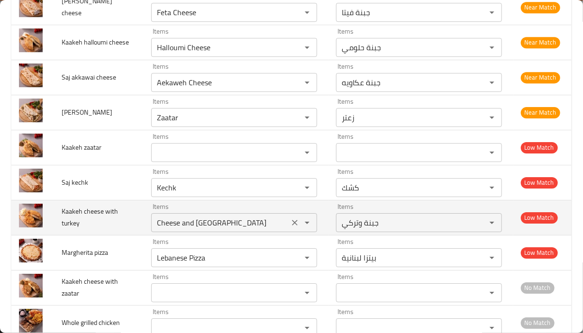
scroll to position [1205, 0]
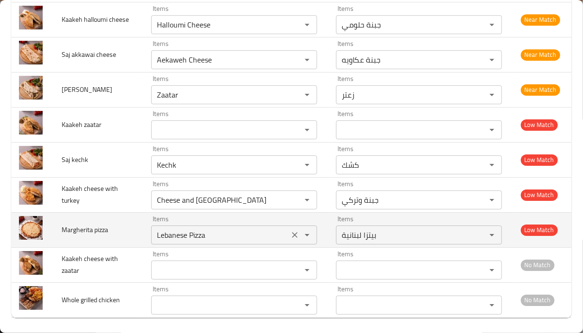
click at [178, 241] on div "Lebanese Pizza Items" at bounding box center [234, 235] width 166 height 19
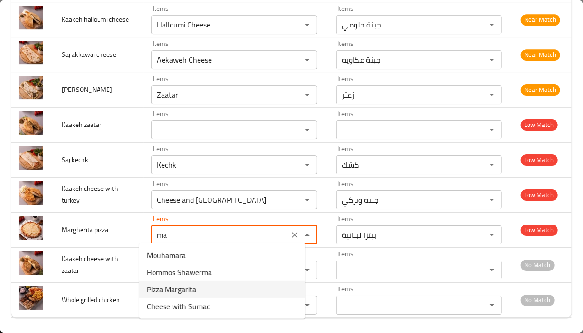
click at [226, 285] on pizza-option-2 "Pizza Margarita" at bounding box center [222, 289] width 166 height 17
type pizza "Pizza Margarita"
type pizza-ar "[PERSON_NAME]"
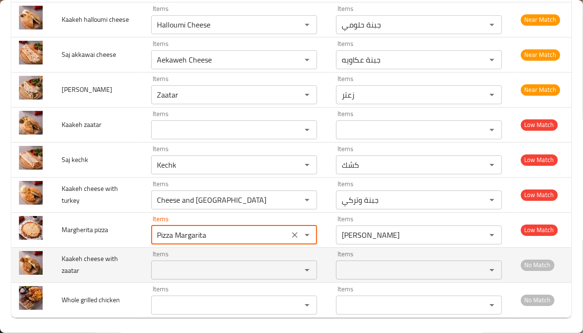
type pizza "Pizza Margarita"
click at [75, 267] on span "Kaakeh cheese with zaatar" at bounding box center [90, 265] width 56 height 24
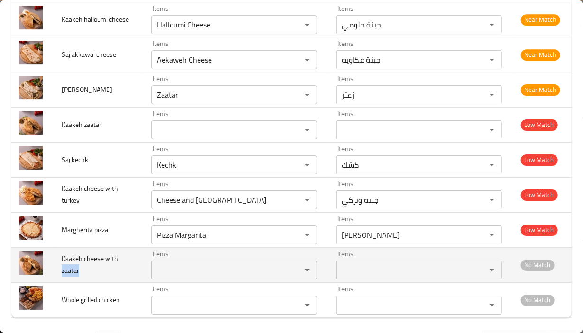
click at [75, 267] on span "Kaakeh cheese with zaatar" at bounding box center [90, 265] width 56 height 24
copy span "zaatar"
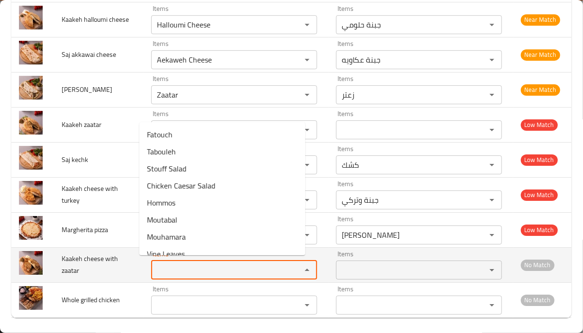
click at [163, 263] on zaatar "Items" at bounding box center [220, 269] width 132 height 13
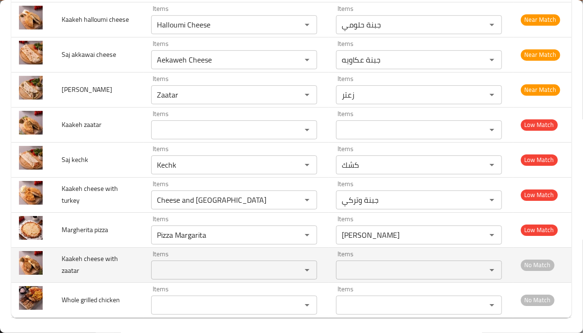
click at [161, 264] on zaatar "Items" at bounding box center [220, 269] width 132 height 13
click at [175, 263] on zaatar "Items" at bounding box center [220, 269] width 132 height 13
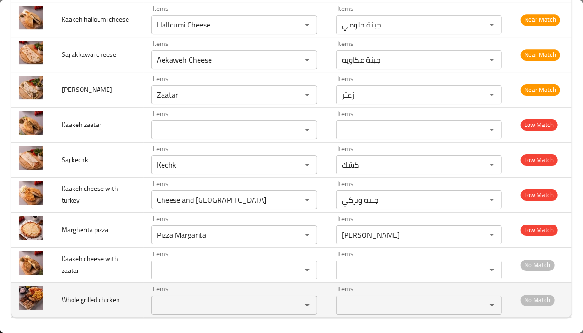
click at [82, 290] on td "Whole grilled chicken" at bounding box center [99, 299] width 90 height 35
click at [110, 297] on span "Whole grilled chicken" at bounding box center [91, 300] width 58 height 12
copy span "chicken"
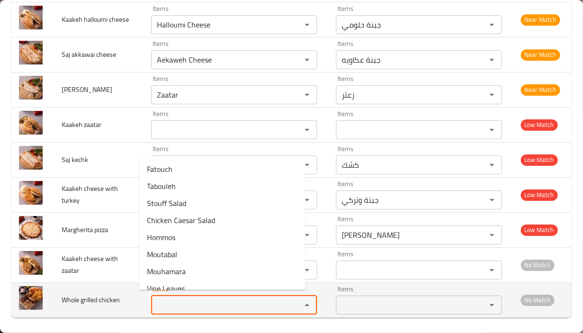
click at [229, 299] on chicken "Items" at bounding box center [220, 305] width 132 height 13
paste chicken "chicken"
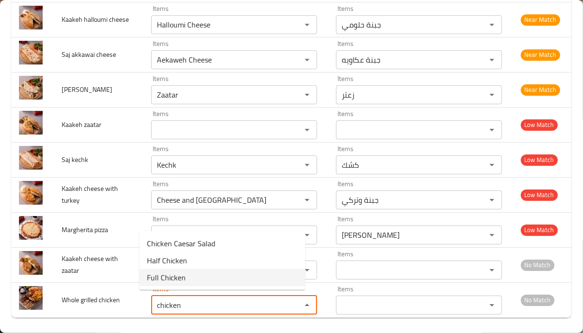
click at [199, 279] on chicken-option-2 "Full Chicken" at bounding box center [222, 277] width 166 height 17
type chicken "Full Chicken"
type chicken-ar "دجاجة كاملة"
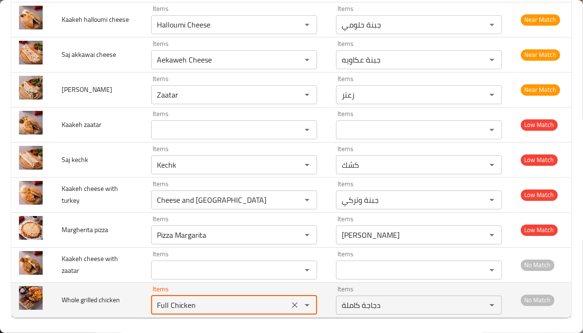
click at [176, 299] on chicken "Full Chicken" at bounding box center [220, 305] width 132 height 13
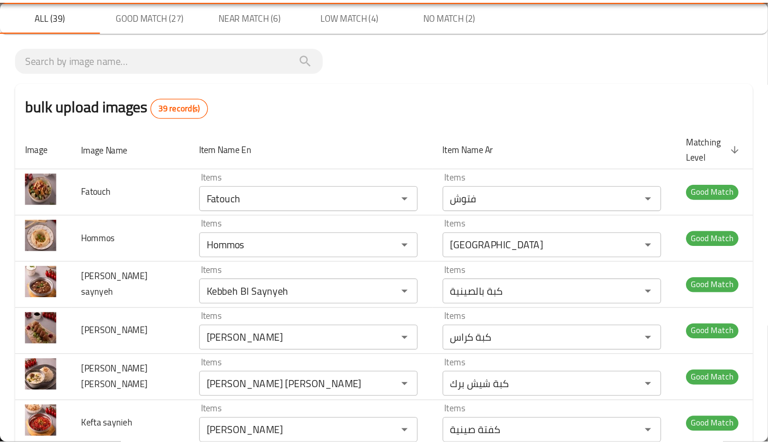
scroll to position [0, 0]
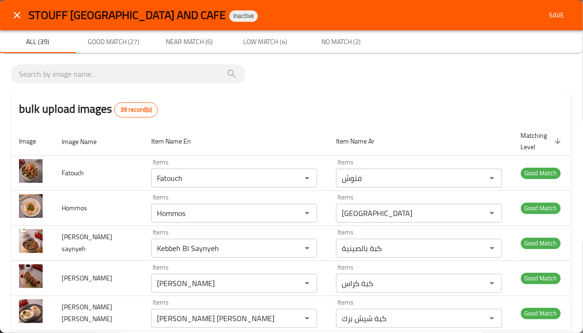
type chicken "Full Chicken"
click at [552, 9] on span "Save" at bounding box center [556, 15] width 23 height 12
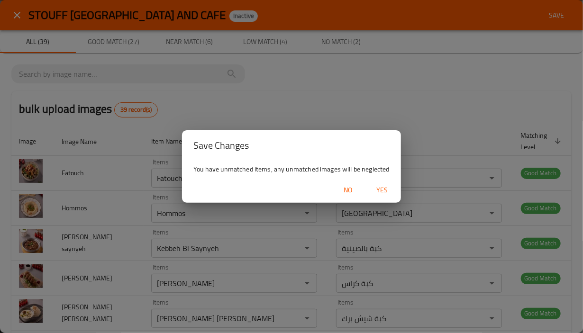
click at [381, 195] on span "Yes" at bounding box center [382, 190] width 23 height 12
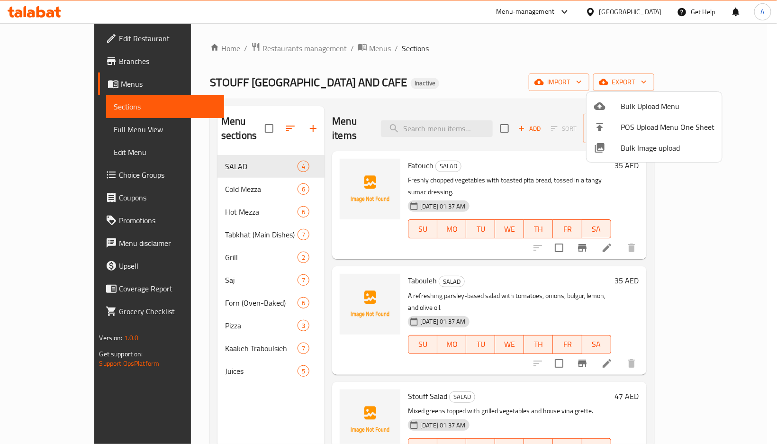
click at [201, 159] on div at bounding box center [388, 222] width 777 height 444
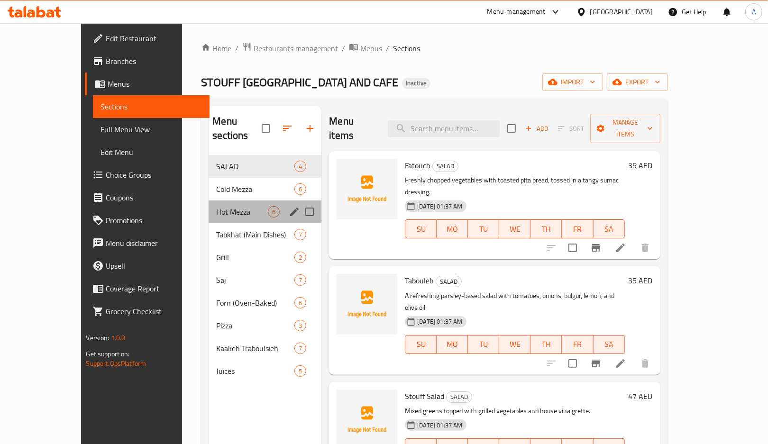
click at [216, 206] on span "Hot Mezza" at bounding box center [242, 211] width 52 height 11
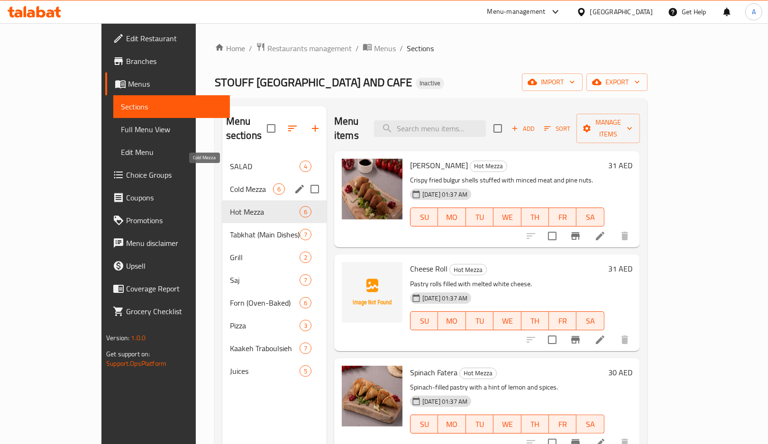
click at [230, 183] on span "Cold Mezza" at bounding box center [251, 188] width 43 height 11
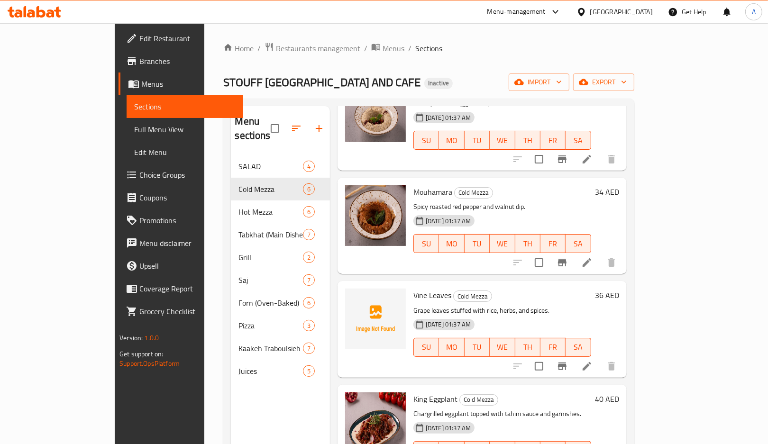
scroll to position [190, 0]
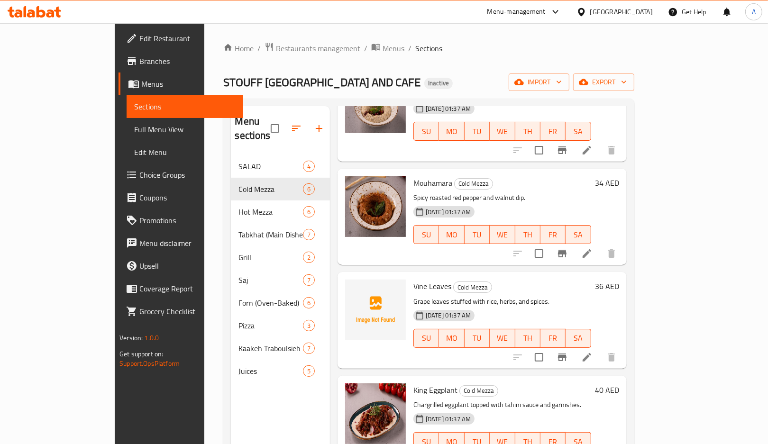
click at [413, 279] on span "Vine Leaves" at bounding box center [432, 286] width 38 height 14
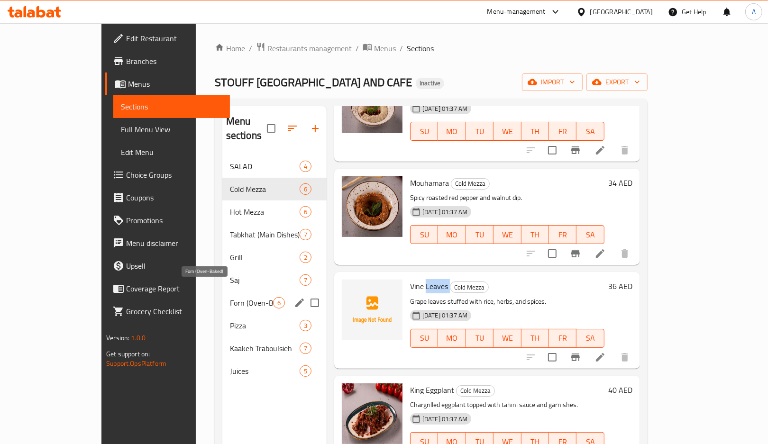
copy h6 "Leaves"
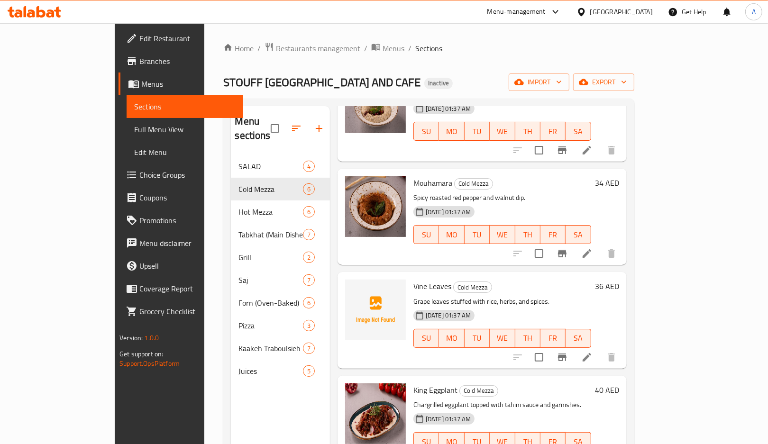
click at [413, 279] on span "Vine Leaves" at bounding box center [432, 286] width 38 height 14
copy span "Vine"
click at [413, 296] on p "Grape leaves stuffed with rice, herbs, and spices." at bounding box center [502, 302] width 178 height 12
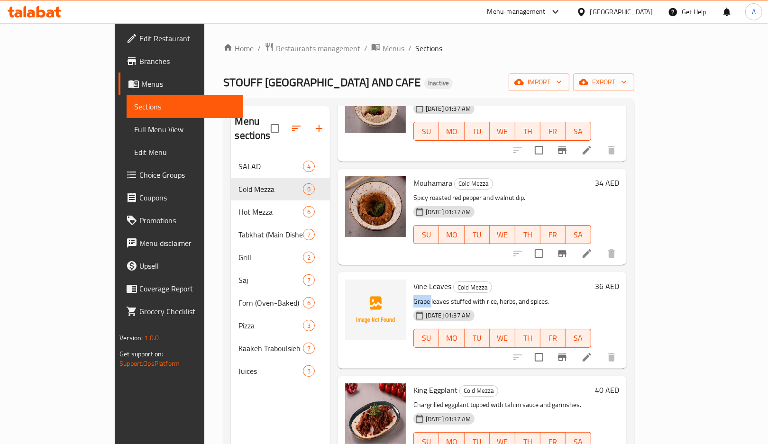
click at [413, 296] on p "Grape leaves stuffed with rice, herbs, and spices." at bounding box center [502, 302] width 178 height 12
copy p "Grape"
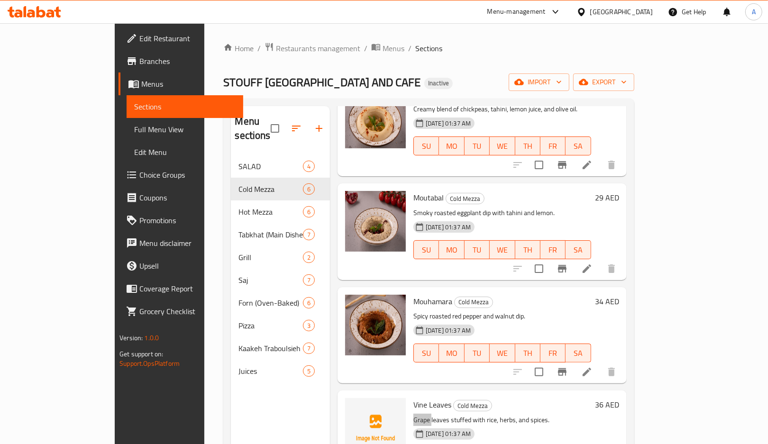
scroll to position [0, 0]
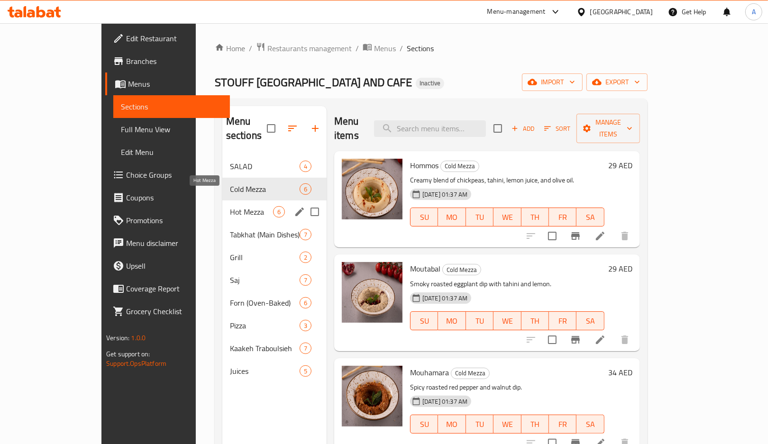
click at [230, 206] on span "Hot Mezza" at bounding box center [251, 211] width 43 height 11
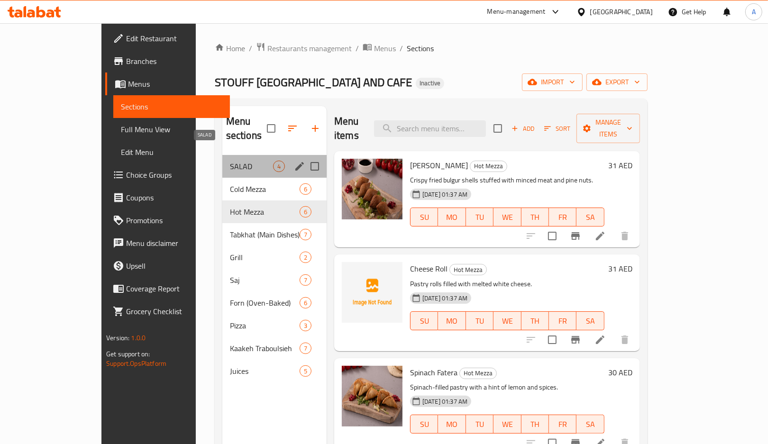
click at [230, 161] on span "SALAD" at bounding box center [251, 166] width 43 height 11
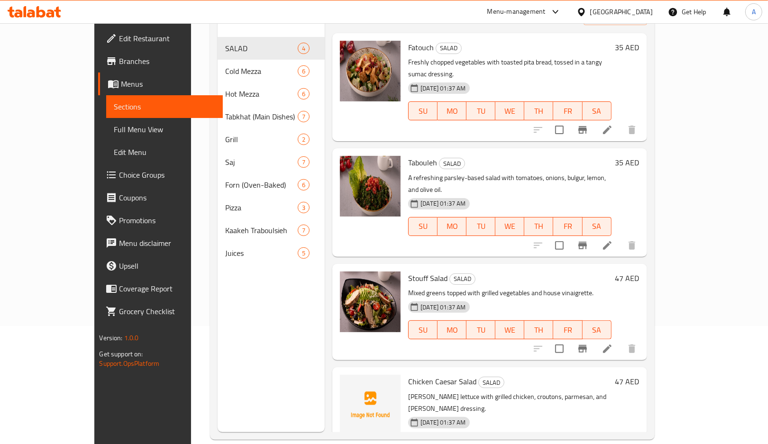
scroll to position [126, 0]
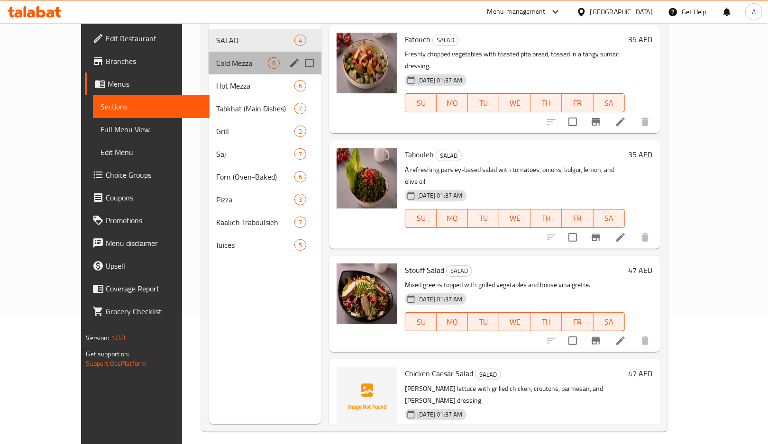
click at [208, 52] on div "Cold Mezza 6" at bounding box center [264, 63] width 113 height 23
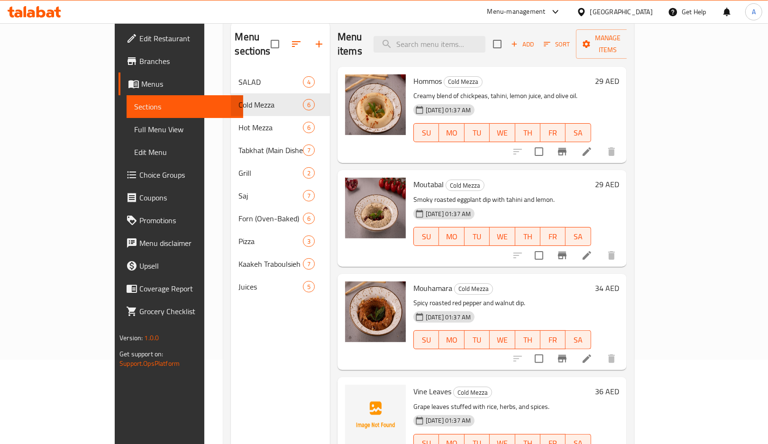
scroll to position [63, 0]
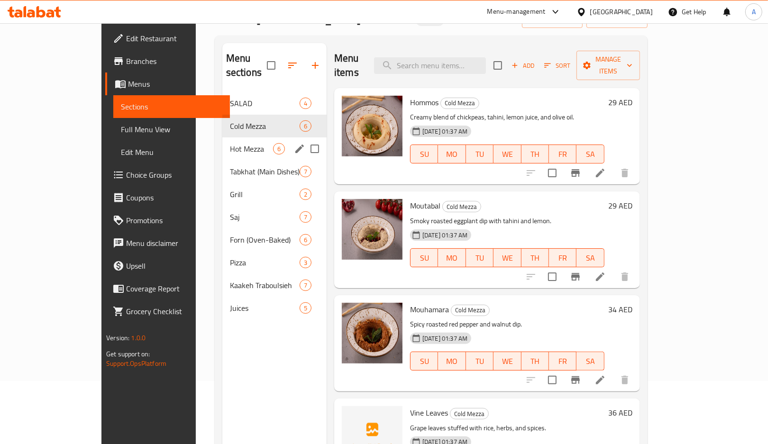
click at [224, 141] on div "Hot Mezza 6" at bounding box center [274, 148] width 104 height 23
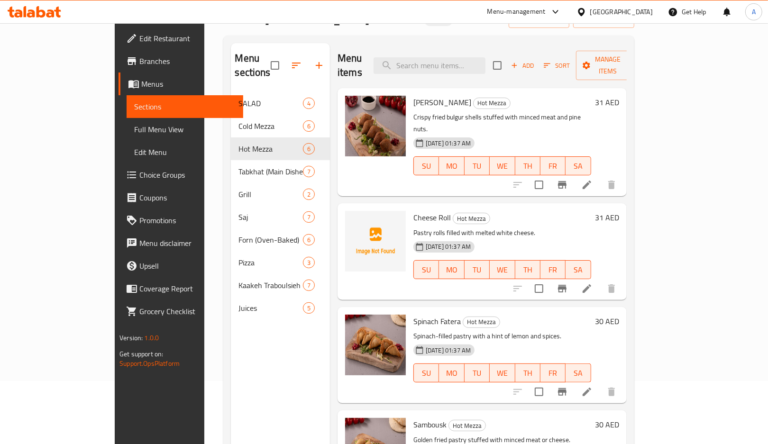
click at [409, 207] on div "Cheese Roll Hot Mezza Pastry rolls filled with melted white cheese. [DATE] 01:3…" at bounding box center [501, 251] width 185 height 89
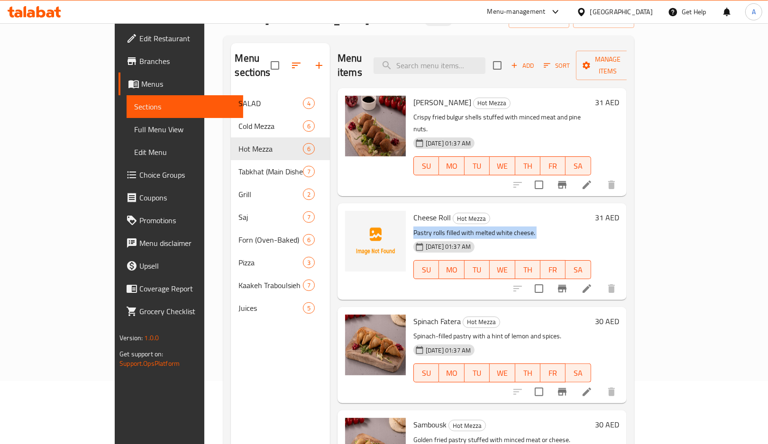
click at [409, 207] on div "Cheese Roll Hot Mezza Pastry rolls filled with melted white cheese. [DATE] 01:3…" at bounding box center [501, 251] width 185 height 89
click at [413, 210] on span "Cheese Roll" at bounding box center [431, 217] width 37 height 14
copy span "Cheese"
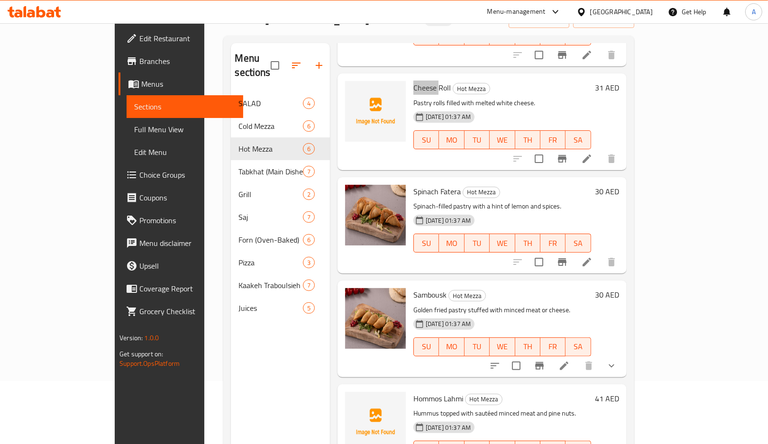
scroll to position [200, 0]
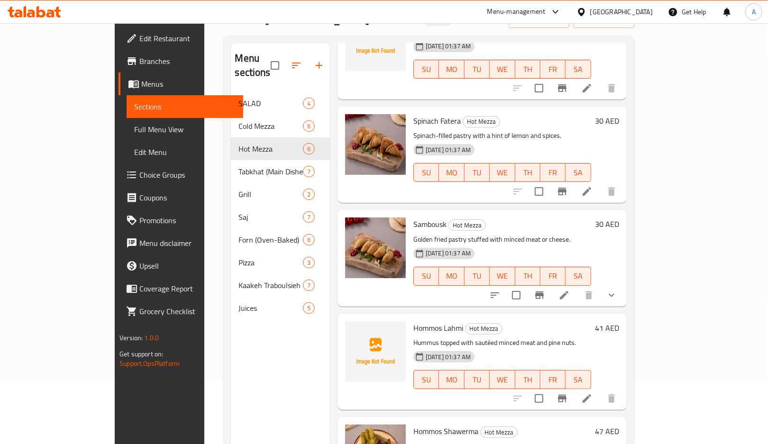
click at [413, 321] on span "Hommos Lahmi" at bounding box center [438, 328] width 50 height 14
copy span "Hommos"
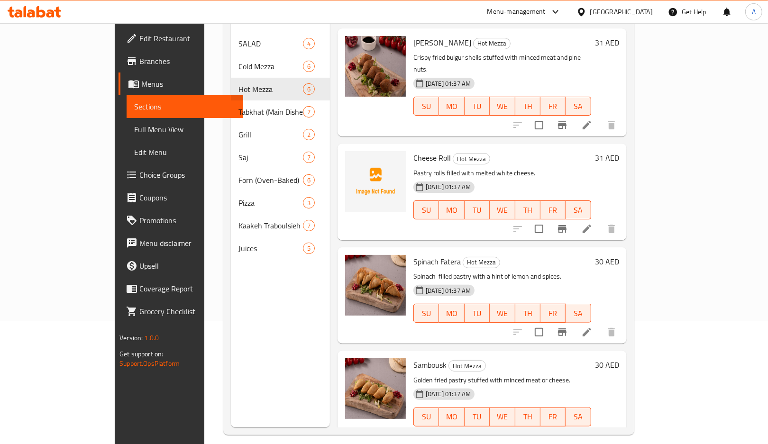
scroll to position [0, 0]
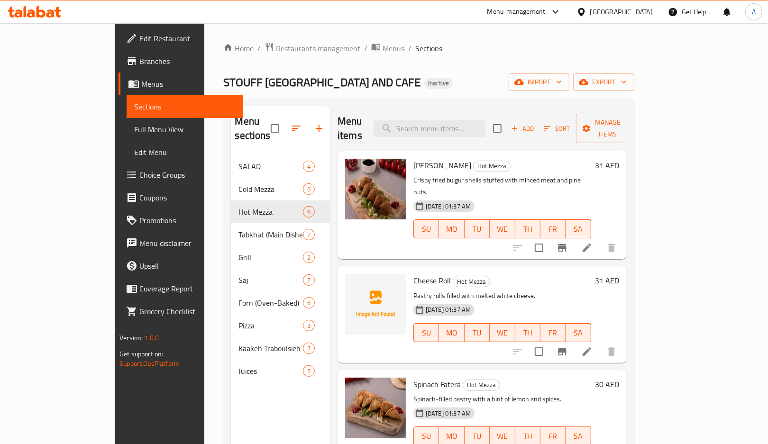
click at [413, 273] on span "Cheese Roll" at bounding box center [431, 280] width 37 height 14
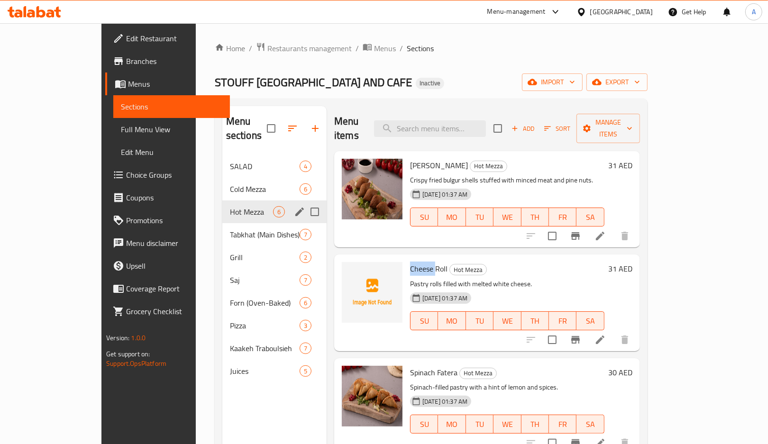
click at [223, 208] on div "Hot Mezza 6" at bounding box center [274, 211] width 104 height 23
click at [224, 223] on div "Tabkhat (Main Dishes) 7" at bounding box center [274, 234] width 104 height 23
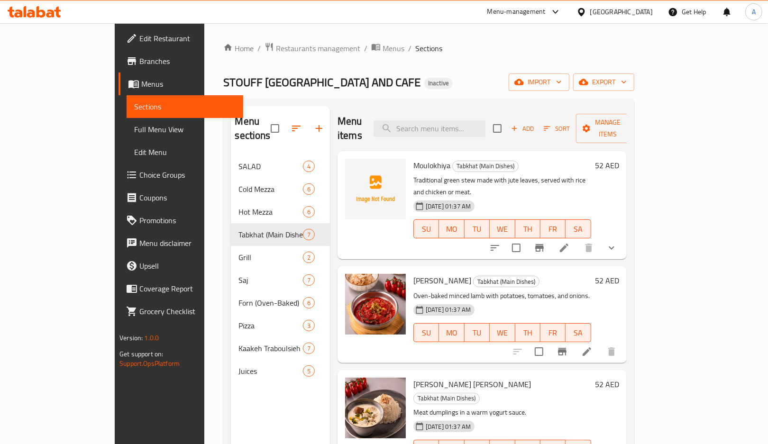
click at [414, 158] on span "Moulokhiya" at bounding box center [431, 165] width 37 height 14
copy h6 "Moulokhiya"
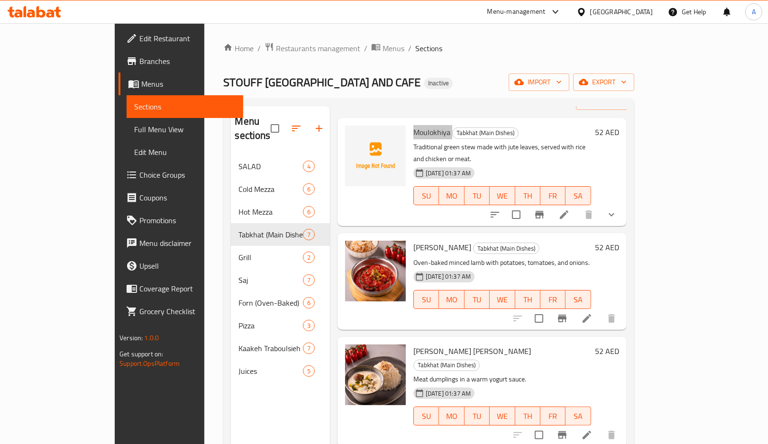
scroll to position [63, 0]
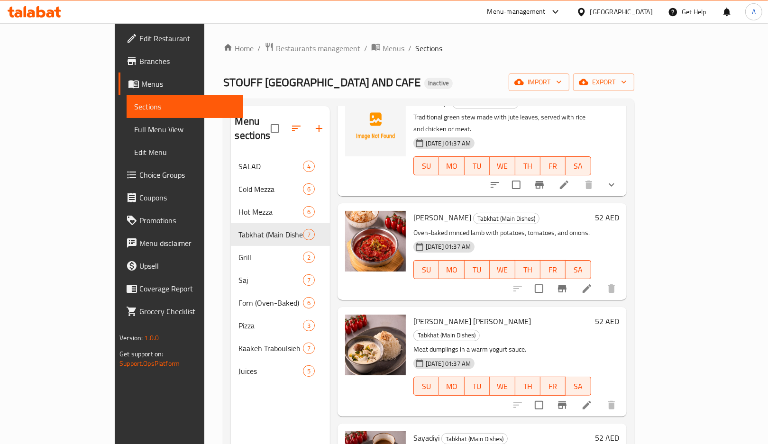
click at [413, 314] on span "[PERSON_NAME] [PERSON_NAME]" at bounding box center [472, 321] width 118 height 14
drag, startPoint x: 438, startPoint y: 310, endPoint x: 528, endPoint y: 306, distance: 89.7
click at [528, 344] on p "Meat dumplings in a warm yogurt sauce." at bounding box center [502, 350] width 178 height 12
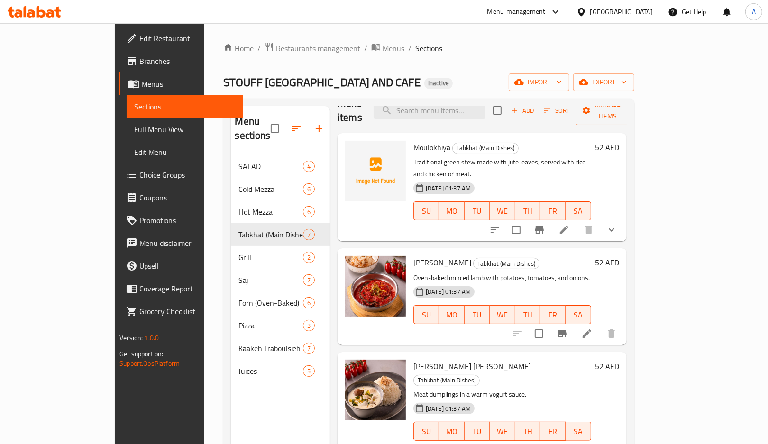
scroll to position [0, 0]
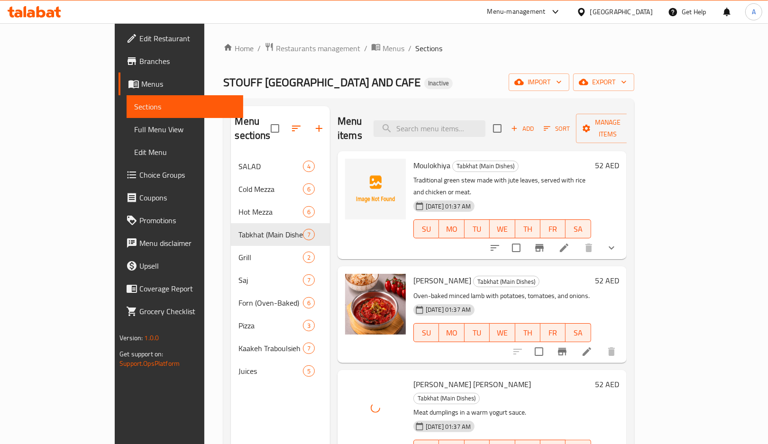
click at [413, 377] on span "[PERSON_NAME] [PERSON_NAME]" at bounding box center [472, 384] width 118 height 14
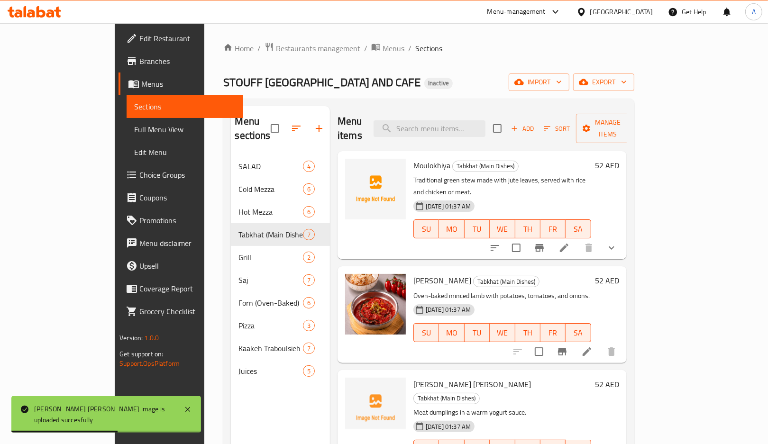
click at [444, 270] on div "Kefta Saynieh Tabkhat (Main Dishes) Oven-baked minced lamb with potatoes, tomat…" at bounding box center [501, 314] width 185 height 89
click at [413, 273] on span "[PERSON_NAME]" at bounding box center [442, 280] width 58 height 14
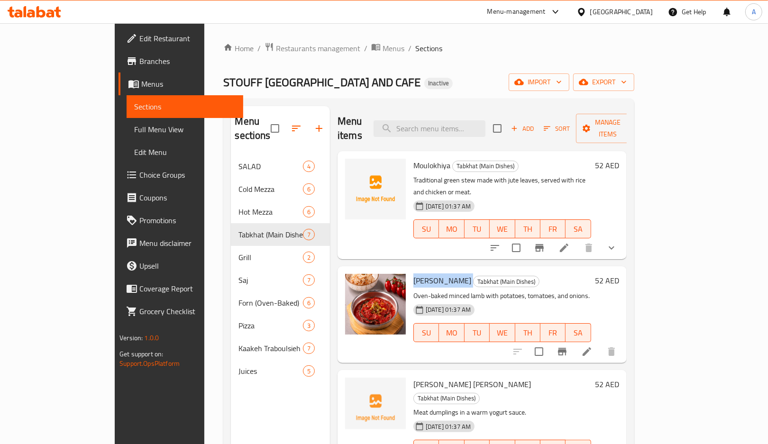
click at [460, 222] on span "MO" at bounding box center [452, 229] width 18 height 14
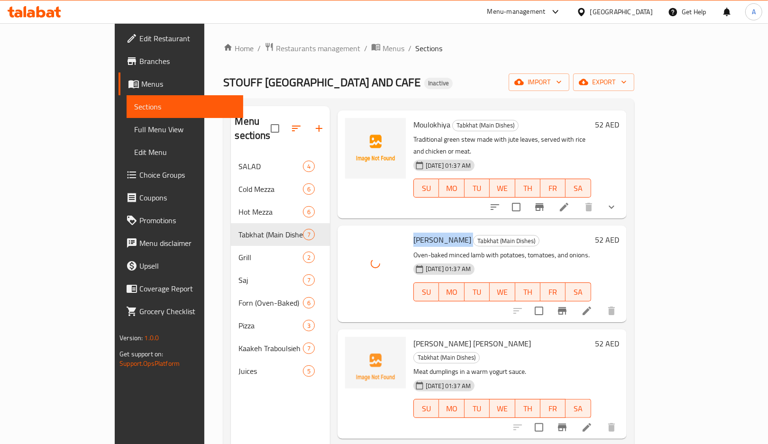
scroll to position [63, 0]
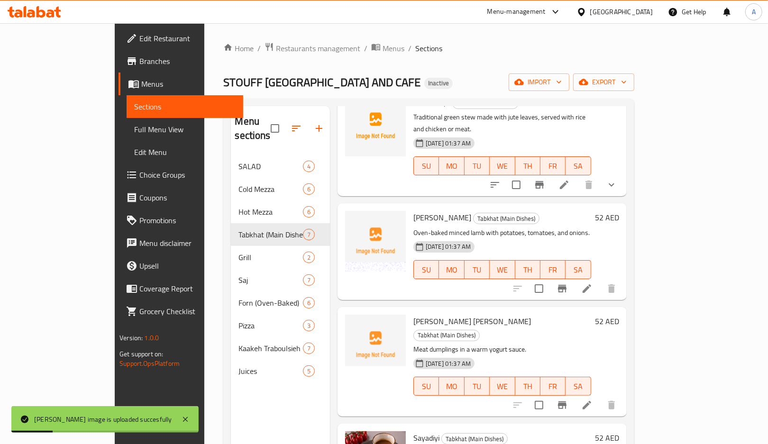
click at [433, 258] on div "[DATE] 01:37 AM SU MO TU WE TH FR SA" at bounding box center [501, 262] width 185 height 51
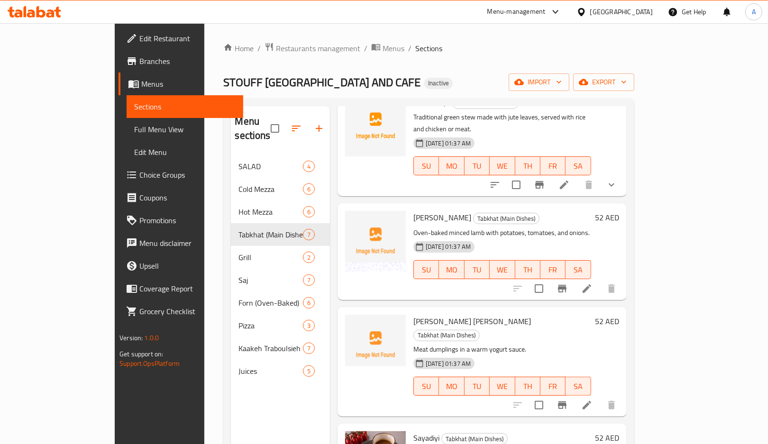
click at [537, 354] on div "[DATE] 01:37 AM SU MO TU WE TH FR SA" at bounding box center [501, 379] width 185 height 51
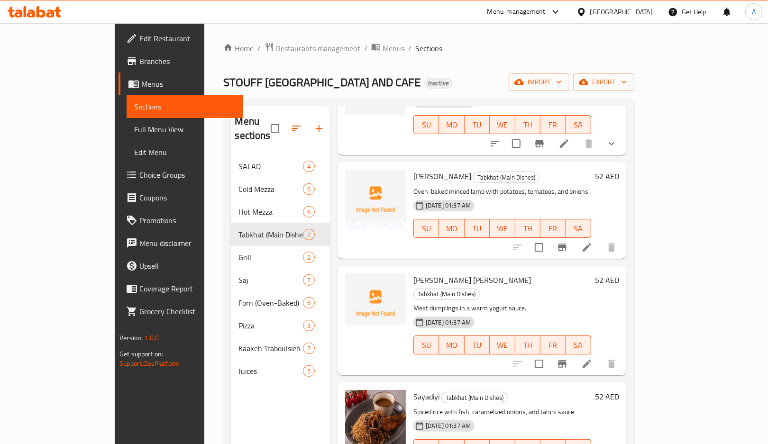
scroll to position [126, 0]
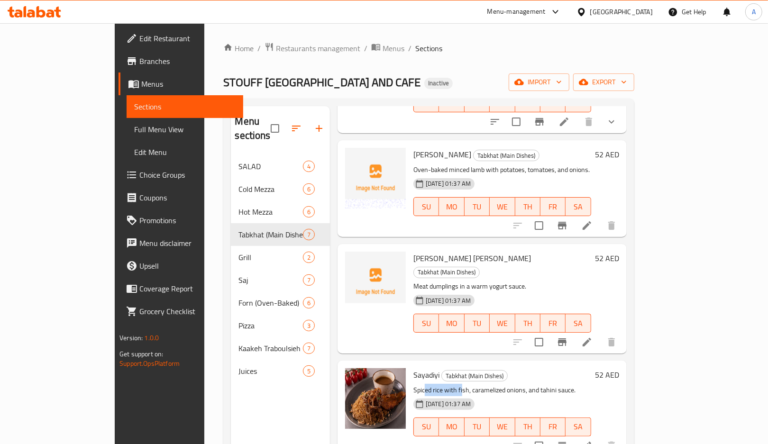
drag, startPoint x: 395, startPoint y: 352, endPoint x: 434, endPoint y: 353, distance: 39.3
click at [434, 384] on p "Spiced rice with fish, caramelized onions, and tahini sauce." at bounding box center [502, 390] width 178 height 12
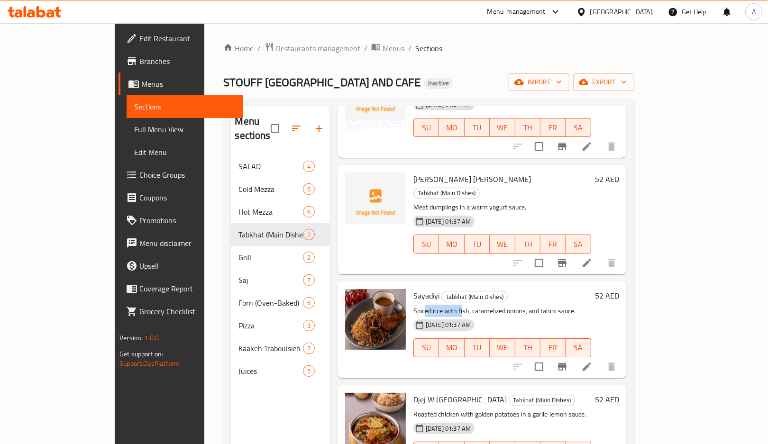
scroll to position [253, 0]
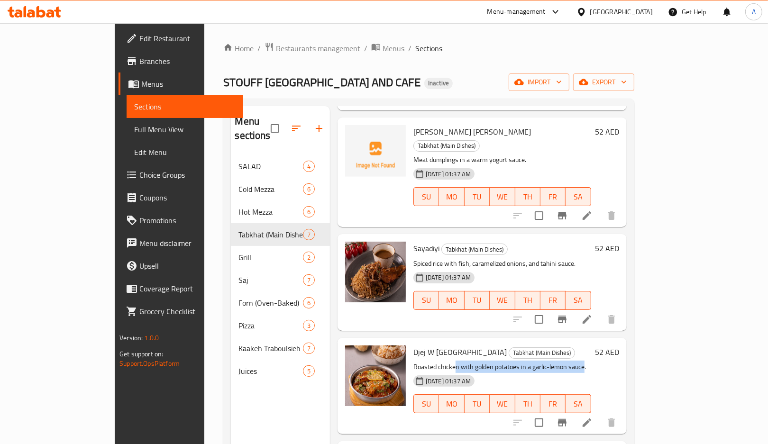
drag, startPoint x: 426, startPoint y: 329, endPoint x: 555, endPoint y: 324, distance: 129.4
click at [555, 361] on p "Roasted chicken with golden potatoes in a garlic-lemon sauce." at bounding box center [502, 367] width 178 height 12
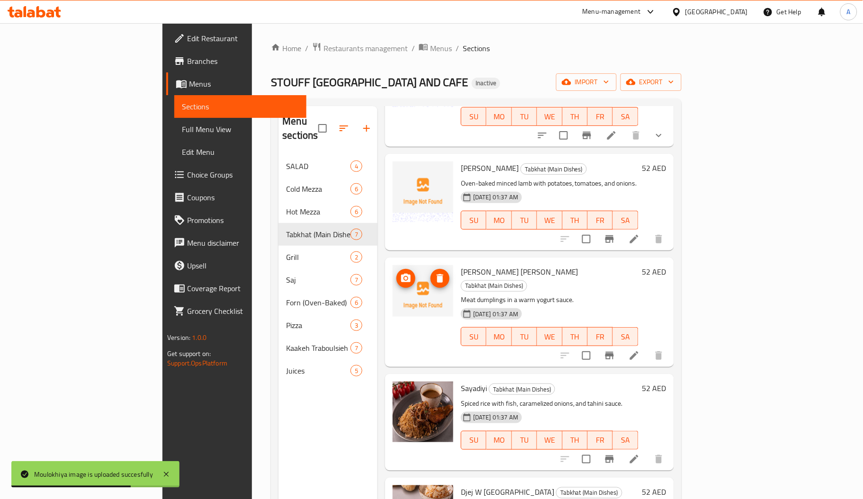
scroll to position [134, 0]
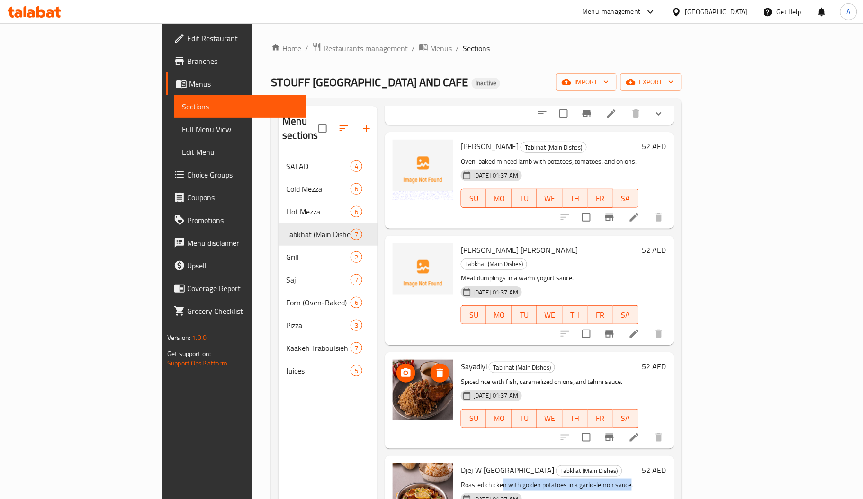
drag, startPoint x: 394, startPoint y: 235, endPoint x: 408, endPoint y: 355, distance: 121.7
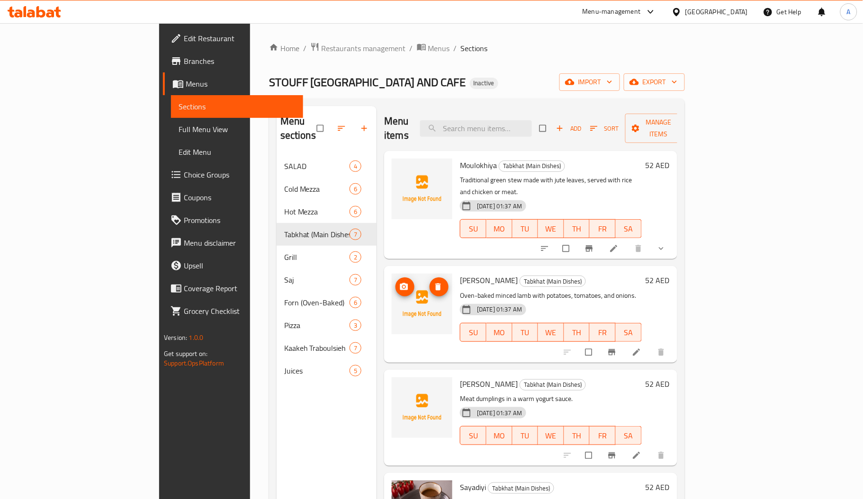
click at [398, 274] on img at bounding box center [422, 304] width 61 height 61
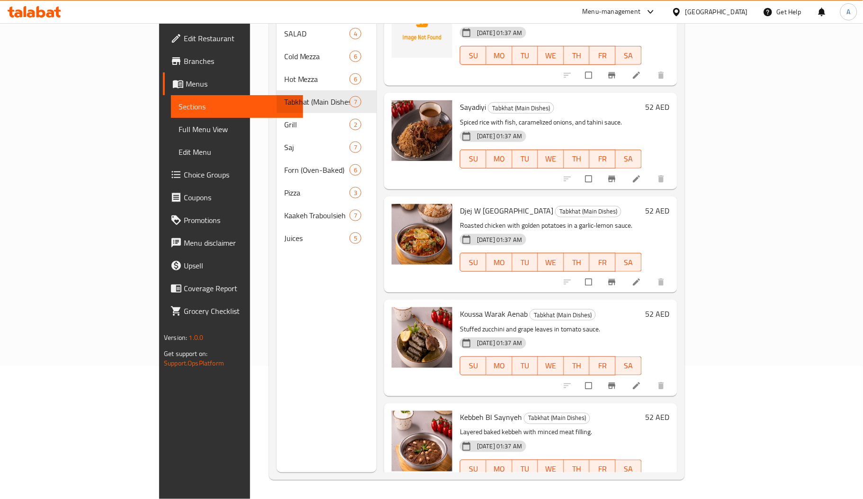
scroll to position [177, 0]
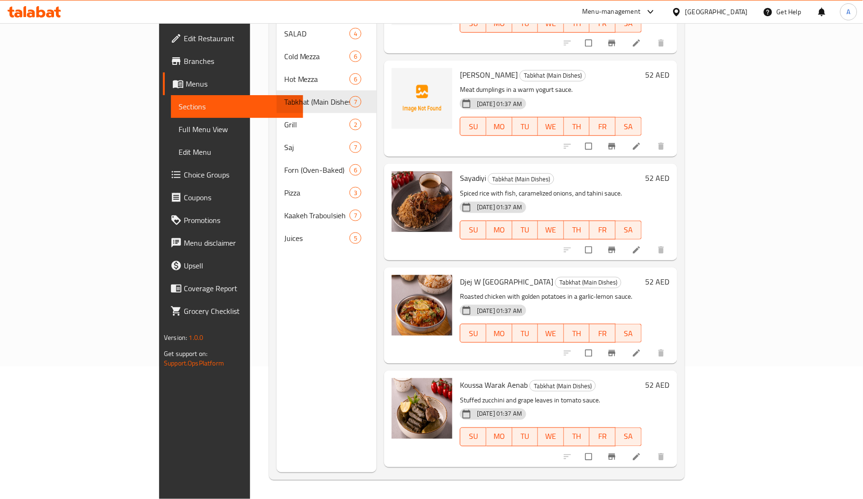
click at [460, 275] on span "Djej W [GEOGRAPHIC_DATA]" at bounding box center [506, 282] width 93 height 14
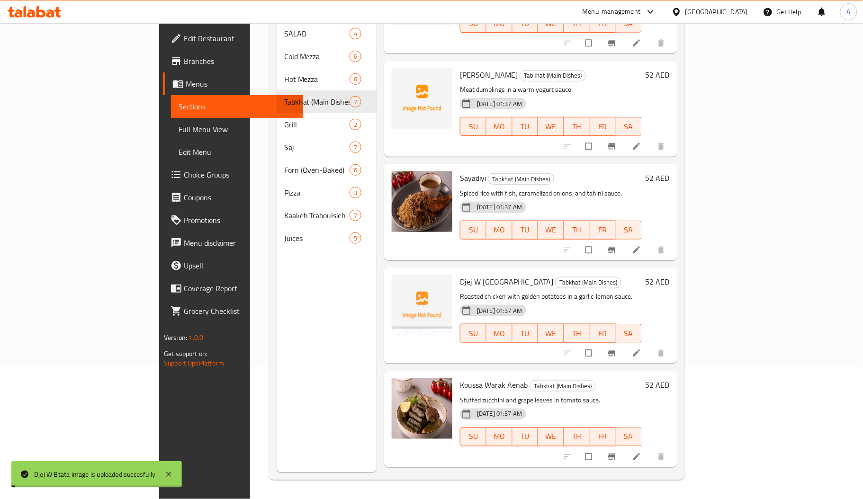
click at [577, 291] on p "Roasted chicken with golden potatoes in a garlic-lemon sauce." at bounding box center [551, 297] width 182 height 12
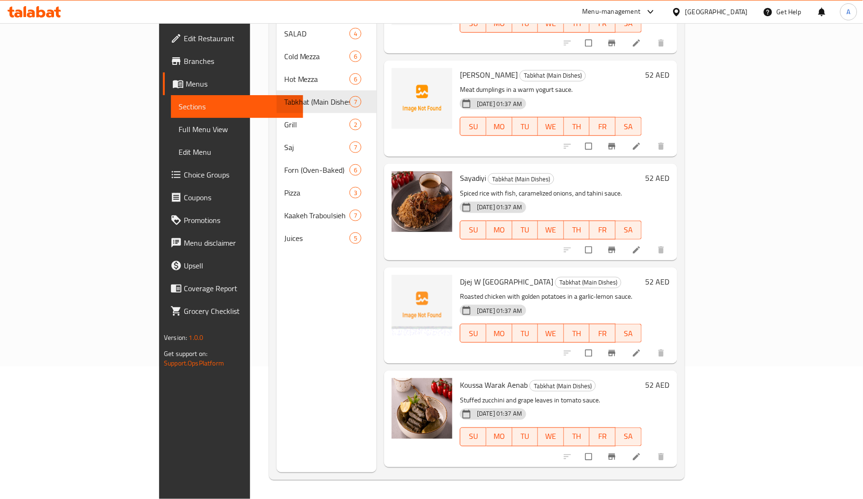
click at [531, 291] on p "Roasted chicken with golden potatoes in a garlic-lemon sauce." at bounding box center [551, 297] width 182 height 12
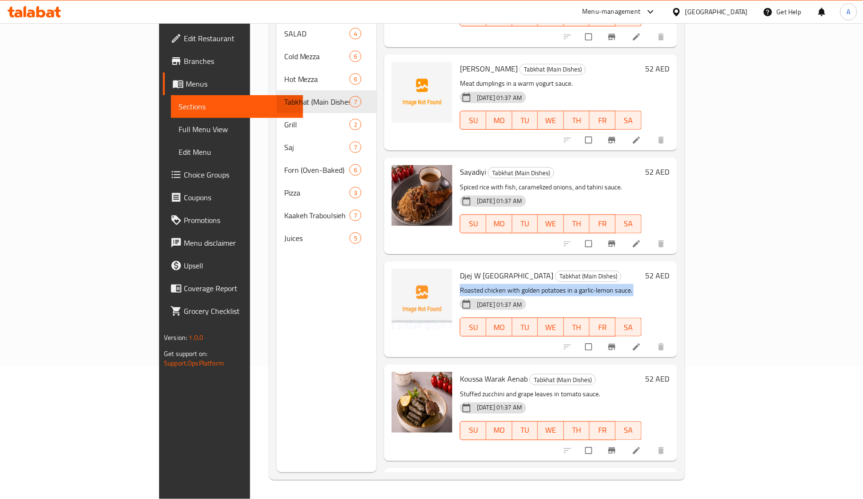
scroll to position [106, 0]
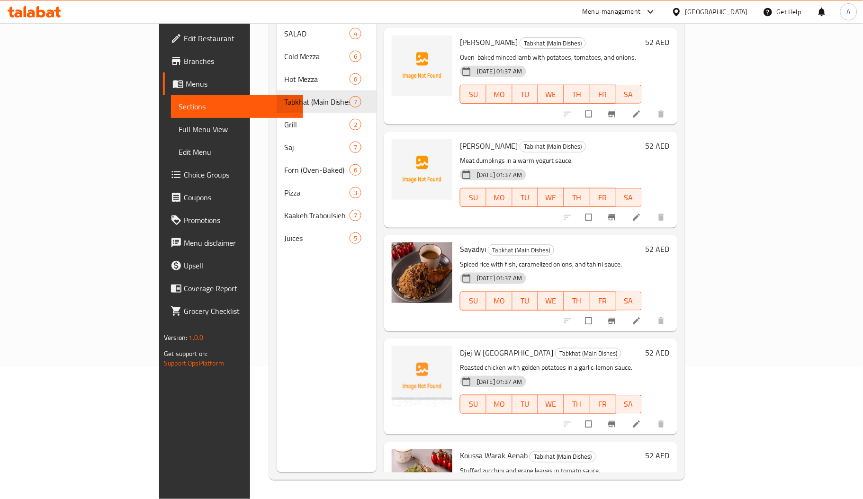
click at [460, 346] on span "Djej W Btata" at bounding box center [506, 353] width 93 height 14
click at [526, 288] on div "SU MO TU WE TH FR SA" at bounding box center [551, 301] width 190 height 27
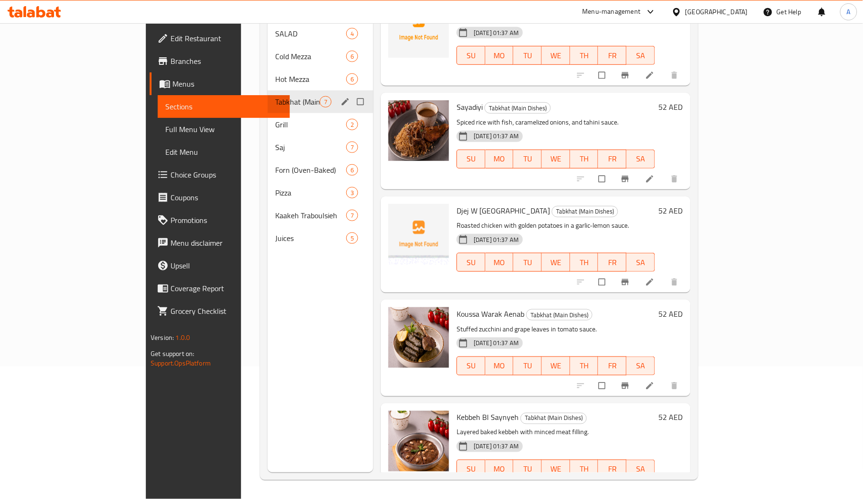
click at [268, 96] on div "Tabkhat (Main Dishes) 7" at bounding box center [321, 102] width 106 height 23
click at [275, 119] on span "Grill" at bounding box center [297, 124] width 45 height 11
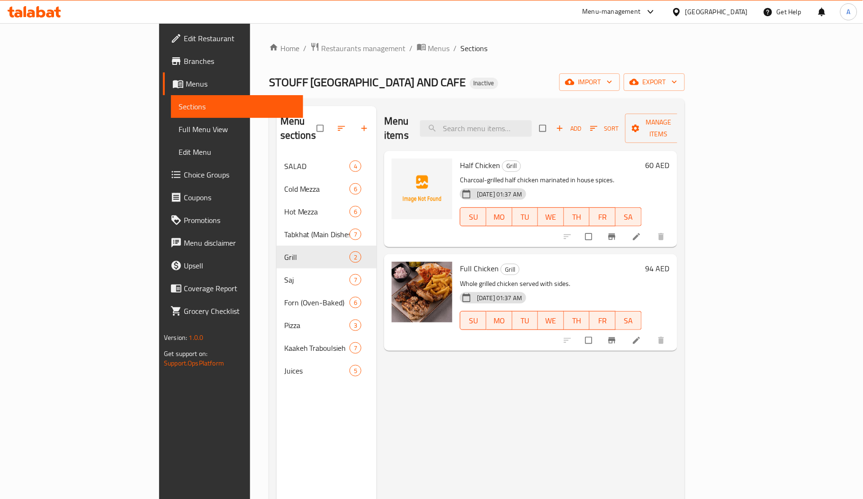
click at [460, 158] on span "Half Chicken" at bounding box center [480, 165] width 40 height 14
copy span "Half"
click at [460, 158] on span "Half Chicken" at bounding box center [480, 165] width 40 height 14
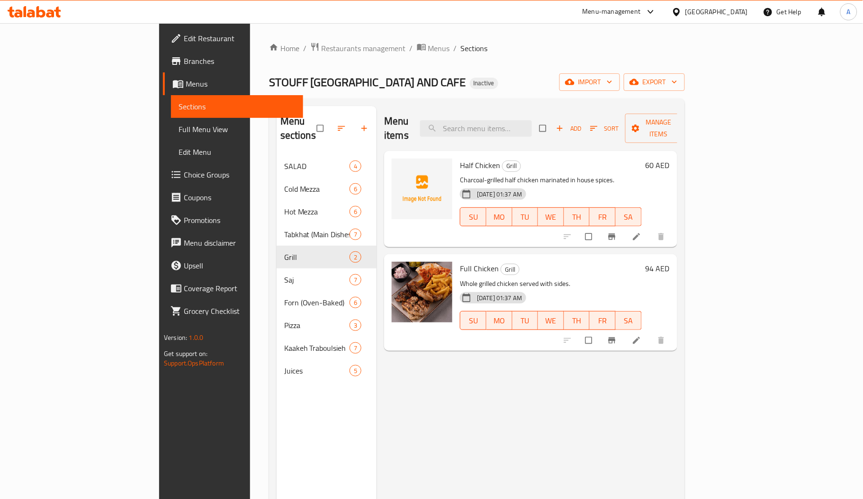
click at [460, 158] on span "Half Chicken" at bounding box center [480, 165] width 40 height 14
copy h6 "Chicken"
click at [464, 278] on p "Whole grilled chicken served with sides." at bounding box center [551, 284] width 182 height 12
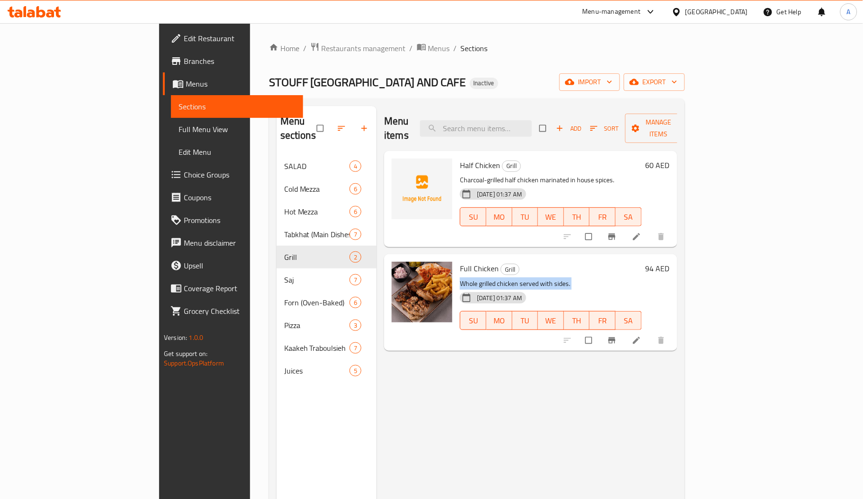
click at [464, 278] on p "Whole grilled chicken served with sides." at bounding box center [551, 284] width 182 height 12
click at [392, 262] on img at bounding box center [422, 292] width 61 height 61
click at [460, 262] on span "Full Chicken" at bounding box center [479, 269] width 39 height 14
click at [456, 258] on div "Full Chicken Grill Whole grilled chicken served with sides. 14-08-2025 01:37 AM…" at bounding box center [551, 302] width 190 height 89
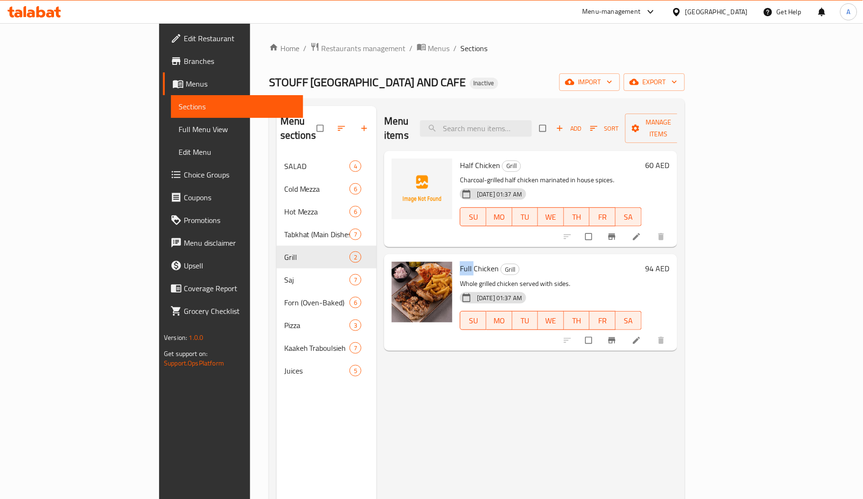
click at [456, 258] on div "Full Chicken Grill Whole grilled chicken served with sides. 14-08-2025 01:37 AM…" at bounding box center [551, 302] width 190 height 89
copy span "Full"
click at [460, 262] on span "Full Chicken" at bounding box center [479, 269] width 39 height 14
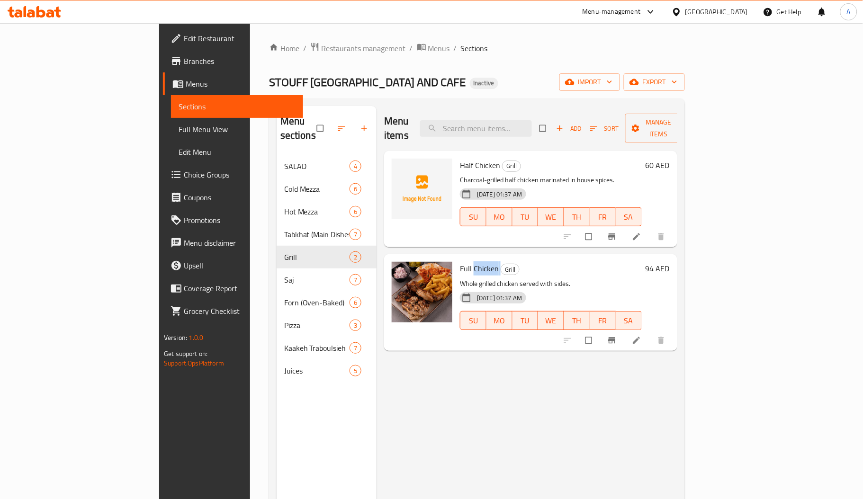
click at [460, 262] on span "Full Chicken" at bounding box center [479, 269] width 39 height 14
click at [513, 229] on div "Half Chicken Grill Charcoal-grilled half chicken marinated in house spices. 14-…" at bounding box center [551, 199] width 190 height 89
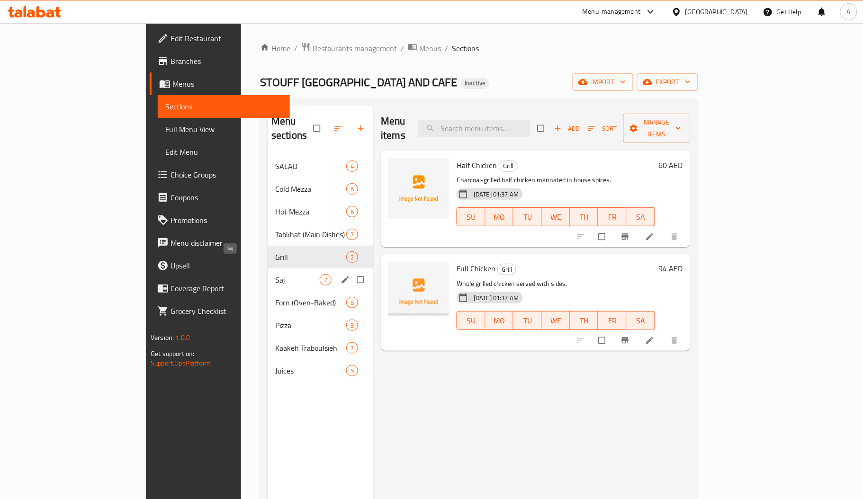
click at [275, 274] on span "Saj" at bounding box center [297, 279] width 45 height 11
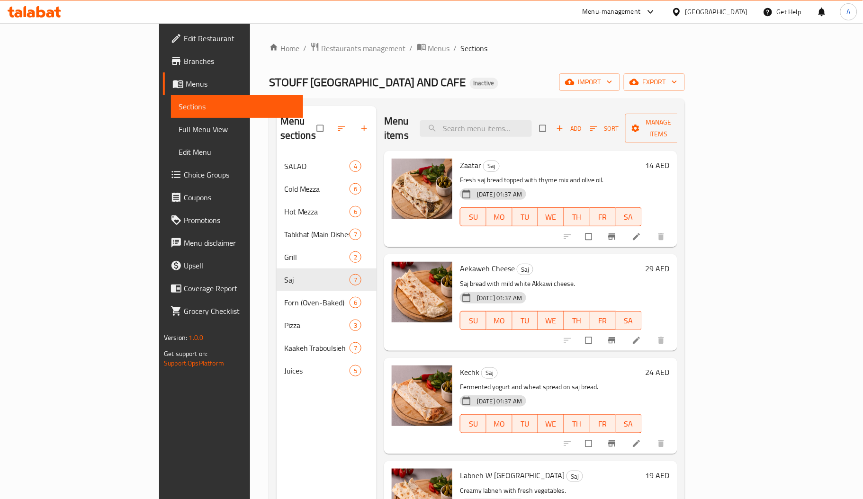
click at [528, 278] on p "Saj bread with mild white Akkawi cheese." at bounding box center [551, 284] width 182 height 12
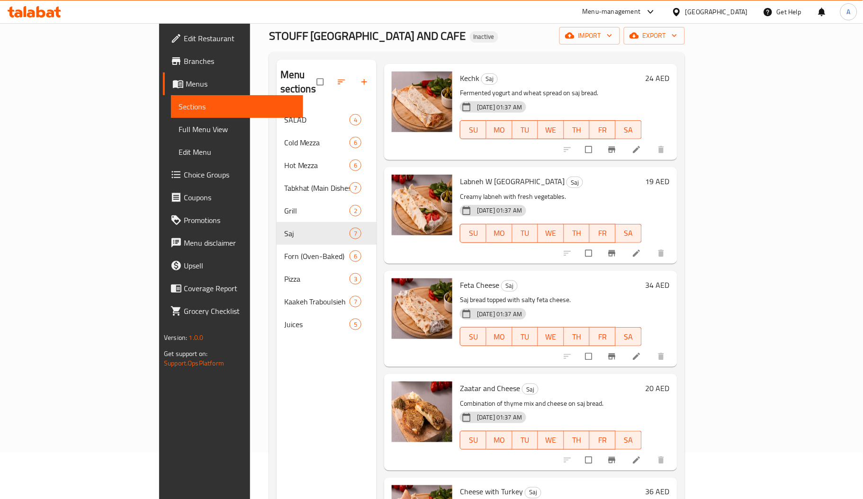
scroll to position [134, 0]
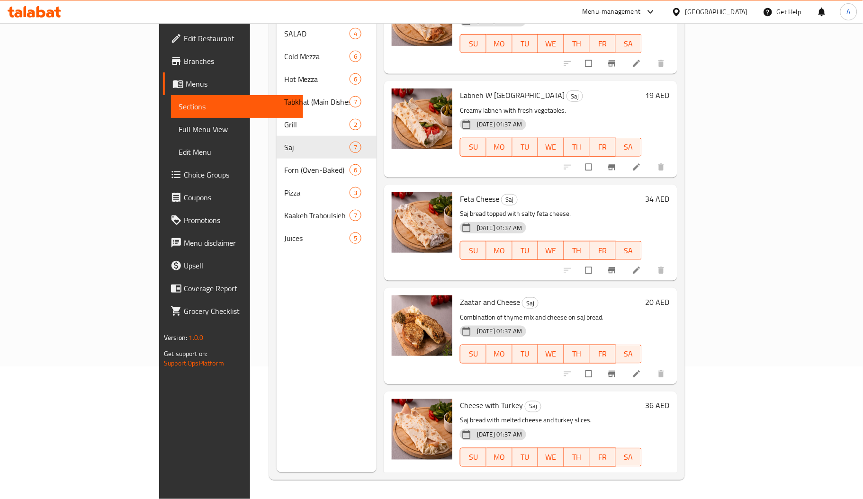
click at [460, 295] on span "Zaatar and Cheese" at bounding box center [490, 302] width 60 height 14
copy span "Zaatar"
click at [475, 295] on span "Zaatar and Cheese" at bounding box center [490, 302] width 60 height 14
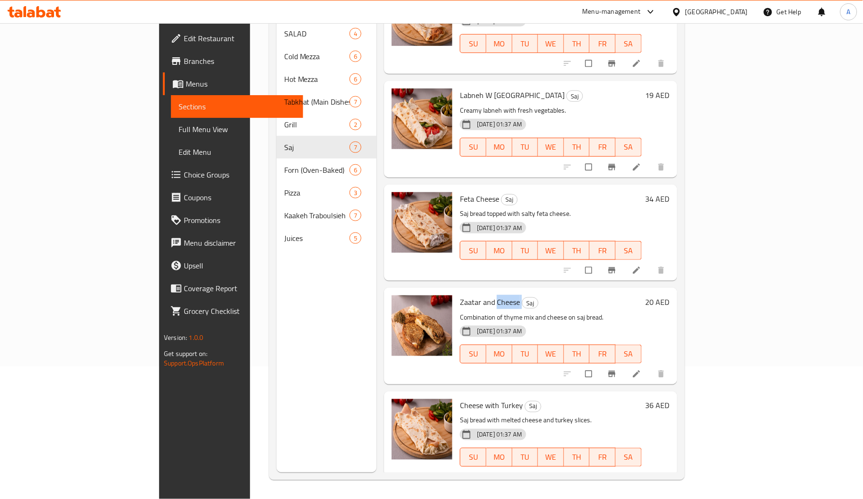
copy h6 "Cheese"
click at [523, 298] on span "Saj" at bounding box center [531, 303] width 16 height 11
click at [489, 296] on h6 "Zaatar and Cheese Saj" at bounding box center [551, 302] width 182 height 13
click at [523, 298] on span "Saj" at bounding box center [531, 303] width 16 height 11
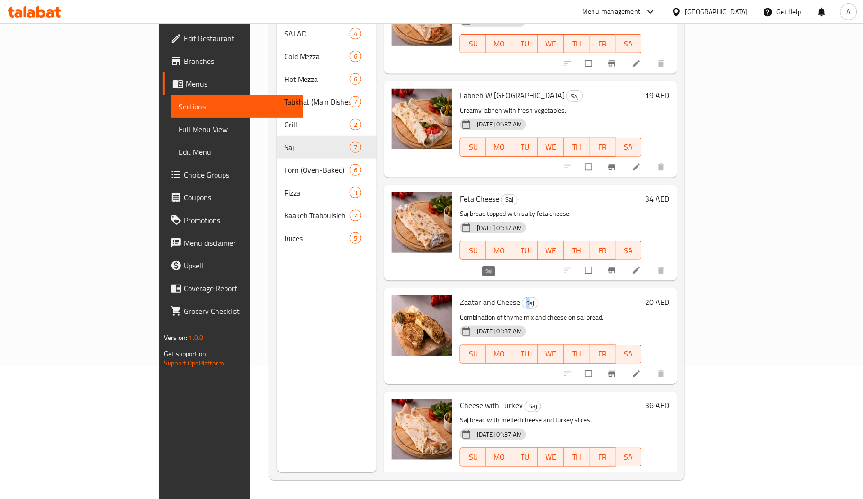
click at [523, 298] on span "Saj" at bounding box center [531, 303] width 16 height 11
copy span "Saj"
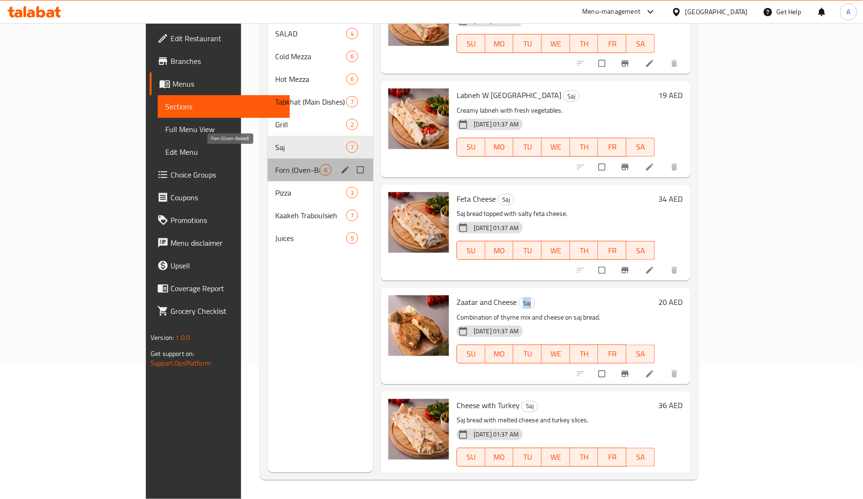
click at [275, 164] on span "Forn (Oven-Baked)" at bounding box center [297, 169] width 45 height 11
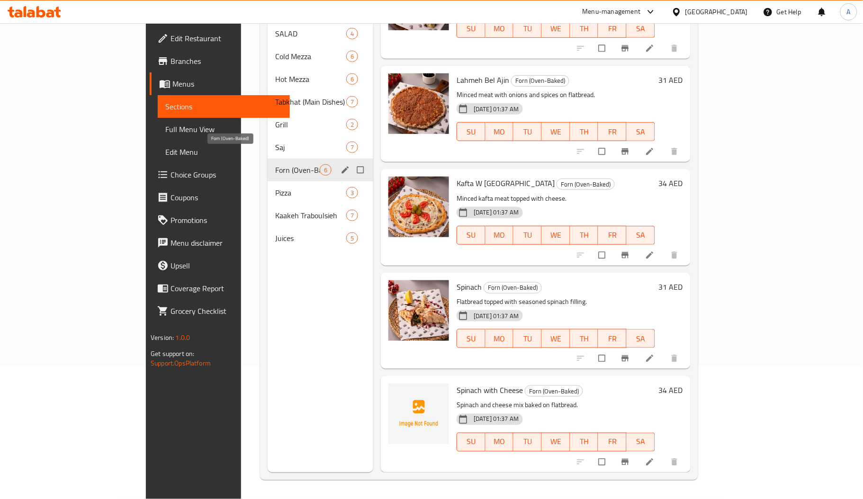
scroll to position [144, 0]
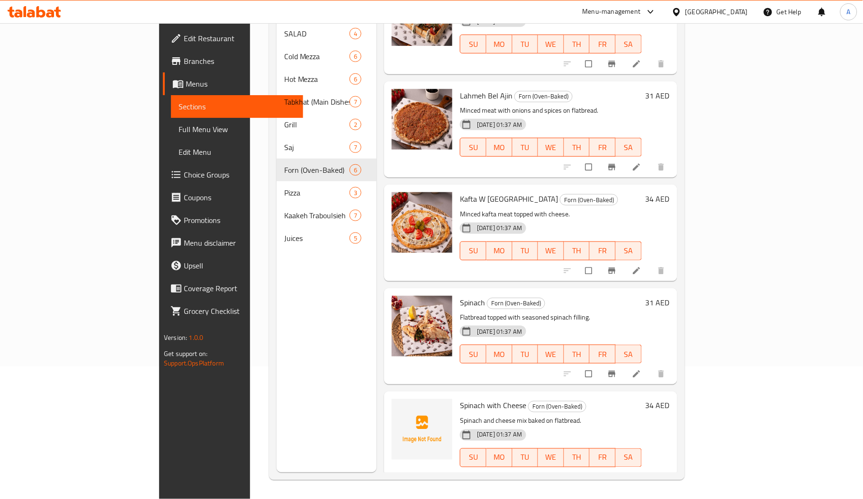
click at [460, 399] on span "Spinach with Cheese" at bounding box center [493, 406] width 66 height 14
copy span "Spinach"
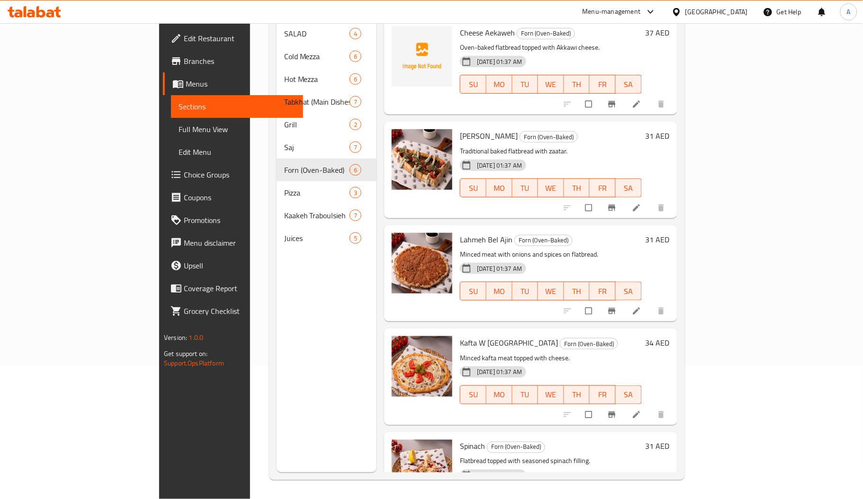
scroll to position [0, 0]
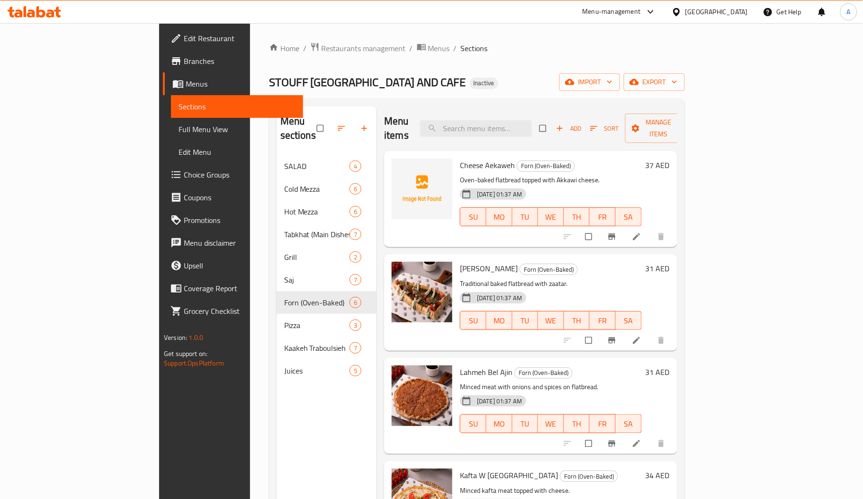
click at [460, 158] on span "Cheese Aekaweh" at bounding box center [487, 165] width 55 height 14
copy h6 "Aekaweh"
click at [456, 155] on div "Cheese Aekaweh Forn (Oven-Baked) Oven-baked flatbread topped with Akkawi cheese…" at bounding box center [551, 199] width 190 height 89
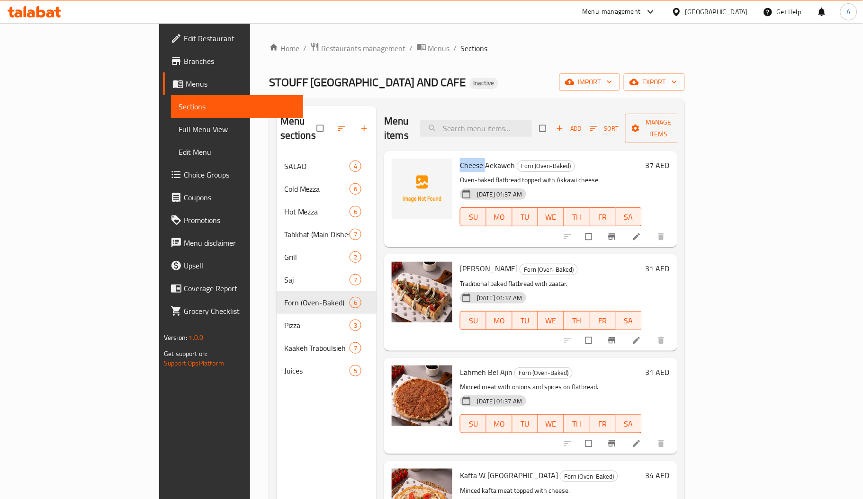
click at [456, 155] on div "Cheese Aekaweh Forn (Oven-Baked) Oven-baked flatbread topped with Akkawi cheese…" at bounding box center [551, 199] width 190 height 89
copy span "Cheese"
click at [542, 254] on div "Zaatar Mzaatar Forn (Oven-Baked) Traditional baked flatbread with zaatar. 14-08…" at bounding box center [530, 302] width 293 height 96
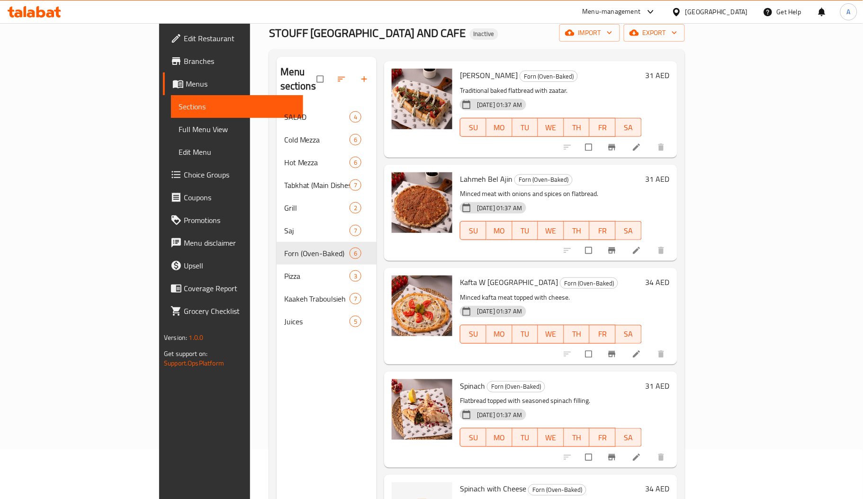
scroll to position [134, 0]
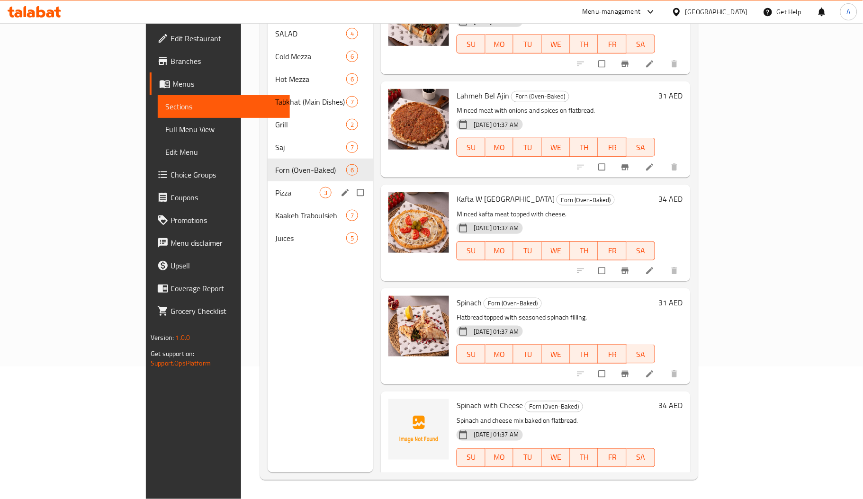
click at [275, 187] on span "Pizza" at bounding box center [297, 192] width 45 height 11
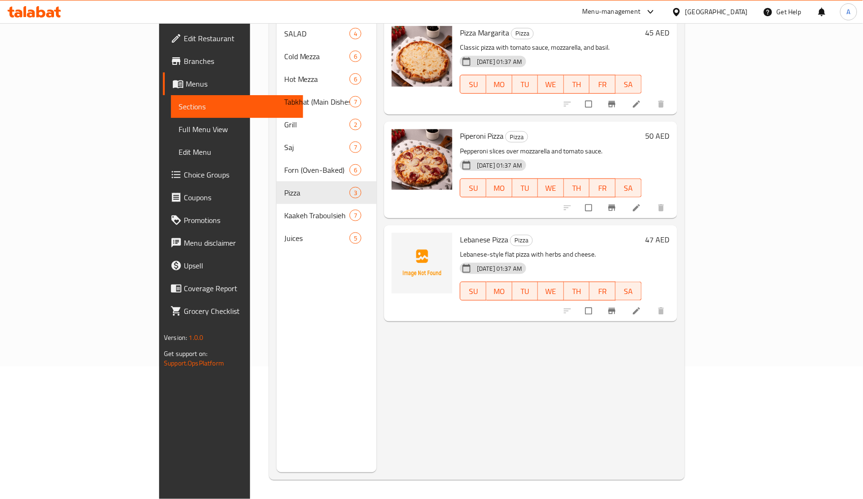
click at [460, 233] on span "Lebanese Pizza" at bounding box center [484, 240] width 48 height 14
click at [461, 233] on span "Lebanese Pizza" at bounding box center [484, 240] width 48 height 14
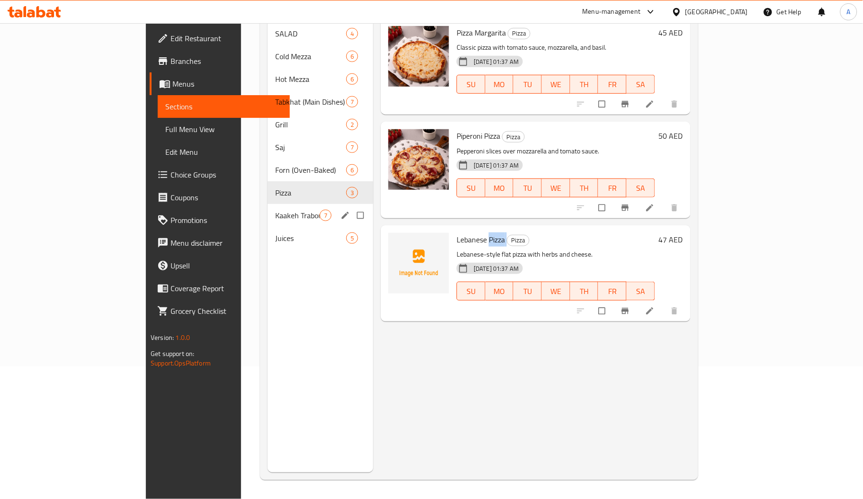
click at [268, 204] on div "Kaakeh Traboulsieh 7" at bounding box center [321, 215] width 106 height 23
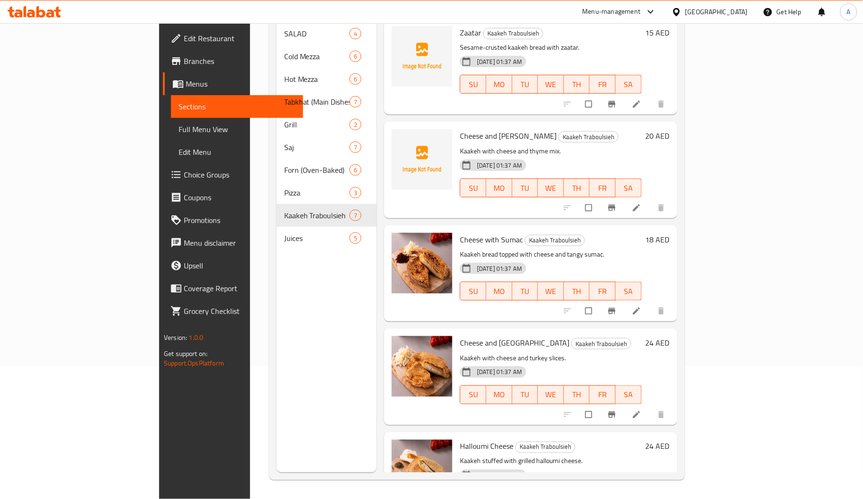
click at [460, 129] on span "Cheese and Zaatar" at bounding box center [508, 136] width 97 height 14
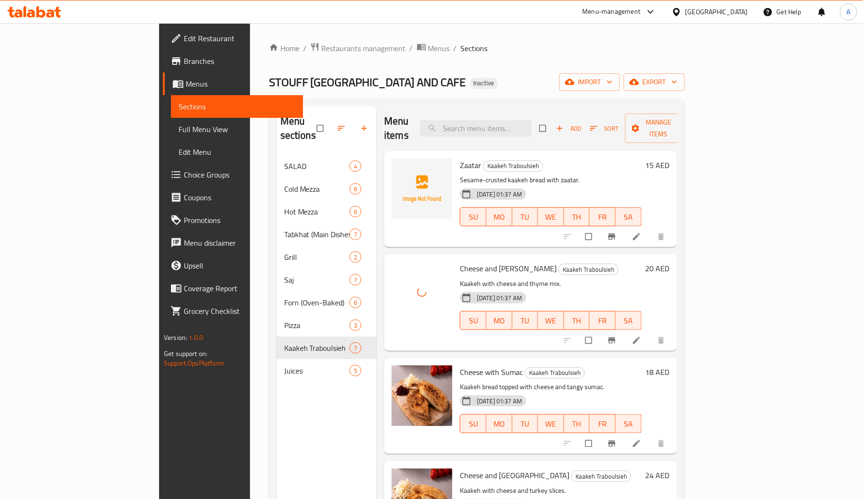
click at [460, 158] on span "Zaatar" at bounding box center [470, 165] width 21 height 14
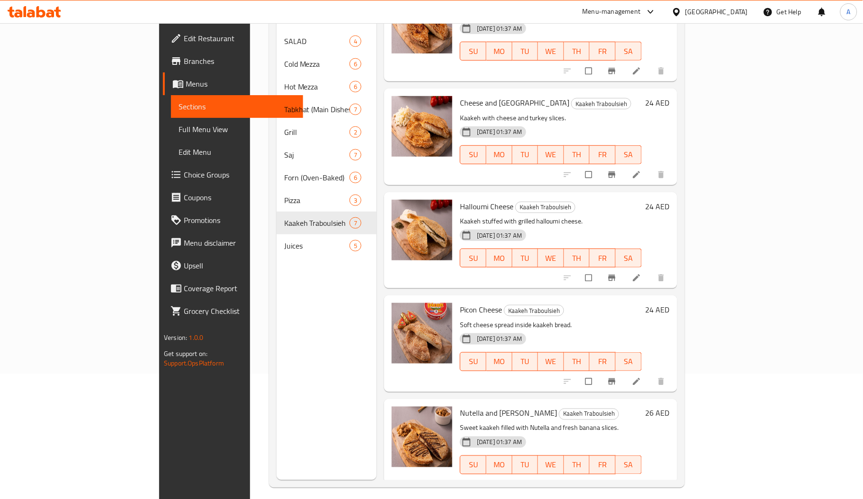
scroll to position [134, 0]
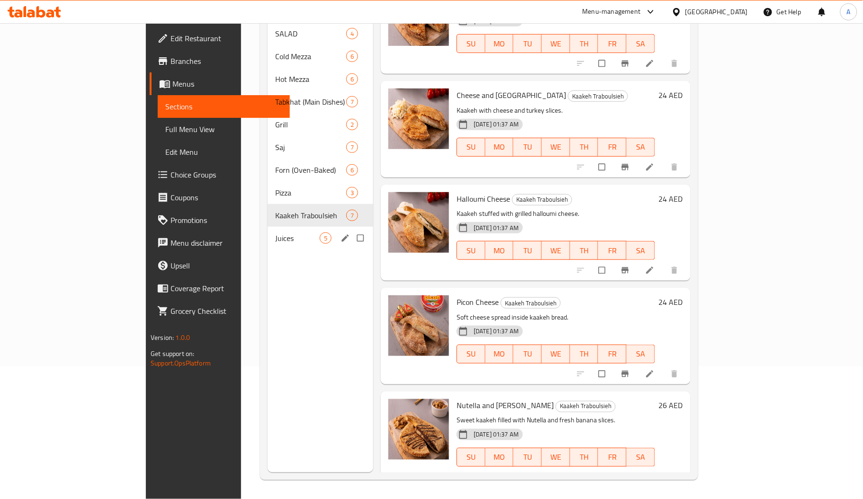
click at [275, 233] on span "Juices" at bounding box center [297, 238] width 45 height 11
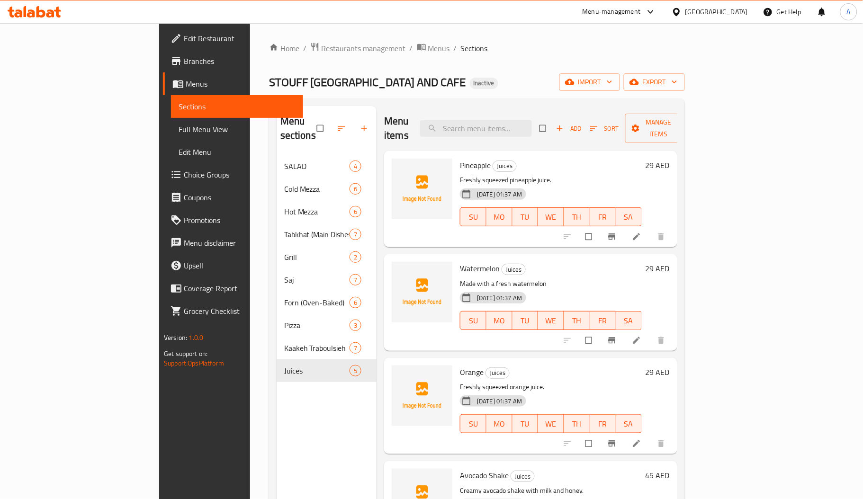
click at [179, 127] on span "Full Menu View" at bounding box center [237, 129] width 117 height 11
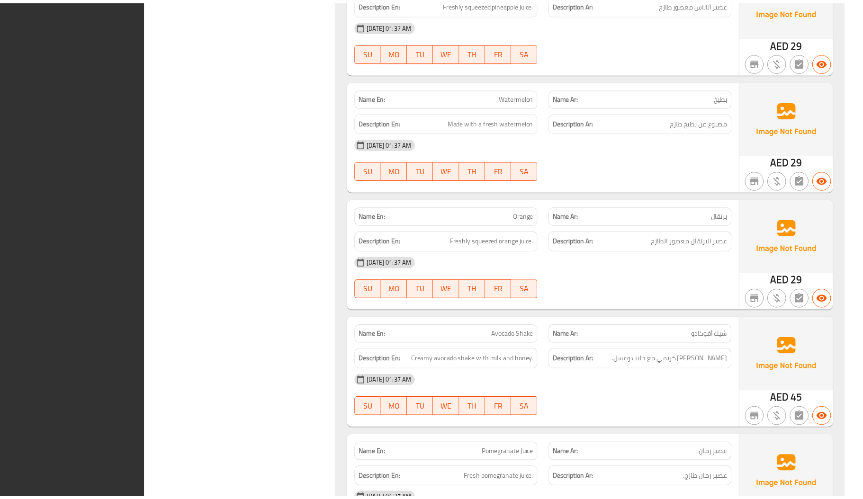
scroll to position [6964, 0]
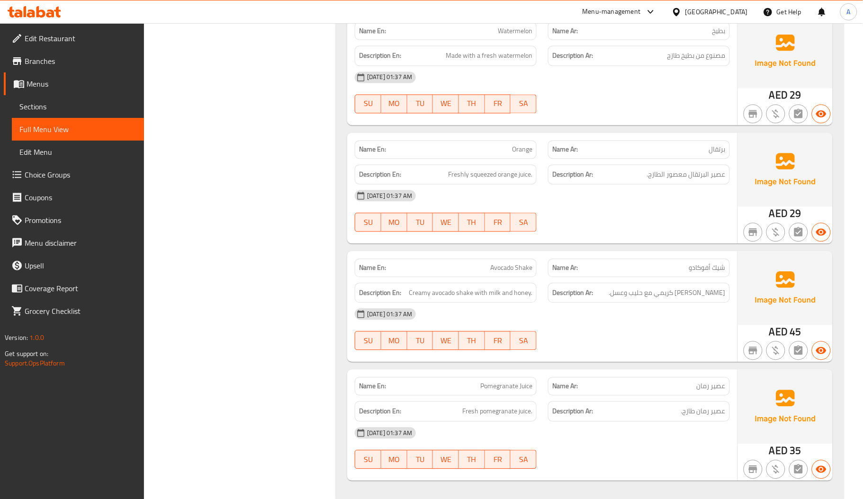
click at [46, 45] on link "Edit Restaurant" at bounding box center [74, 38] width 140 height 23
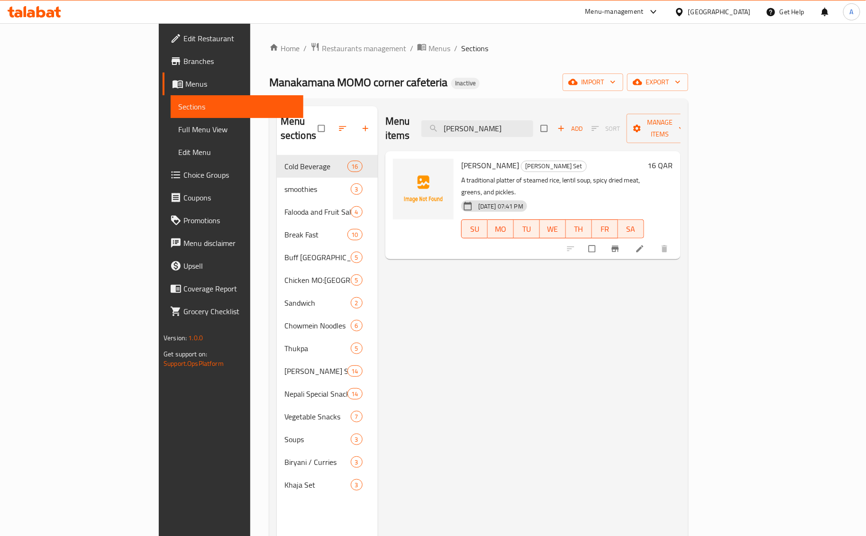
click at [462, 99] on div "Menu sections Cold Beverage 16 smoothies 3 Falooda and Fruit Salad 4 Break Fast…" at bounding box center [478, 374] width 419 height 551
